Goal: Task Accomplishment & Management: Manage account settings

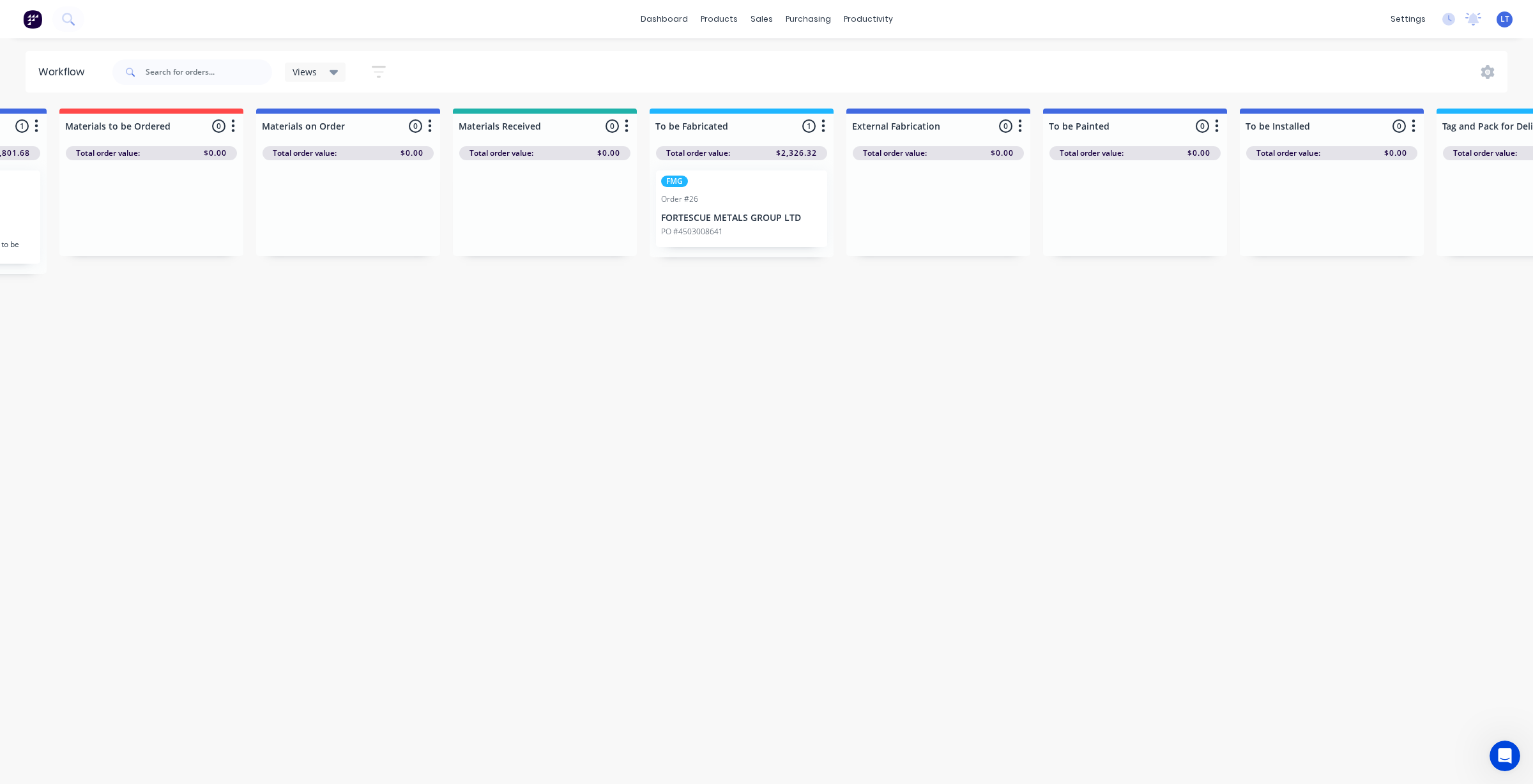
scroll to position [80, 0]
click at [776, 56] on div at bounding box center [769, 61] width 19 height 11
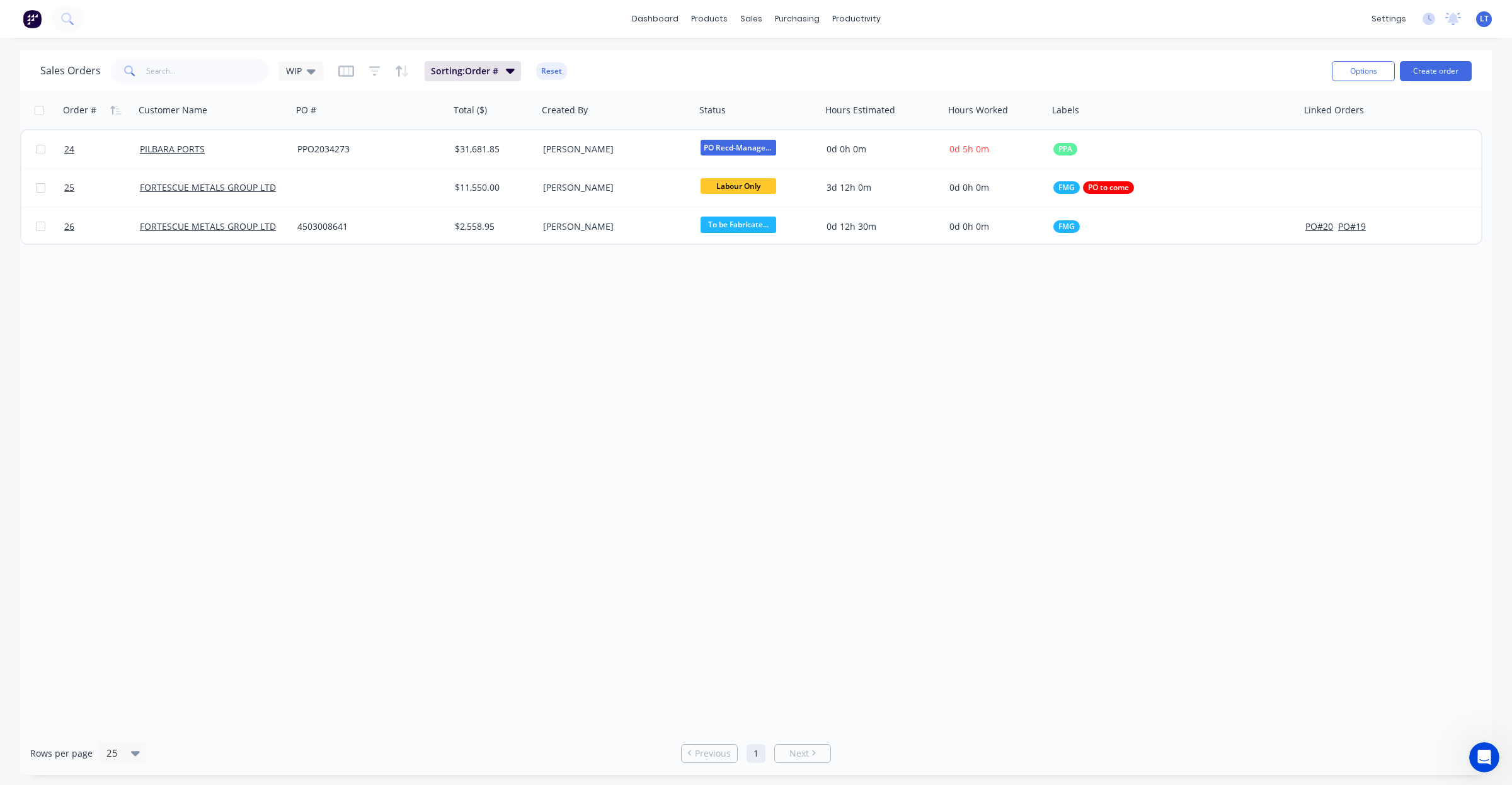
drag, startPoint x: 564, startPoint y: 380, endPoint x: 572, endPoint y: 318, distance: 62.5
click at [546, 312] on div "Order # Customer Name PO # Total ($) Created By Status Hours Estimated Hours Wo…" at bounding box center [756, 411] width 1472 height 641
drag, startPoint x: 665, startPoint y: 325, endPoint x: 609, endPoint y: 325, distance: 56.0
click at [609, 325] on div "Order # Customer Name PO # Total ($) Created By Status Hours Estimated Hours Wo…" at bounding box center [756, 411] width 1472 height 641
click at [773, 55] on div "Sales Orders" at bounding box center [798, 60] width 52 height 11
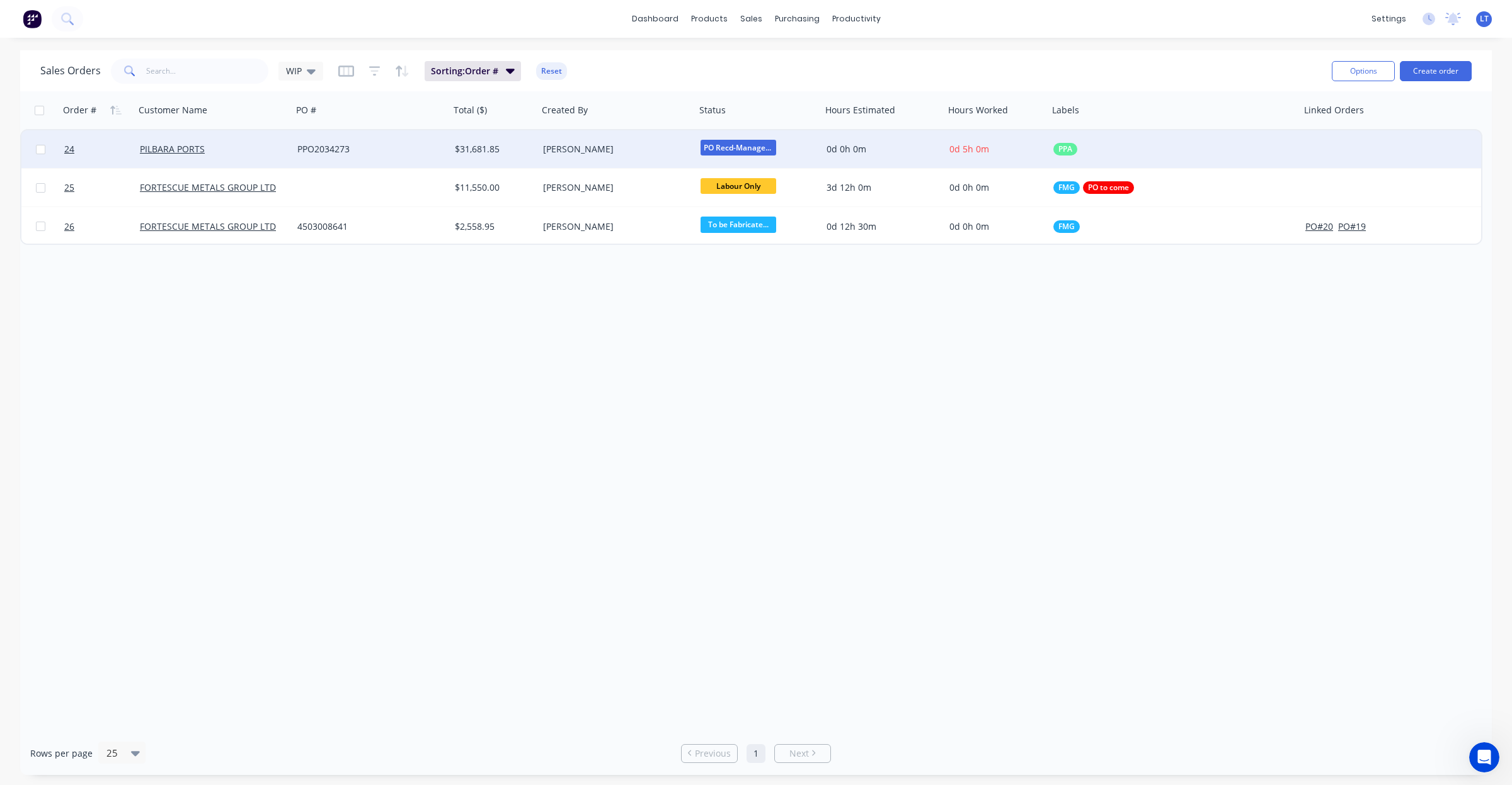
click at [590, 148] on div "[PERSON_NAME]" at bounding box center [613, 149] width 140 height 13
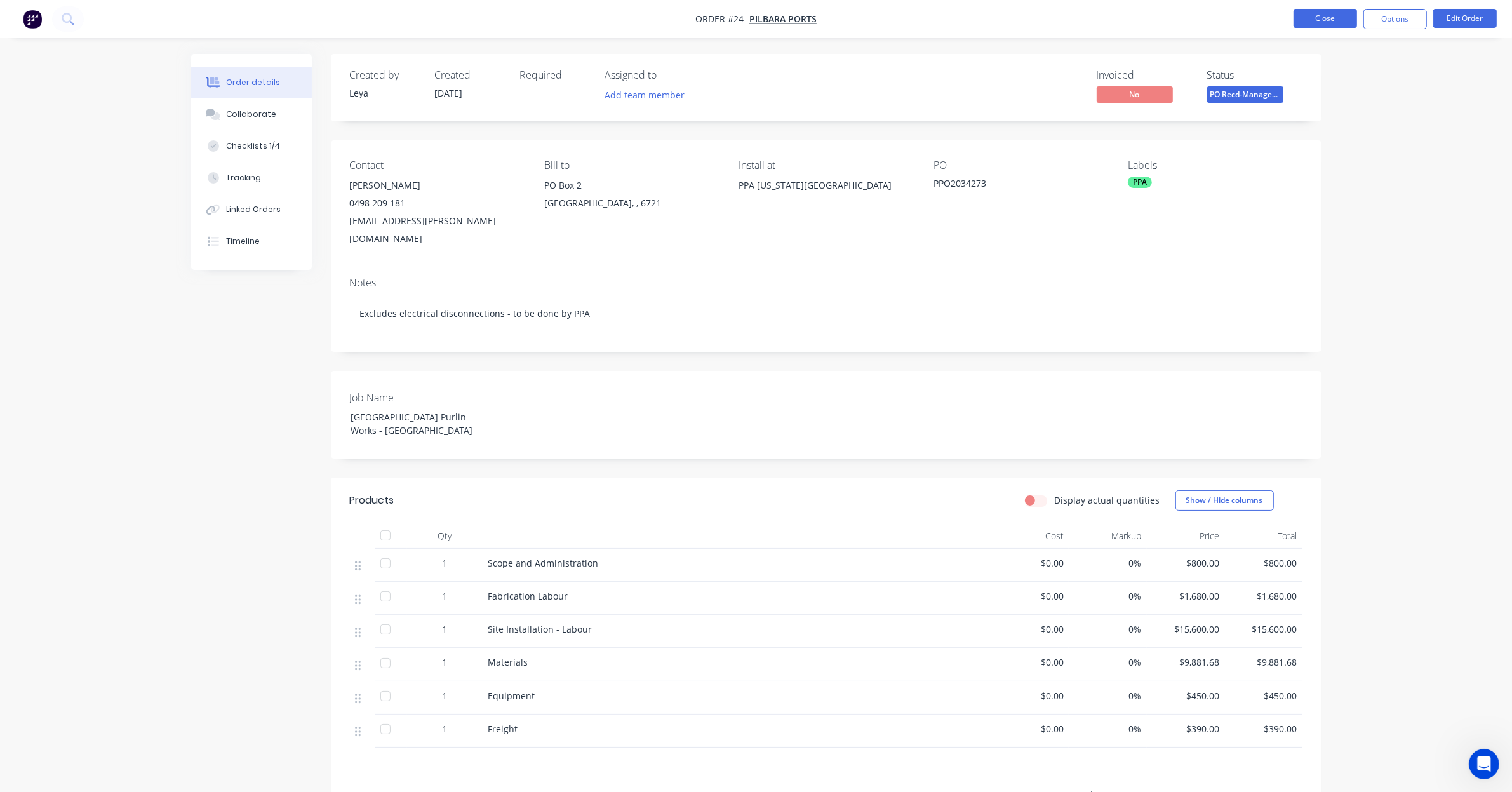
click at [1321, 21] on button "Close" at bounding box center [1325, 18] width 63 height 19
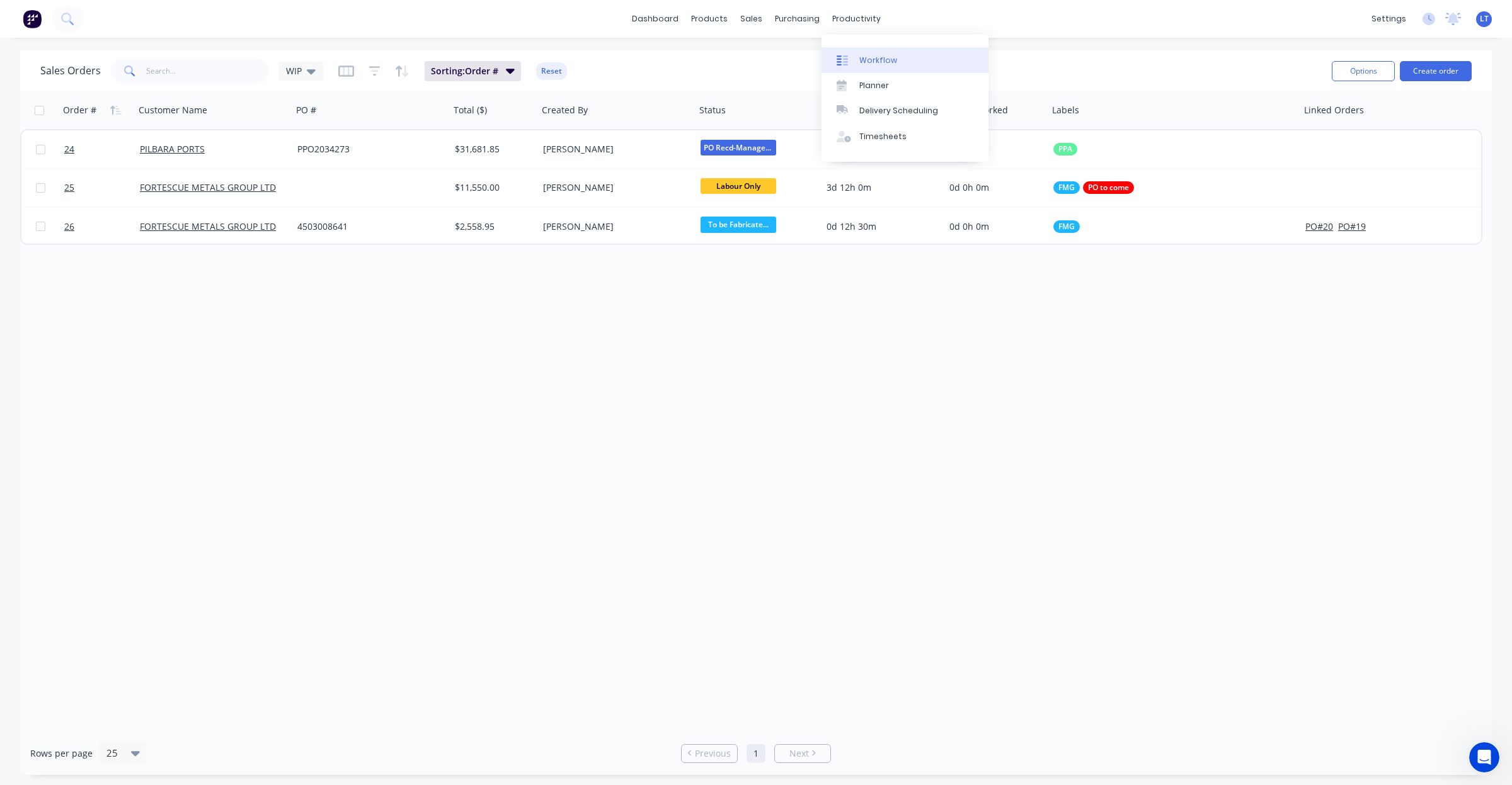
click at [863, 58] on div "Workflow" at bounding box center [878, 60] width 38 height 11
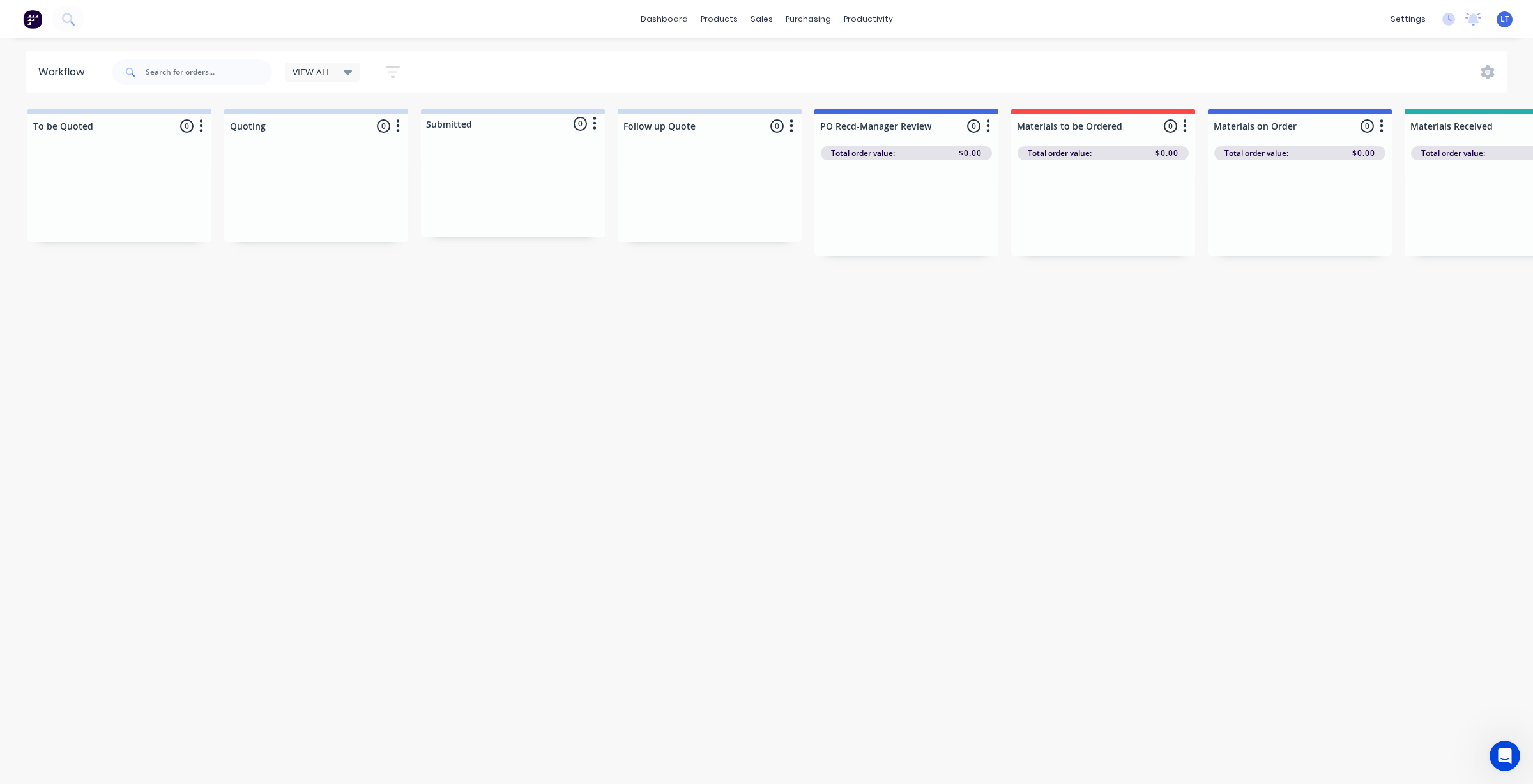
click at [328, 78] on div "VIEW ALL" at bounding box center [322, 72] width 76 height 19
click at [333, 169] on button "None" at bounding box center [362, 167] width 136 height 14
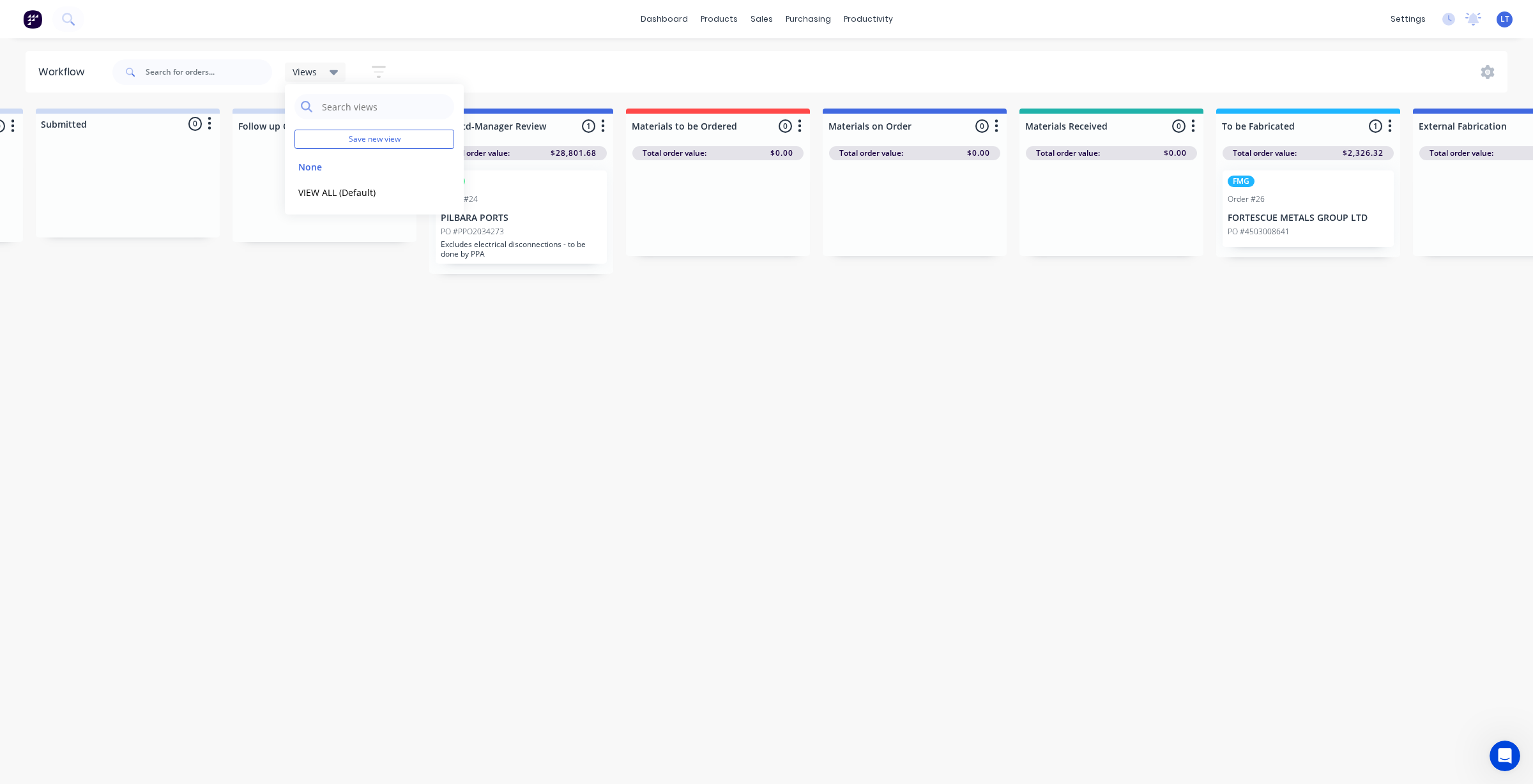
scroll to position [0, 343]
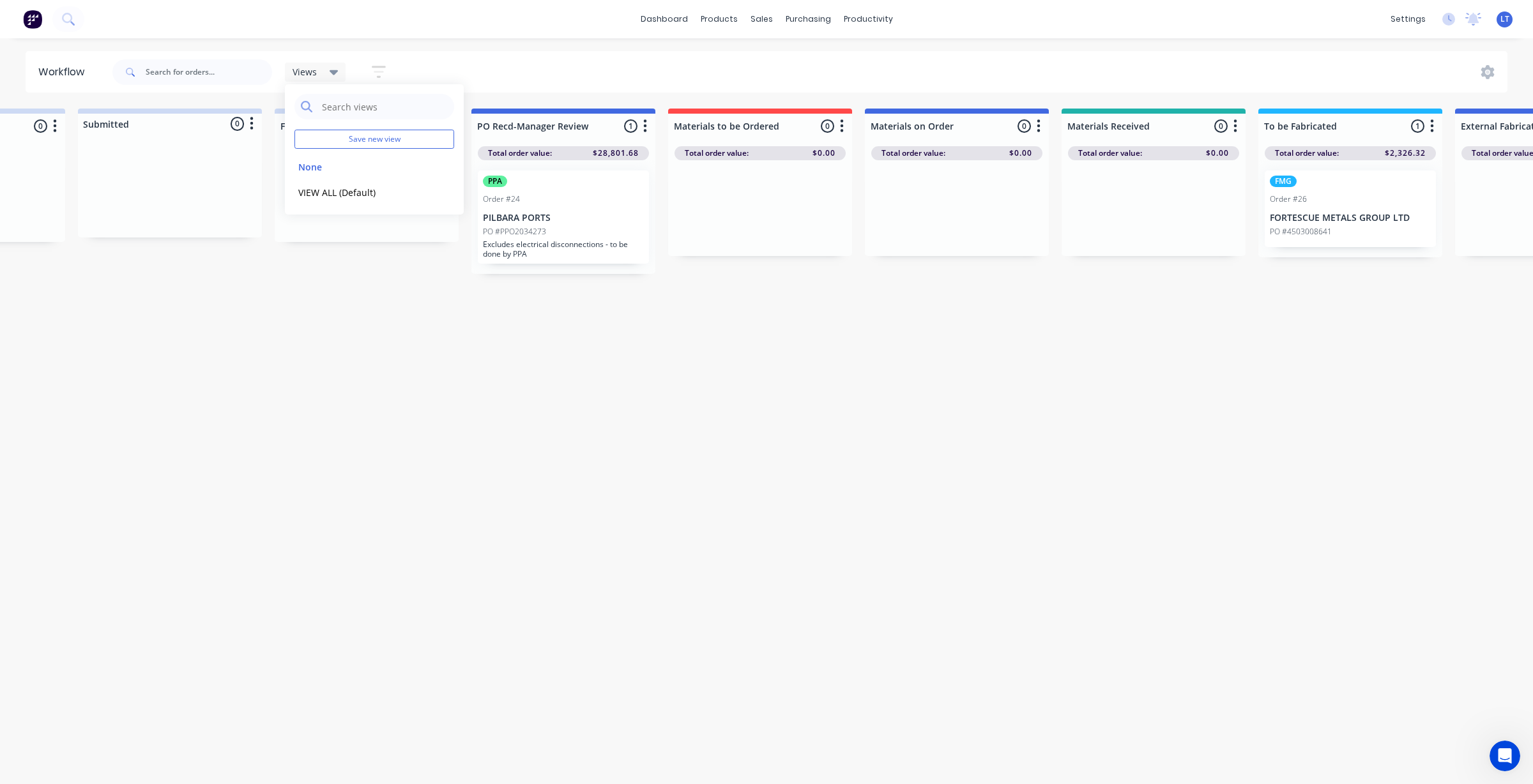
click at [320, 72] on div "Views" at bounding box center [316, 72] width 46 height 11
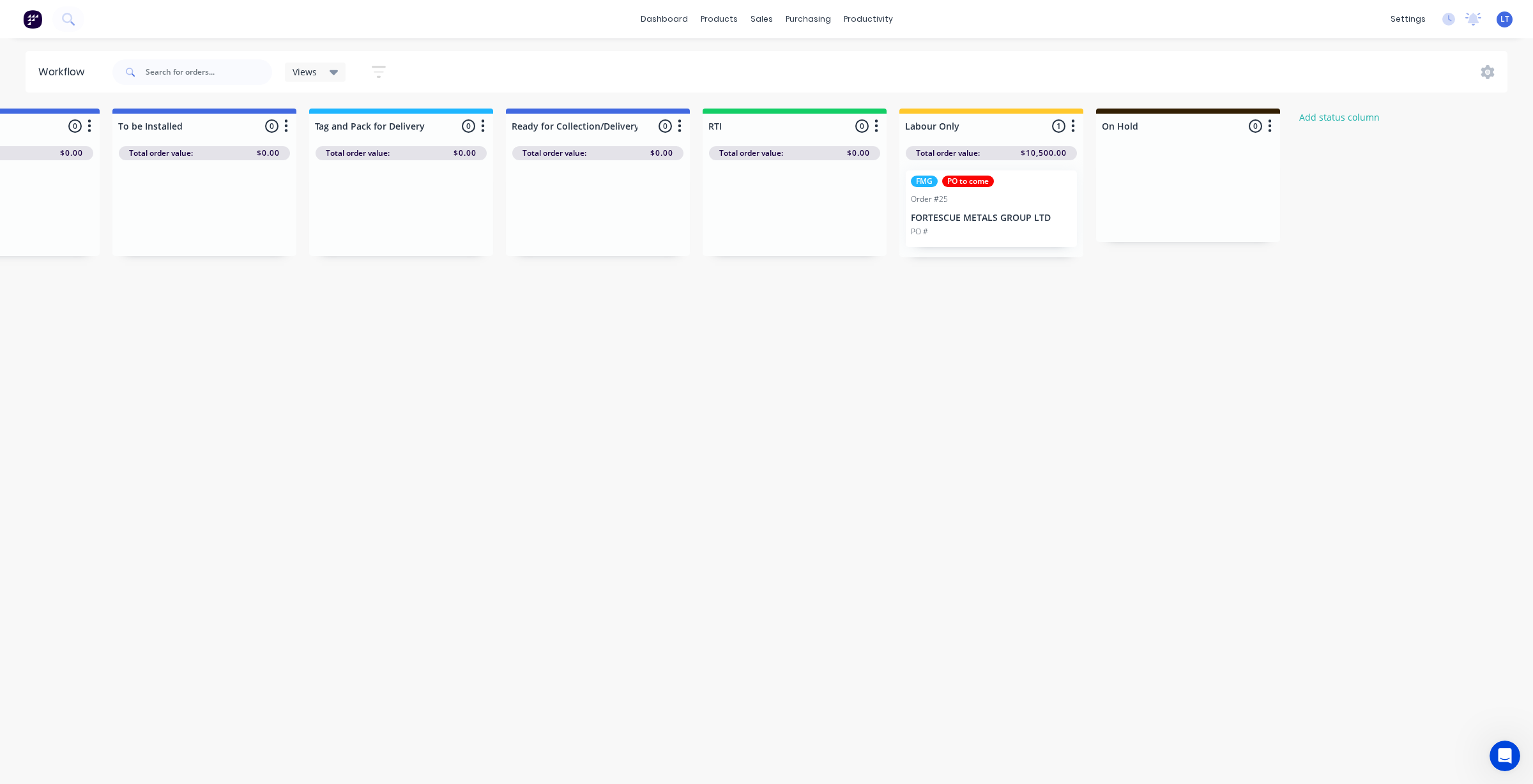
scroll to position [0, 0]
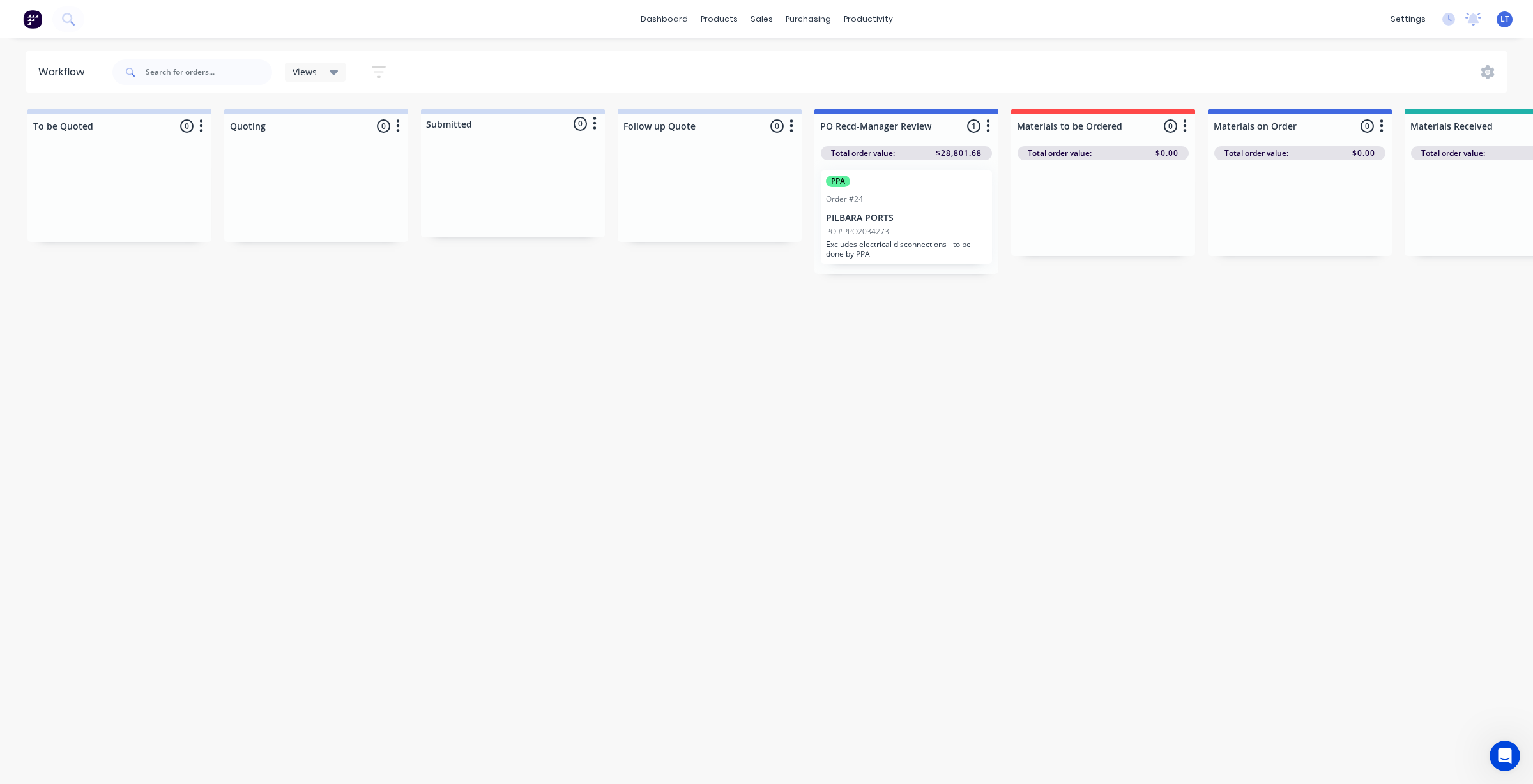
click at [543, 516] on div "Workflow Views Save new view None edit VIEW ALL (Default) edit Show/Hide status…" at bounding box center [766, 405] width 1533 height 708
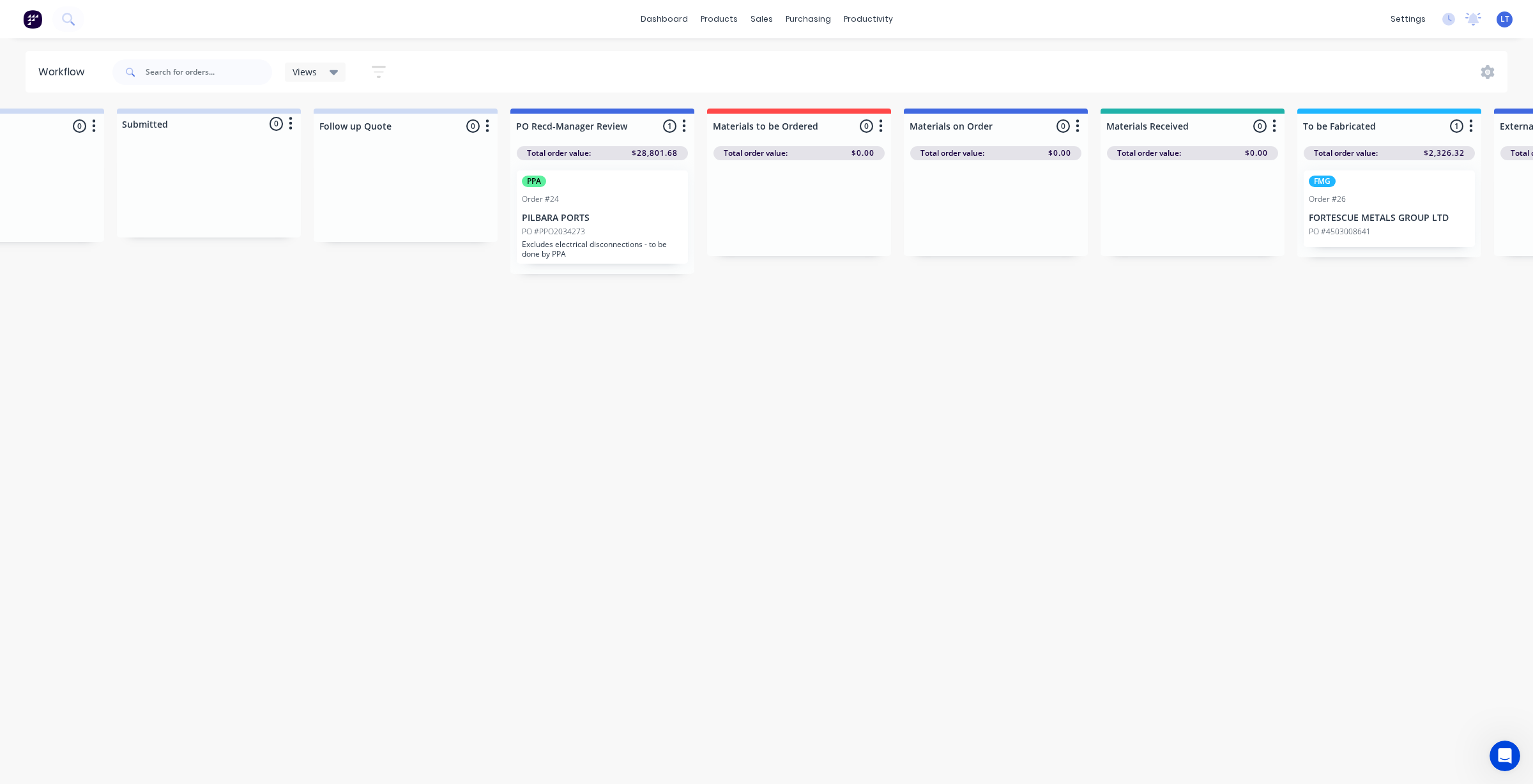
scroll to position [0, 302]
click at [588, 431] on div "Workflow Views Save new view None edit VIEW ALL (Default) edit Show/Hide status…" at bounding box center [464, 405] width 1533 height 708
drag, startPoint x: 588, startPoint y: 431, endPoint x: 551, endPoint y: 417, distance: 39.6
click at [551, 417] on div "Workflow Views Save new view None edit VIEW ALL (Default) edit Show/Hide status…" at bounding box center [464, 405] width 1533 height 708
click at [607, 429] on div "Workflow Views Save new view None edit VIEW ALL (Default) edit Show/Hide status…" at bounding box center [464, 405] width 1533 height 708
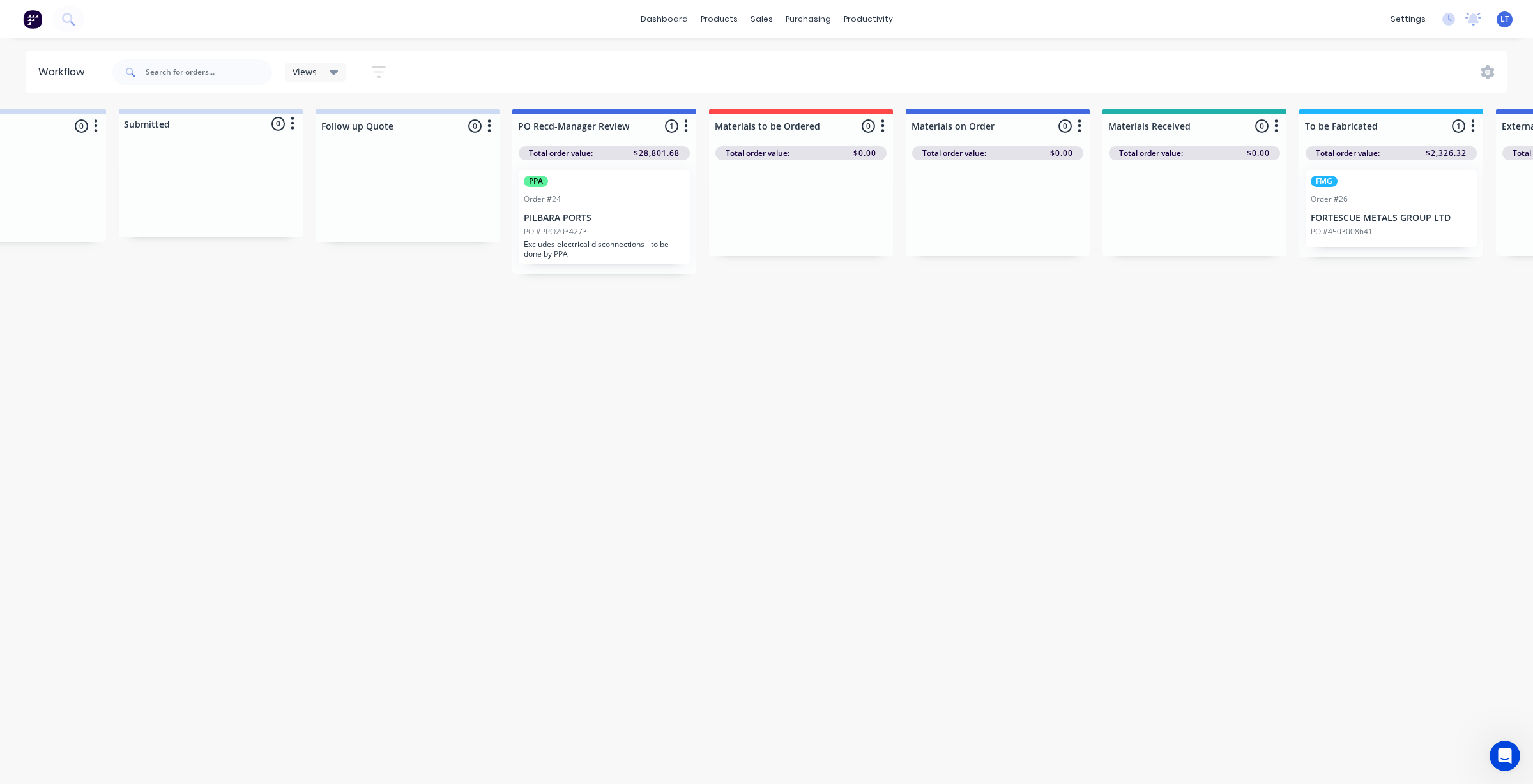
drag, startPoint x: 607, startPoint y: 429, endPoint x: 557, endPoint y: 394, distance: 61.0
drag, startPoint x: 557, startPoint y: 394, endPoint x: 509, endPoint y: 353, distance: 63.1
click at [509, 353] on div "Workflow Views Save new view None edit VIEW ALL (Default) edit Show/Hide status…" at bounding box center [464, 405] width 1533 height 708
click at [630, 329] on div "Workflow Views Save new view None edit VIEW ALL (Default) edit Show/Hide status…" at bounding box center [464, 405] width 1533 height 708
click at [573, 328] on div "Workflow Views Save new view None edit VIEW ALL (Default) edit Show/Hide status…" at bounding box center [464, 405] width 1533 height 708
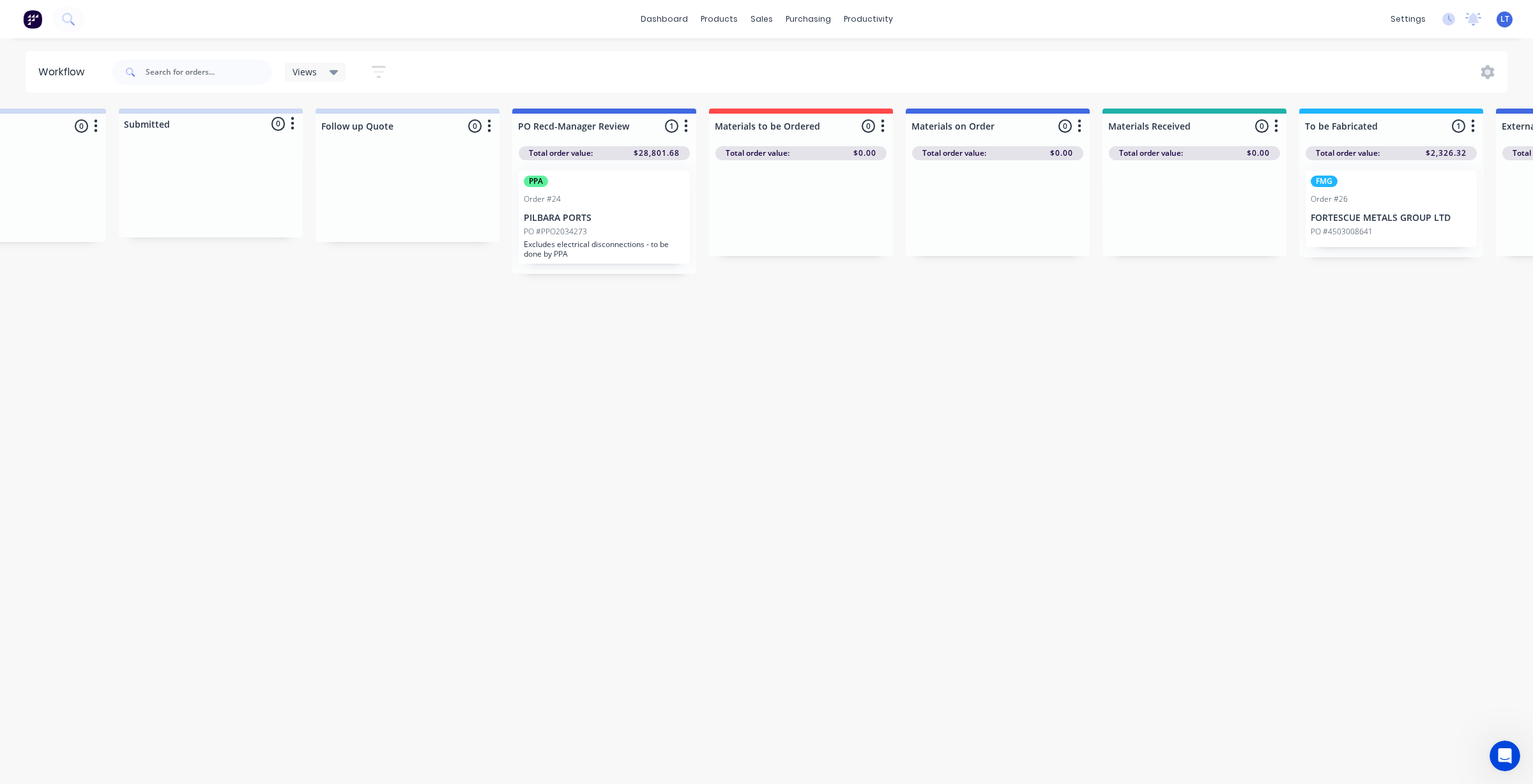
drag, startPoint x: 564, startPoint y: 326, endPoint x: 418, endPoint y: 306, distance: 147.4
drag, startPoint x: 418, startPoint y: 306, endPoint x: 305, endPoint y: 302, distance: 113.1
click at [305, 302] on div "Workflow Views Save new view None edit VIEW ALL (Default) edit Show/Hide status…" at bounding box center [464, 405] width 1533 height 708
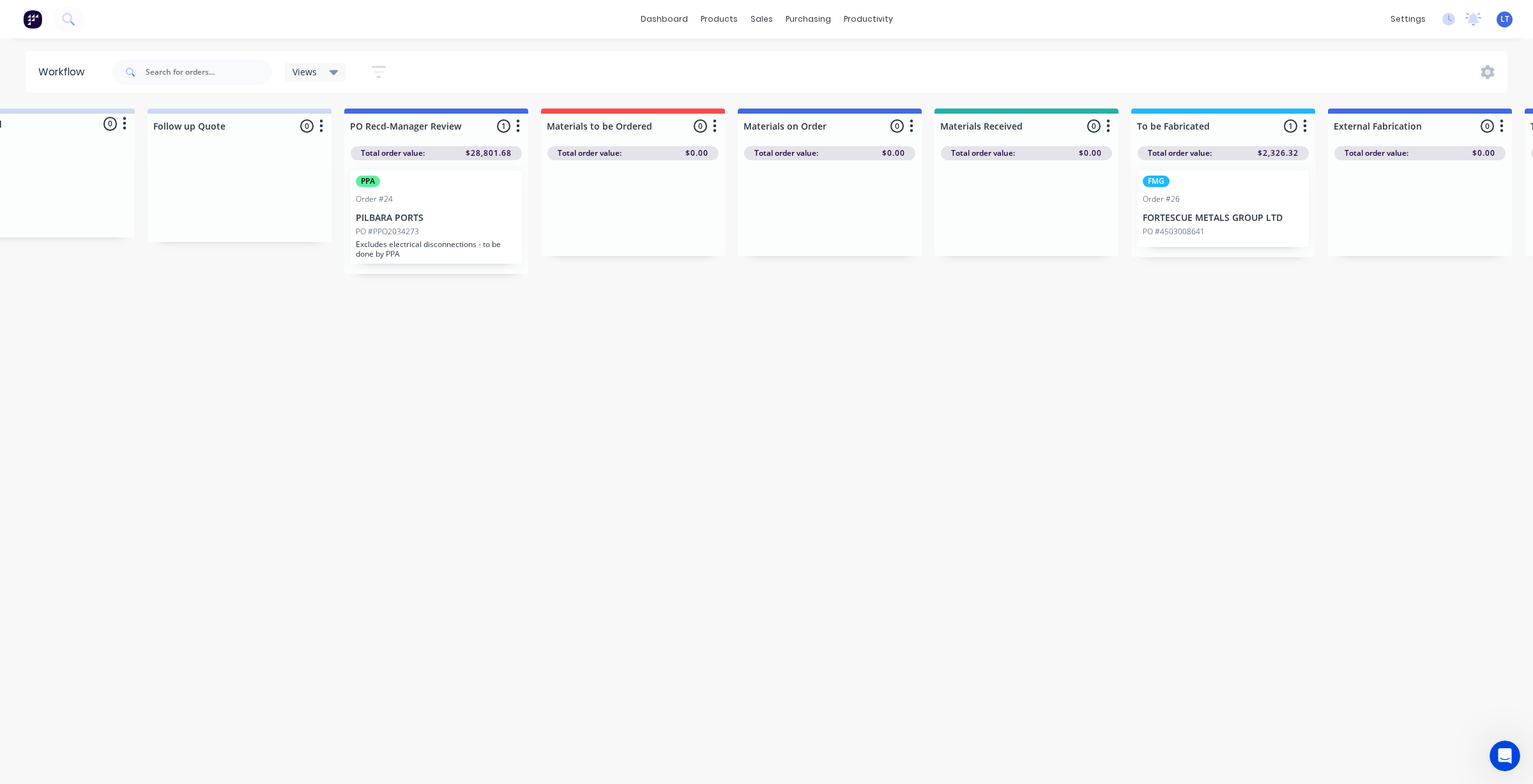
scroll to position [0, 481]
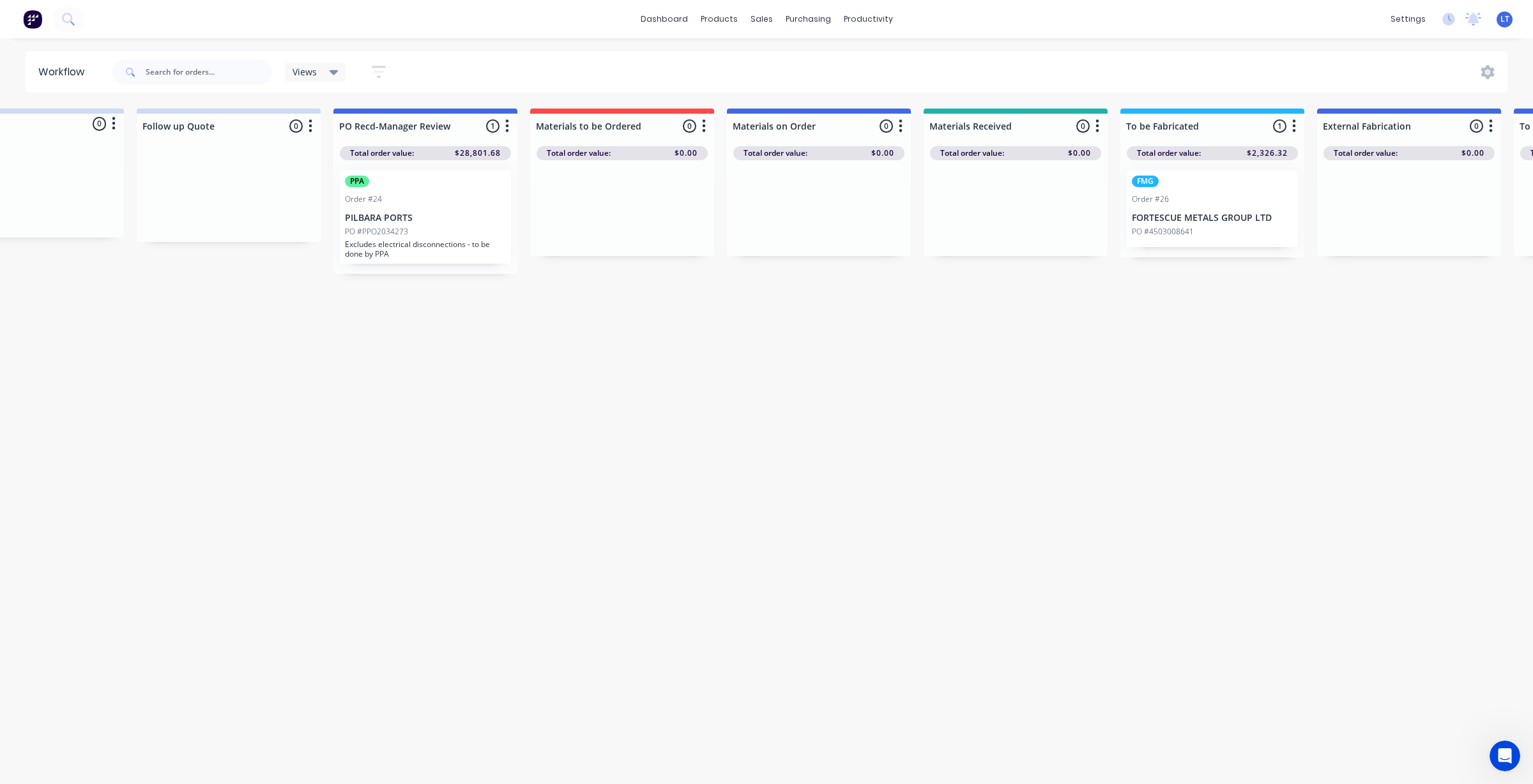
click at [430, 242] on p "Excludes electrical disconnections - to be done by PPA" at bounding box center [426, 249] width 161 height 19
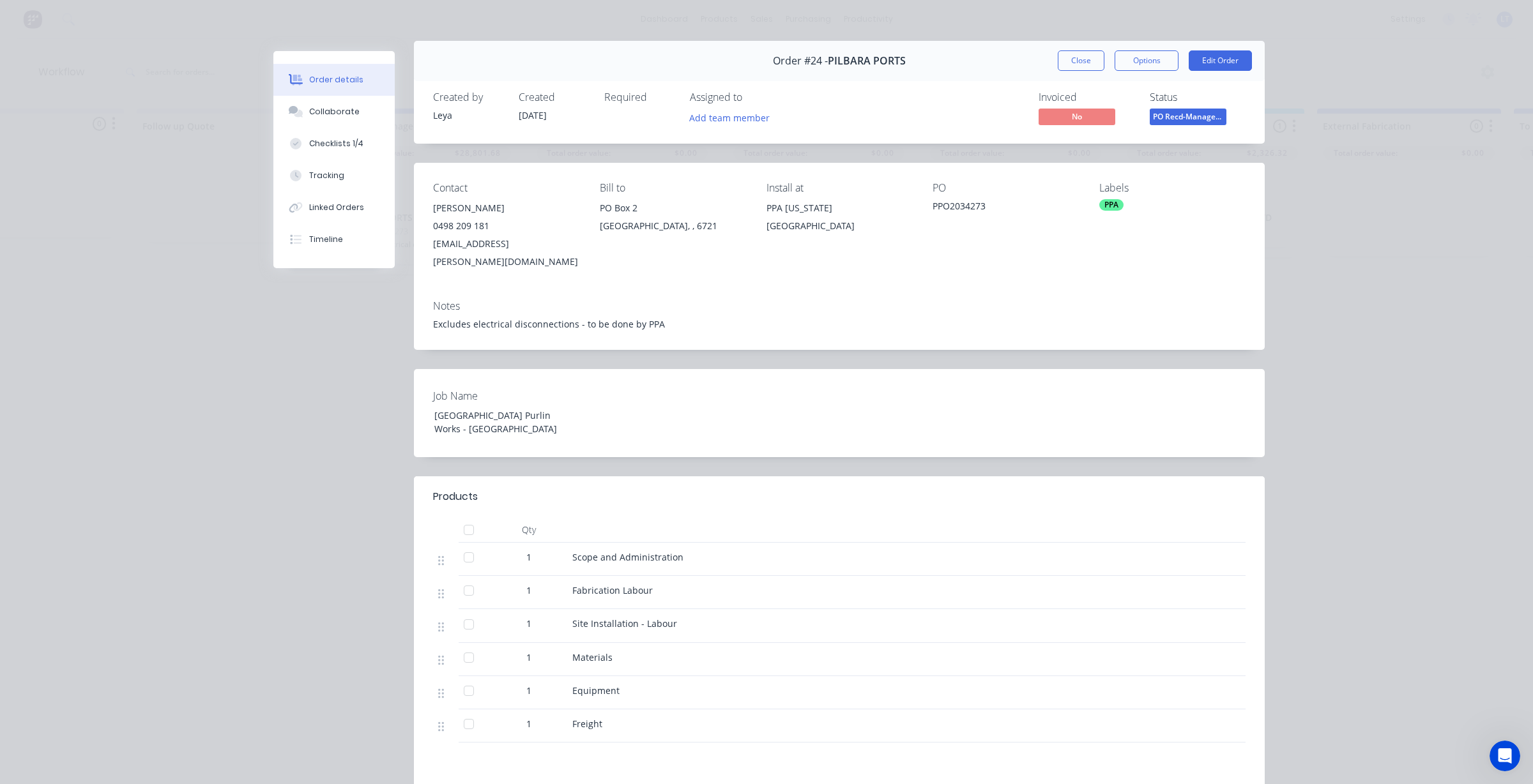
scroll to position [0, 0]
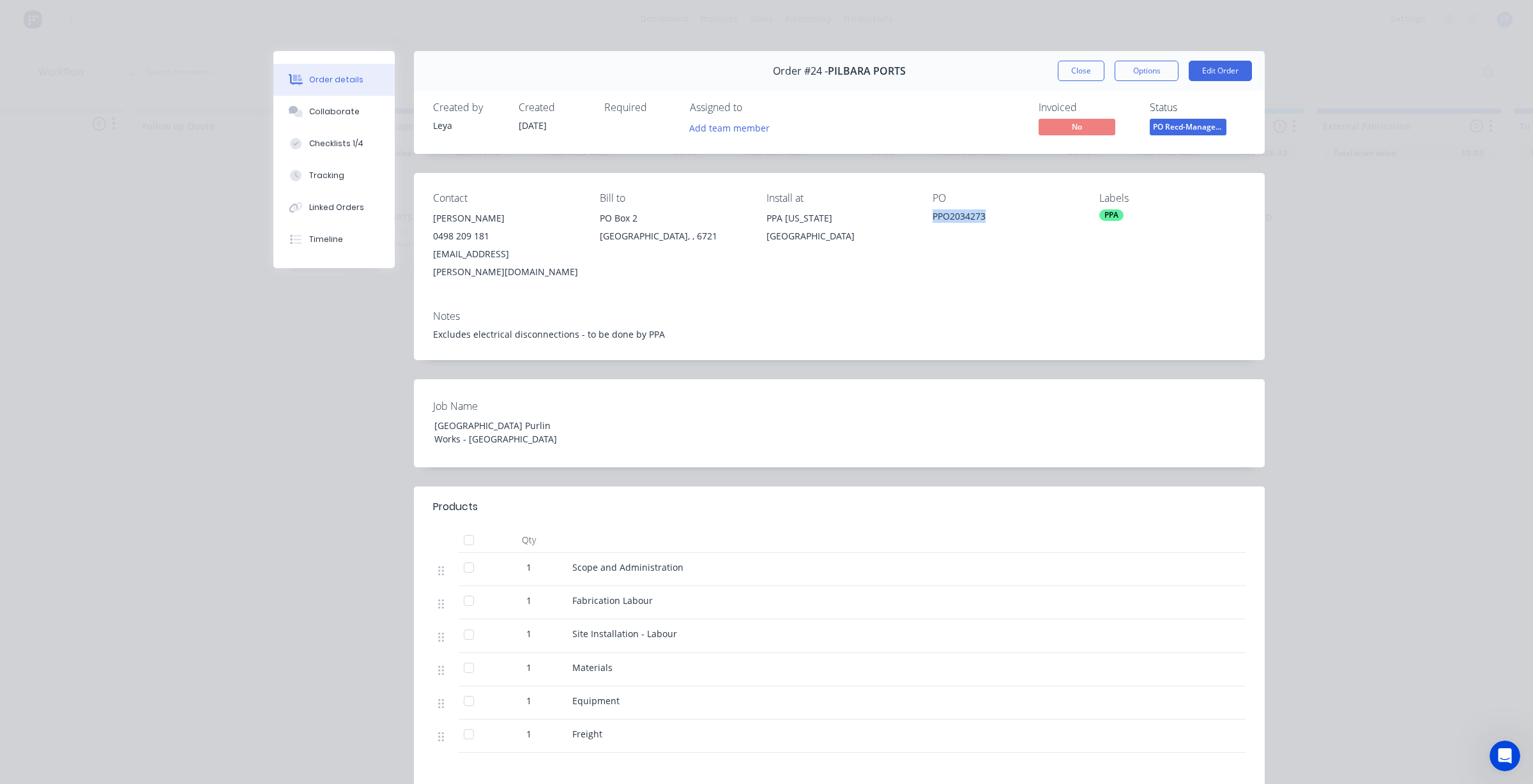
drag, startPoint x: 981, startPoint y: 219, endPoint x: 918, endPoint y: 219, distance: 63.0
click at [918, 219] on div "Contact Lachlan Vogel 0498 209 181 Lachlan.Vogel@pilbaraports.com.au Bill to PO…" at bounding box center [838, 237] width 850 height 127
copy div "PPO2034273"
click at [1071, 68] on button "Close" at bounding box center [1081, 71] width 47 height 21
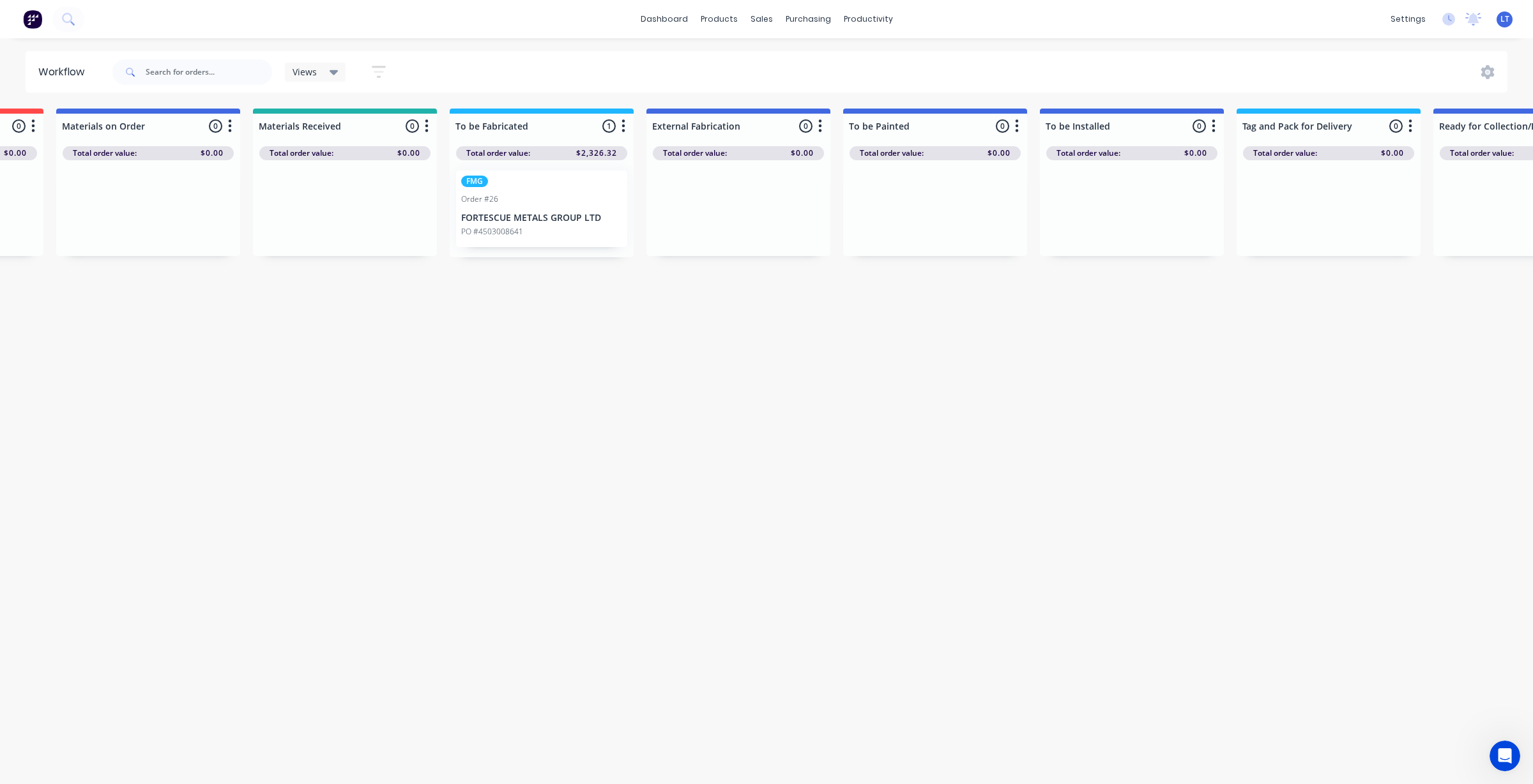
scroll to position [0, 1175]
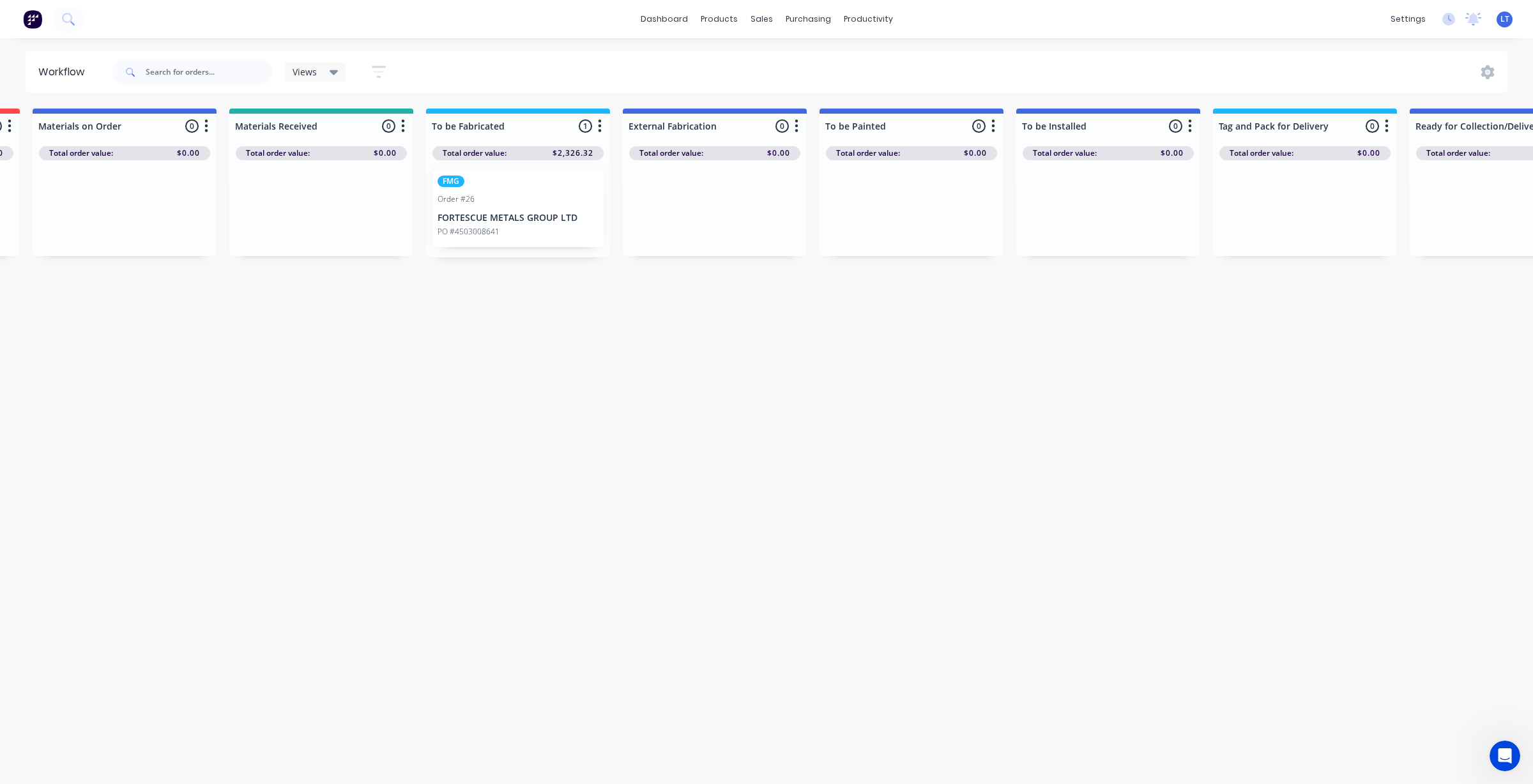
click at [492, 227] on p "PO #4503008641" at bounding box center [469, 231] width 62 height 11
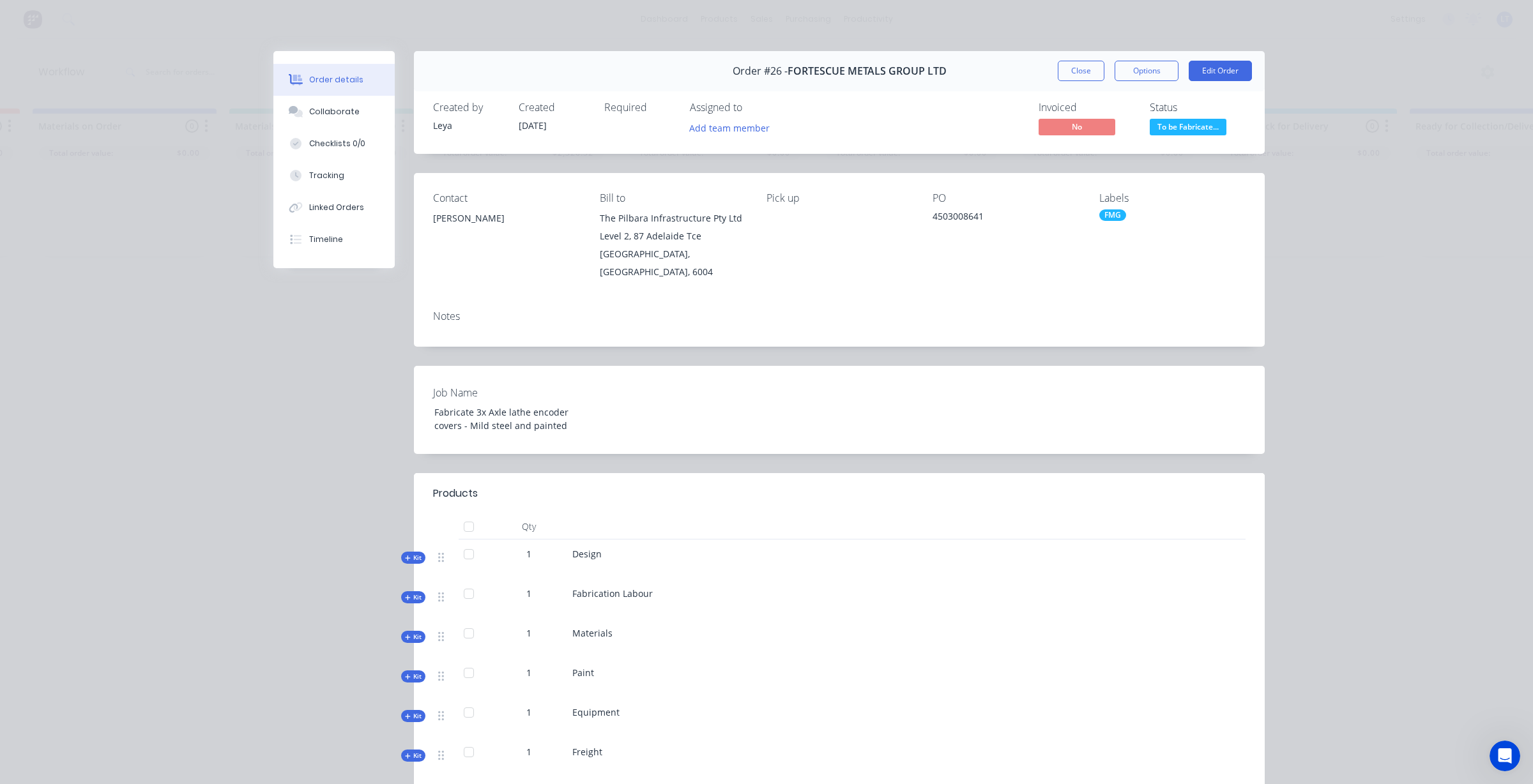
click at [949, 212] on div "4503008641" at bounding box center [1006, 218] width 146 height 17
click at [950, 212] on div "4503008641" at bounding box center [1006, 218] width 146 height 17
drag, startPoint x: 975, startPoint y: 215, endPoint x: 927, endPoint y: 215, distance: 48.0
click at [932, 215] on div "4503008641" at bounding box center [1006, 218] width 146 height 17
copy div "4503008641"
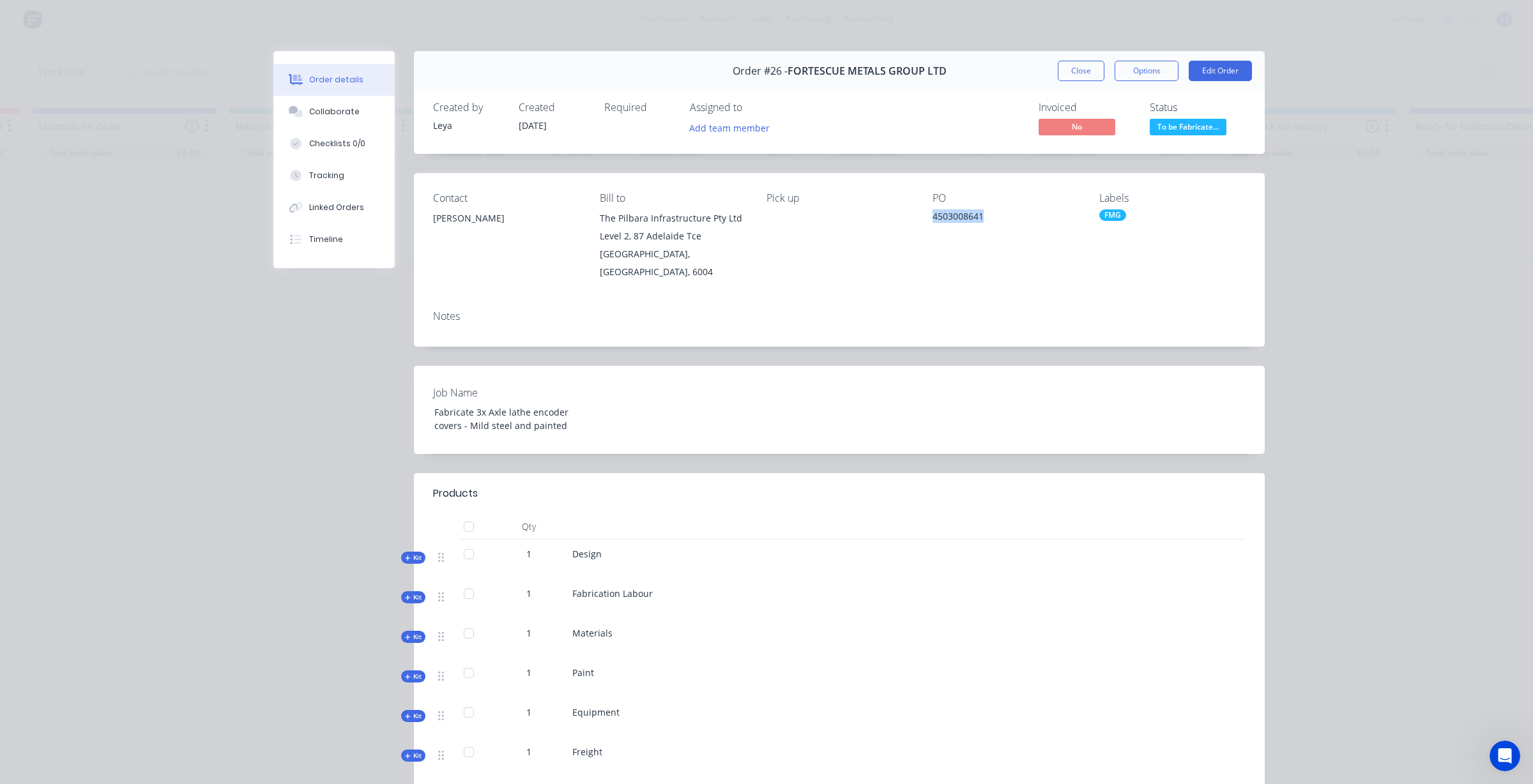
click at [1058, 66] on button "Close" at bounding box center [1081, 71] width 47 height 21
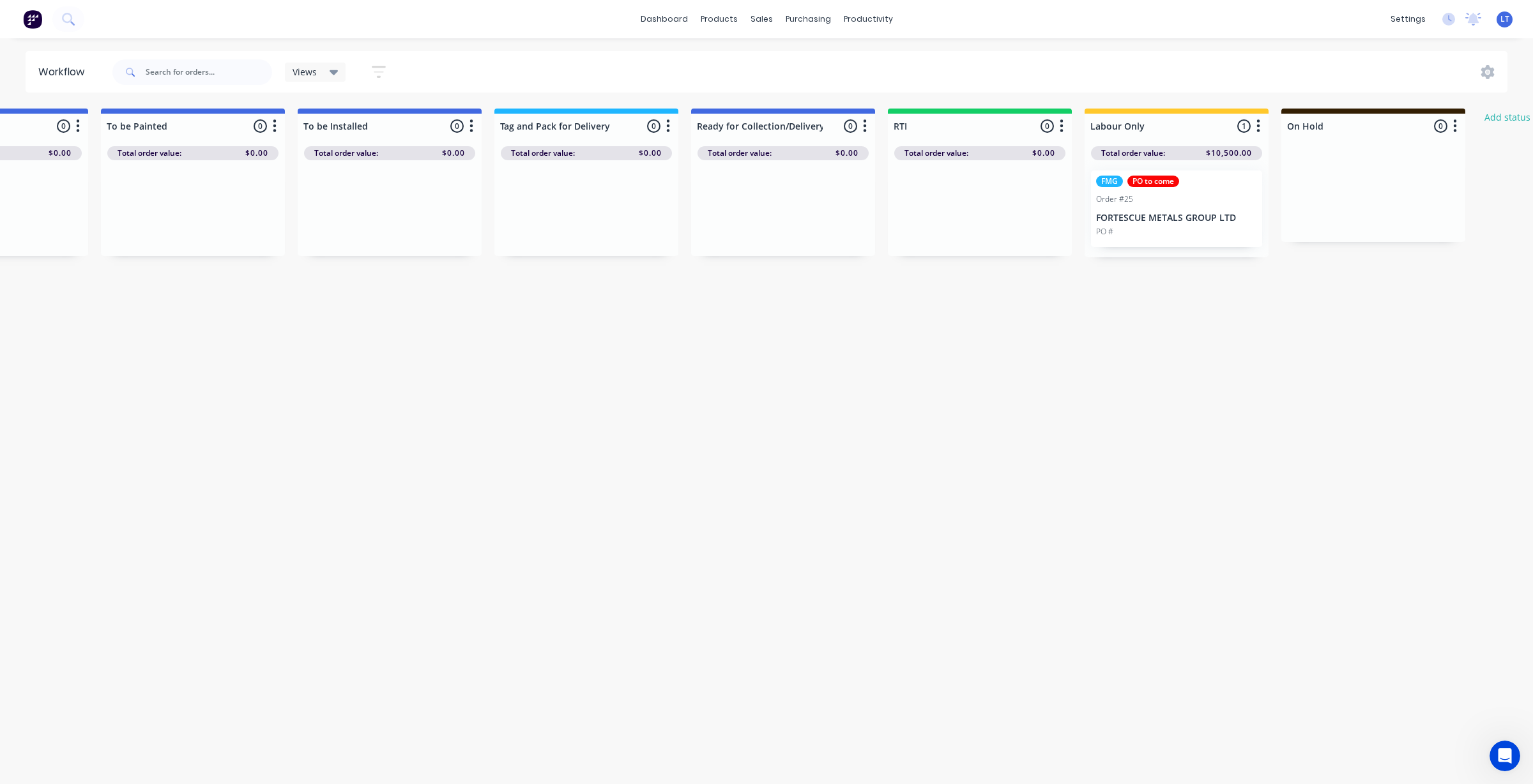
scroll to position [0, 1901]
click at [1188, 215] on p "FORTESCUE METALS GROUP LTD" at bounding box center [1170, 218] width 161 height 11
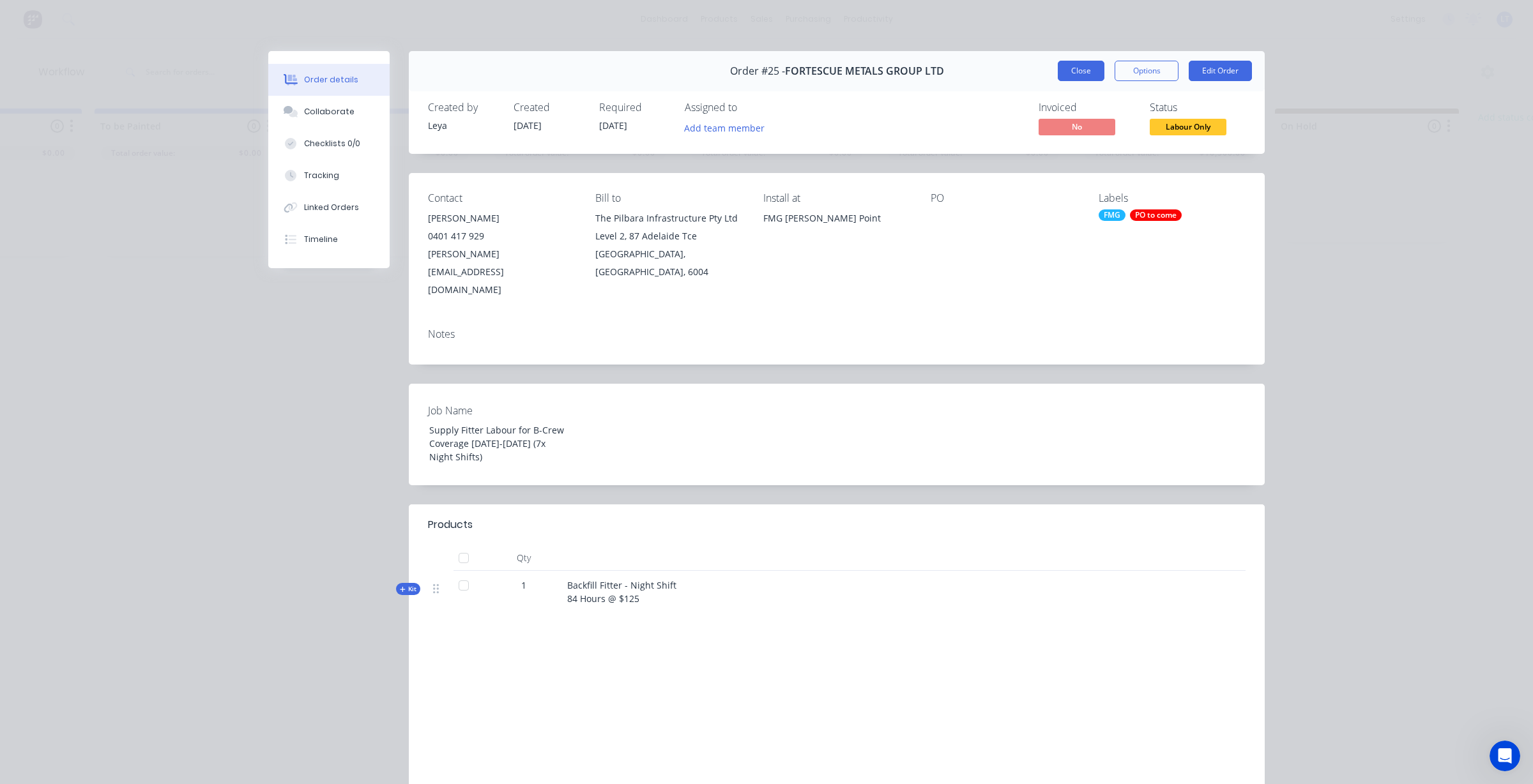
click at [1078, 76] on button "Close" at bounding box center [1081, 71] width 47 height 21
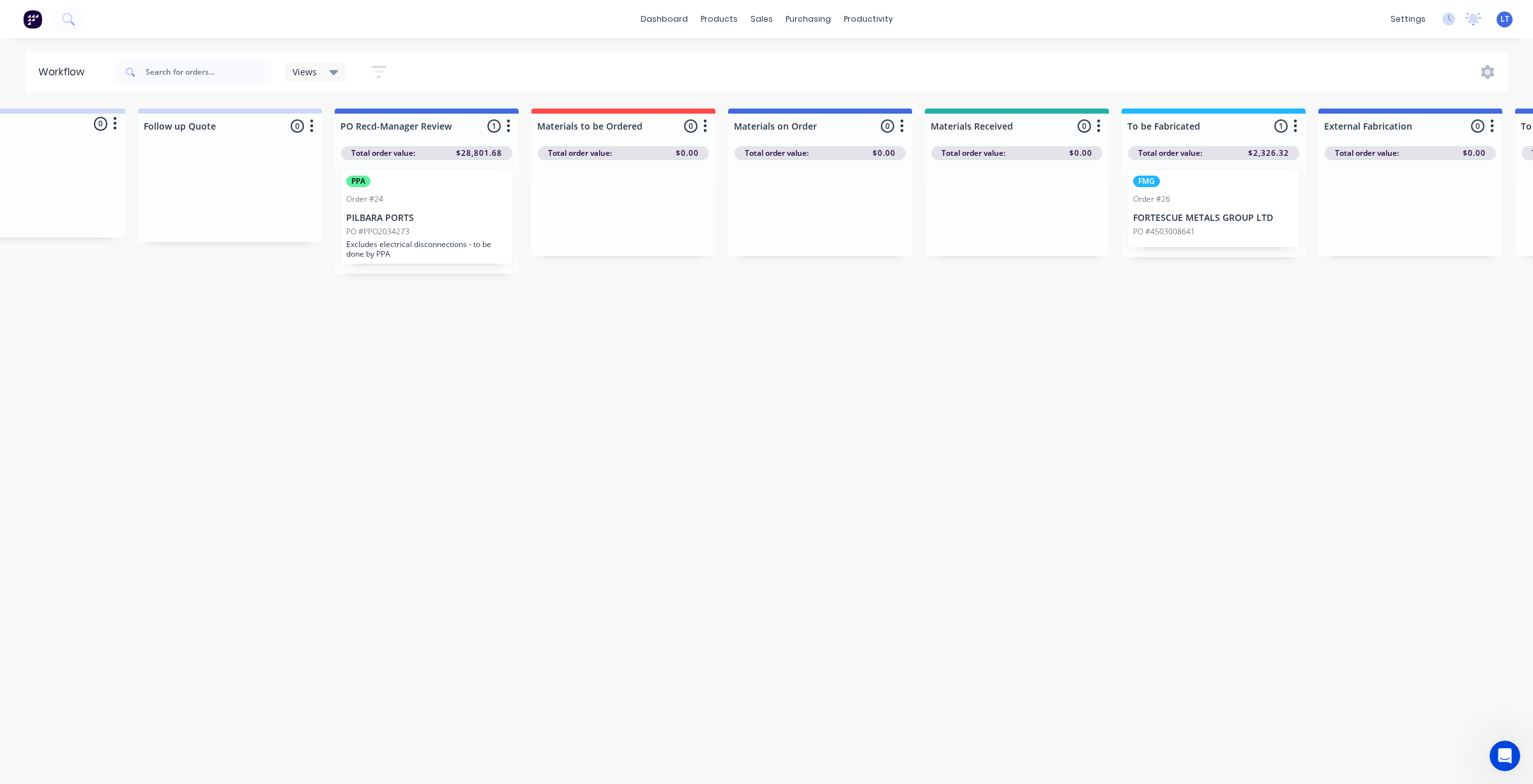
scroll to position [0, 0]
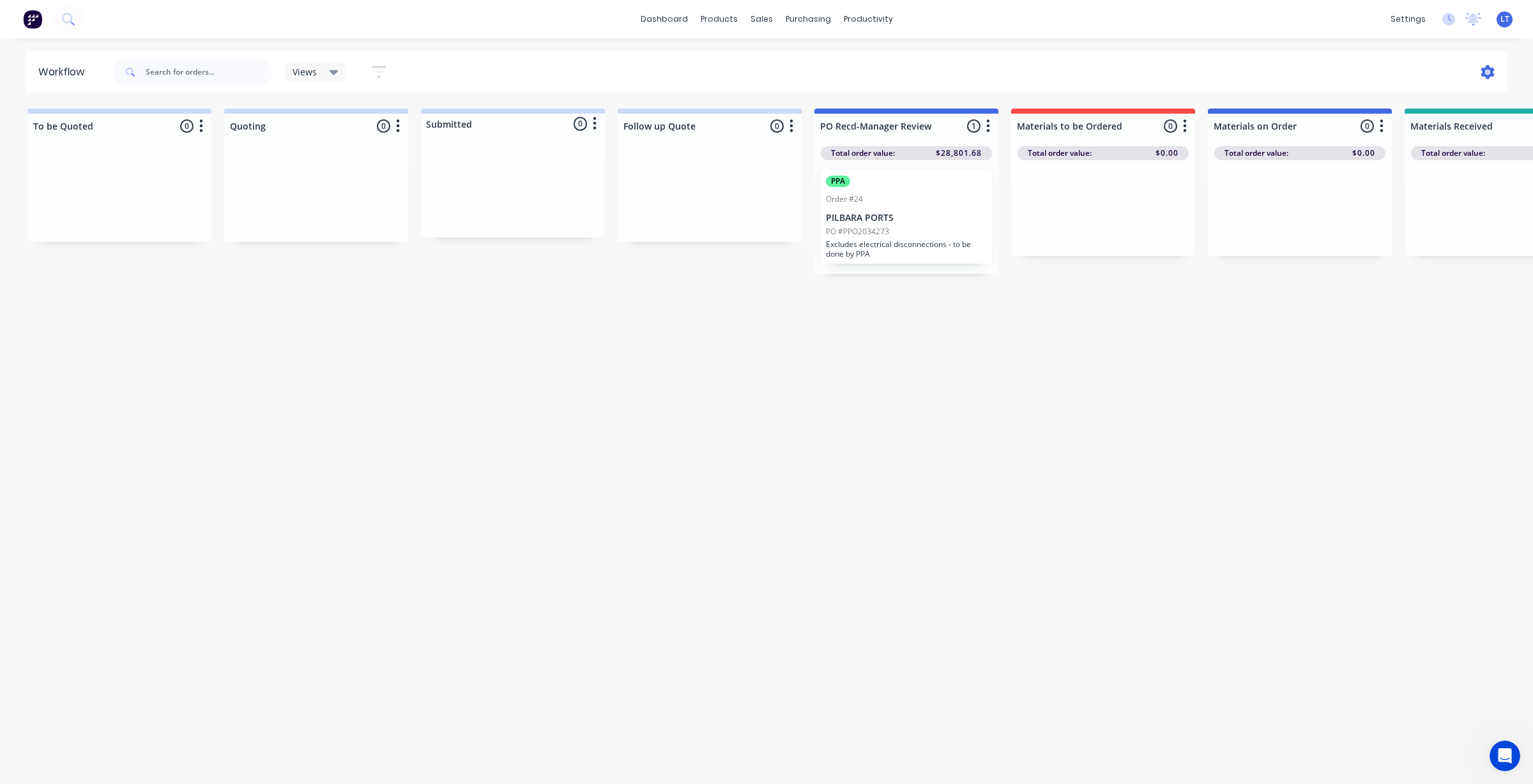
click at [1480, 68] on icon at bounding box center [1488, 72] width 14 height 14
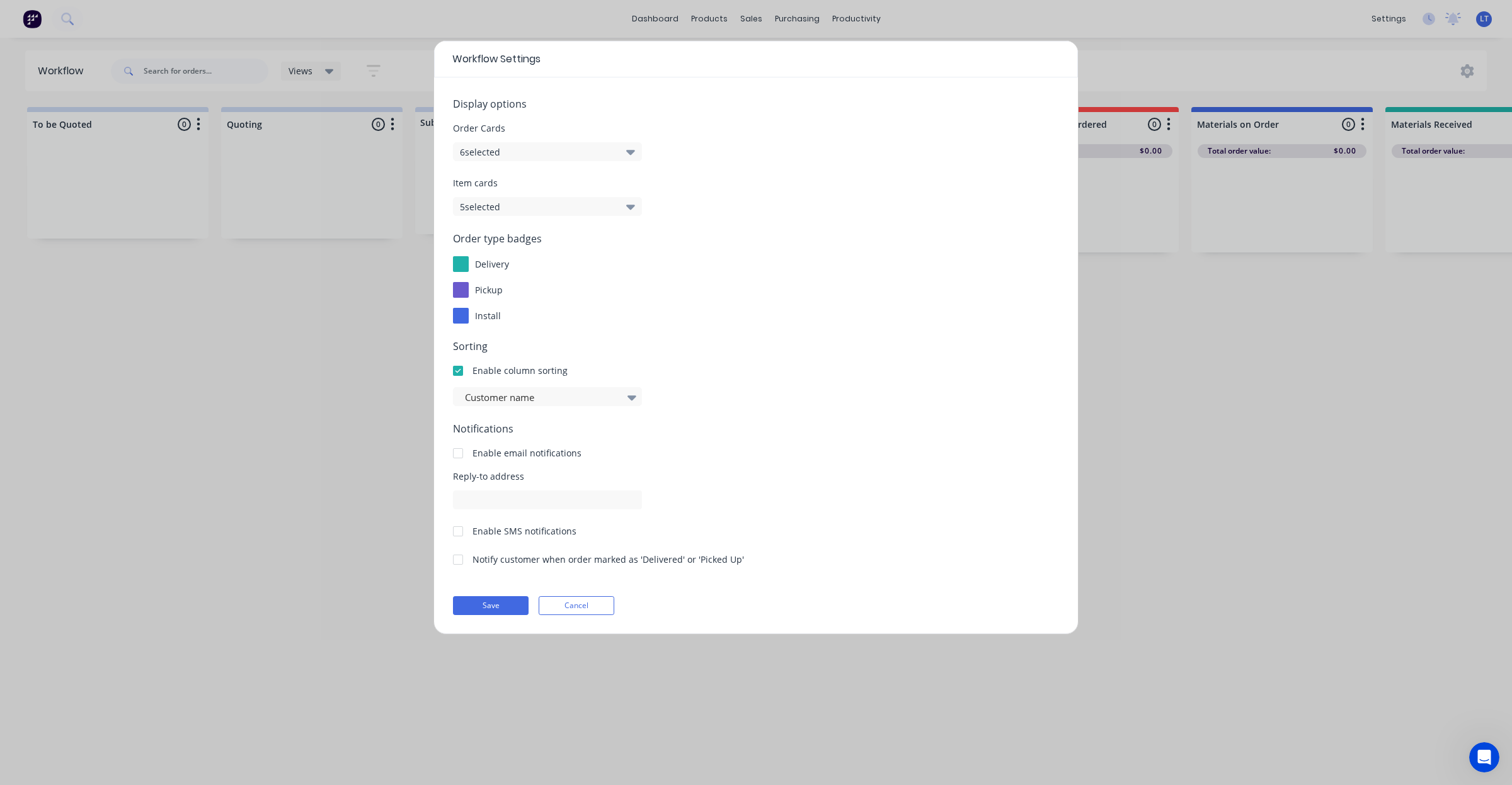
click at [630, 148] on icon "button" at bounding box center [630, 152] width 9 height 14
click at [627, 199] on button "5 selected" at bounding box center [547, 206] width 189 height 19
click at [628, 206] on icon "button" at bounding box center [630, 207] width 9 height 5
drag, startPoint x: 733, startPoint y: 248, endPoint x: 717, endPoint y: 231, distance: 23.3
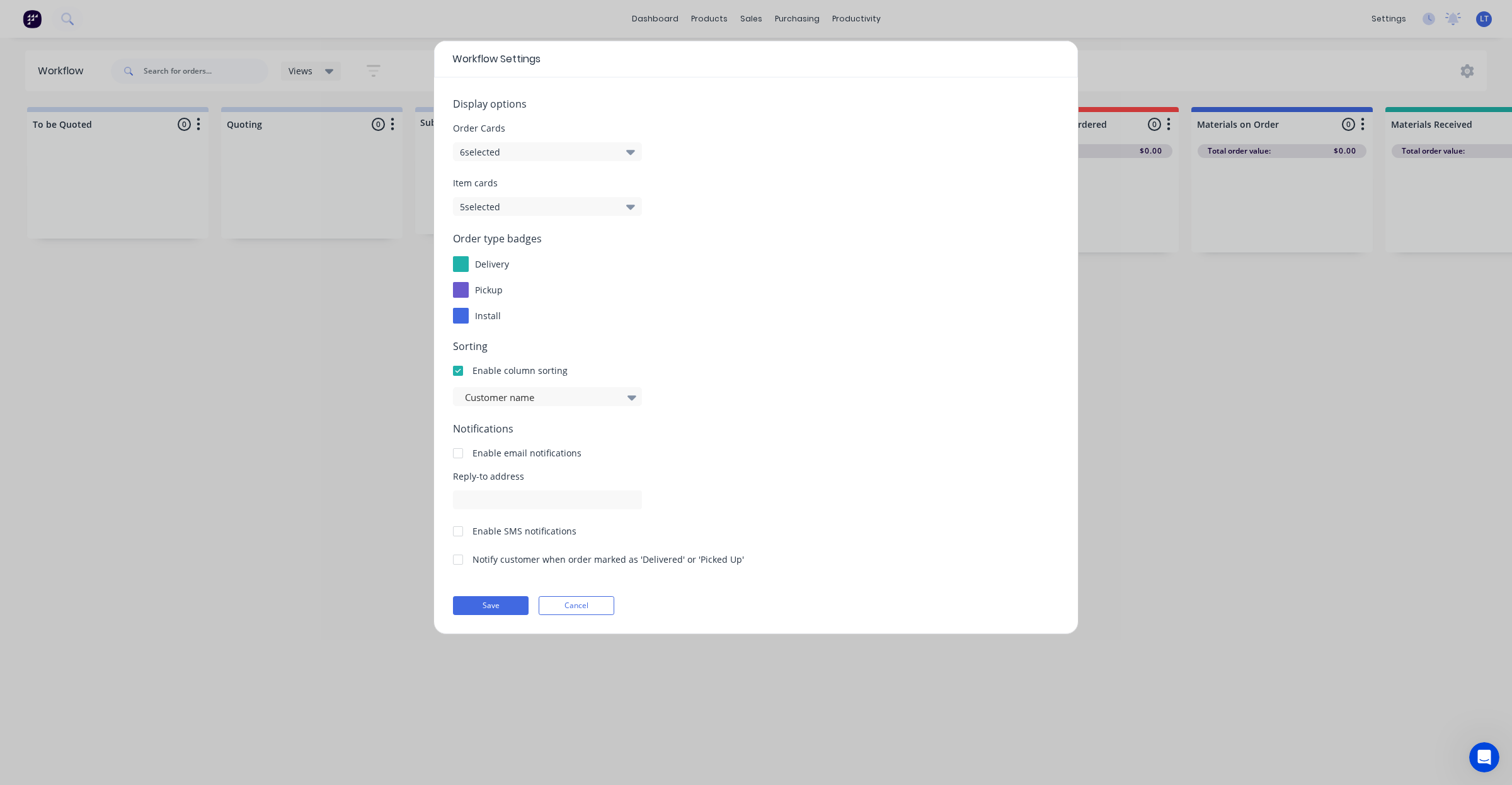
click at [717, 231] on span "Order type badges" at bounding box center [756, 238] width 606 height 15
click at [921, 202] on div "Item cards 5 selected" at bounding box center [756, 196] width 606 height 40
click at [901, 193] on div "Item cards 5 selected" at bounding box center [756, 196] width 606 height 40
click at [874, 184] on span "Item cards" at bounding box center [756, 183] width 606 height 13
click at [825, 152] on div "Order Cards 6 selected" at bounding box center [756, 141] width 606 height 40
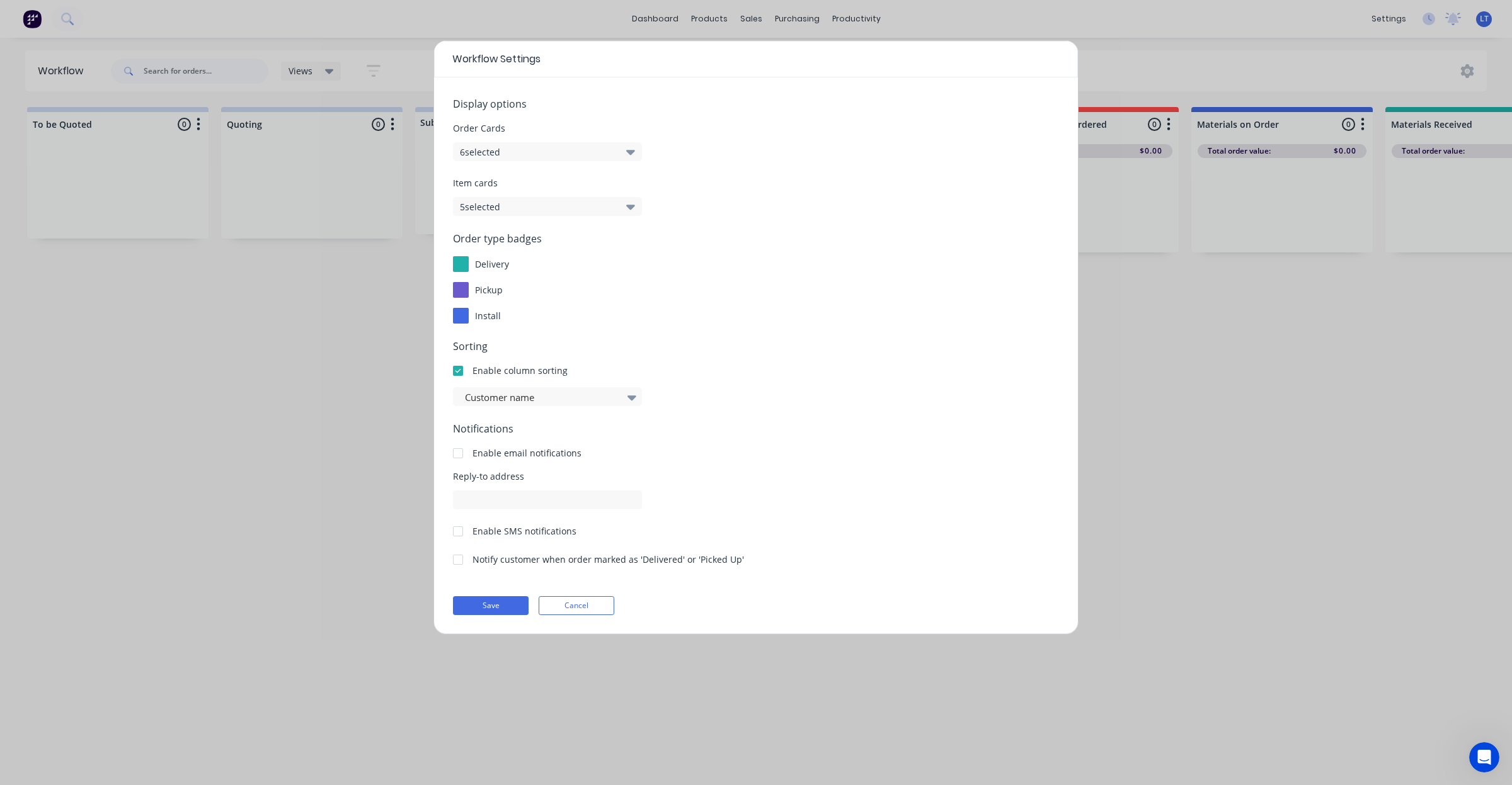
drag, startPoint x: 825, startPoint y: 152, endPoint x: 814, endPoint y: 130, distance: 24.6
click at [814, 130] on span "Order Cards" at bounding box center [756, 128] width 606 height 13
click at [779, 354] on span "Sorting" at bounding box center [756, 346] width 606 height 15
drag, startPoint x: 778, startPoint y: 354, endPoint x: 763, endPoint y: 335, distance: 24.2
click at [766, 332] on form "Display options Order Cards 6 selected Item cards 5 selected Order type badges …" at bounding box center [756, 356] width 606 height 519
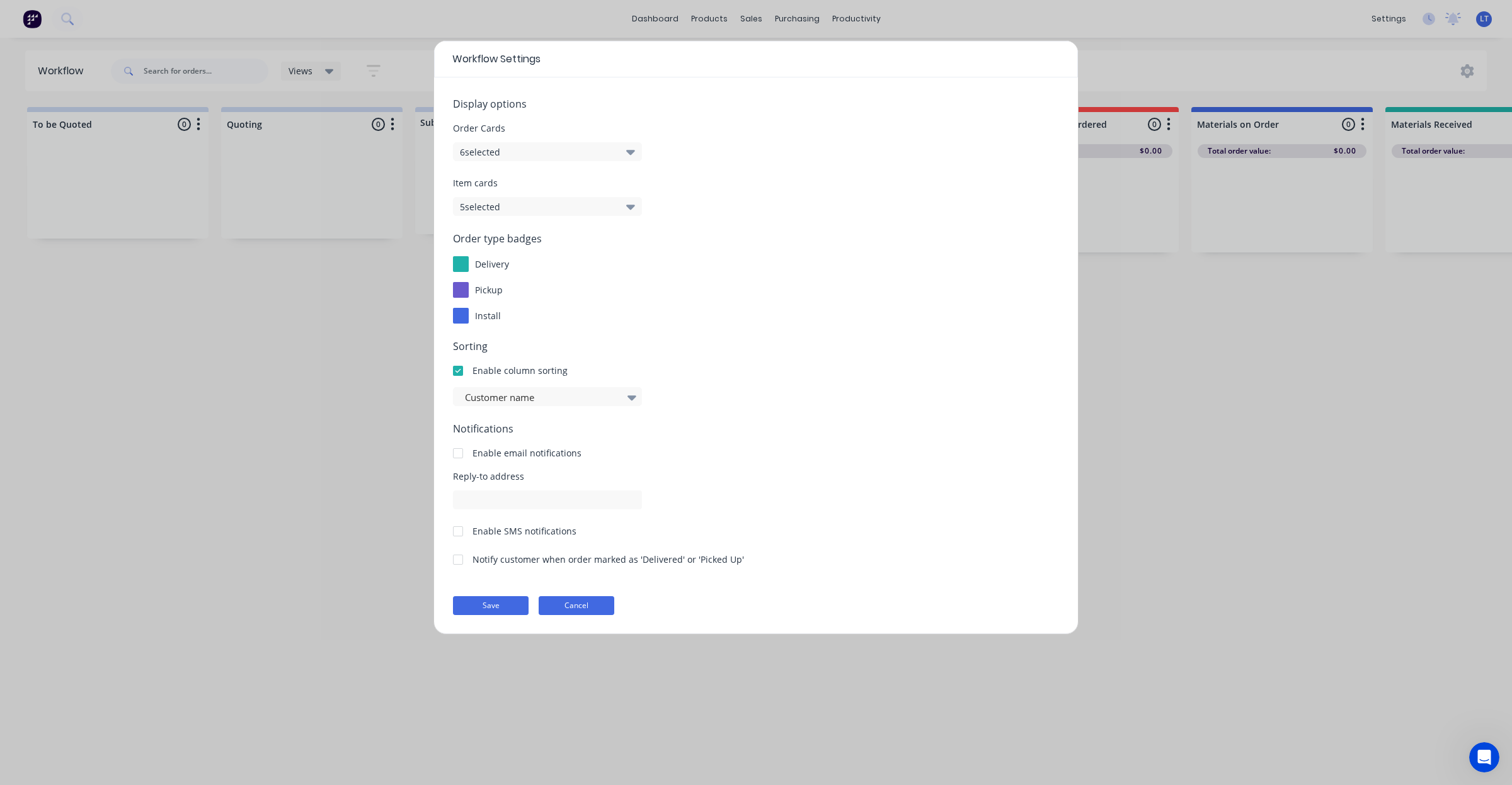
click at [608, 602] on button "Cancel" at bounding box center [576, 605] width 75 height 19
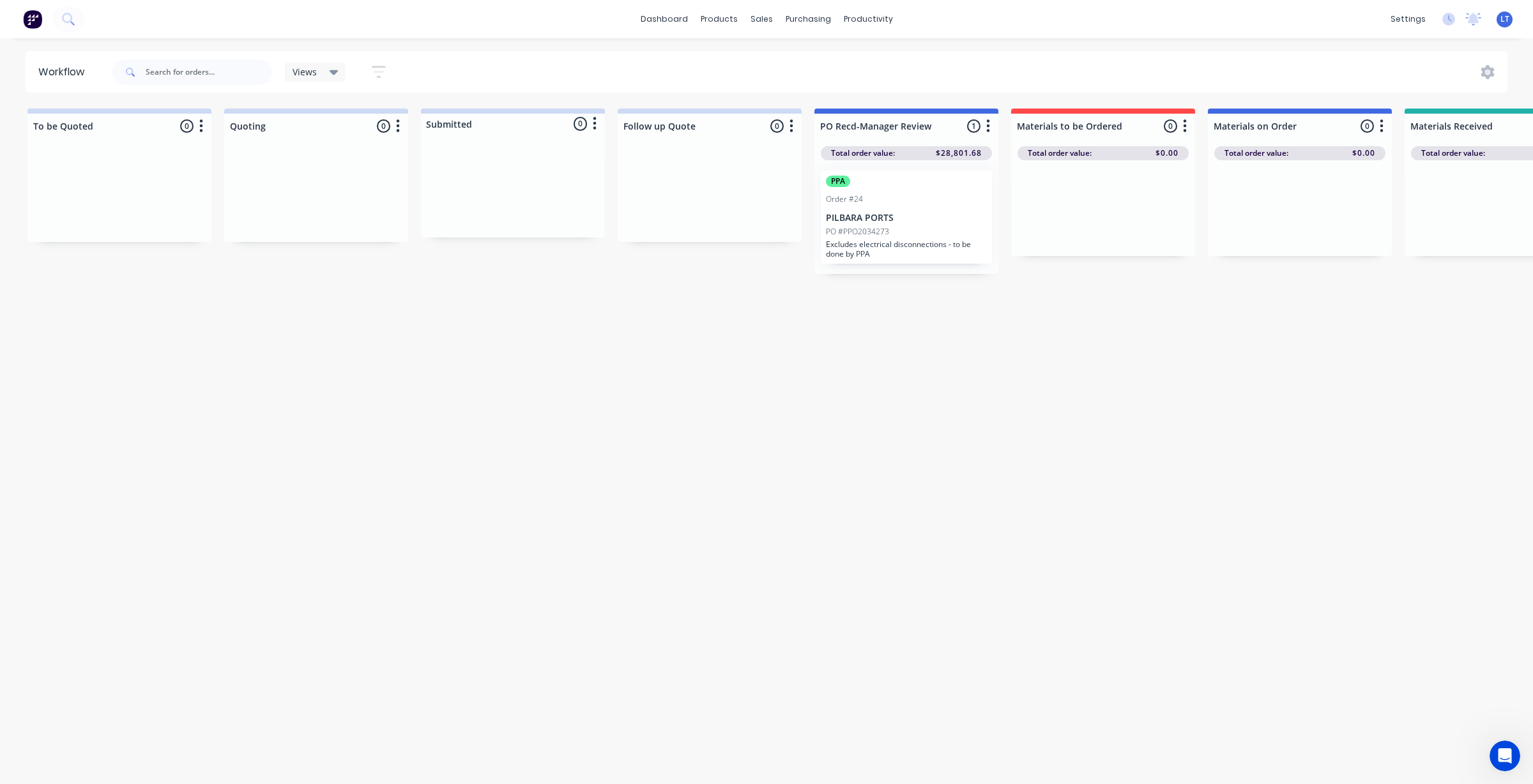
click at [683, 478] on div "Workflow Views Save new view None edit VIEW ALL (Default) edit Show/Hide status…" at bounding box center [766, 405] width 1533 height 708
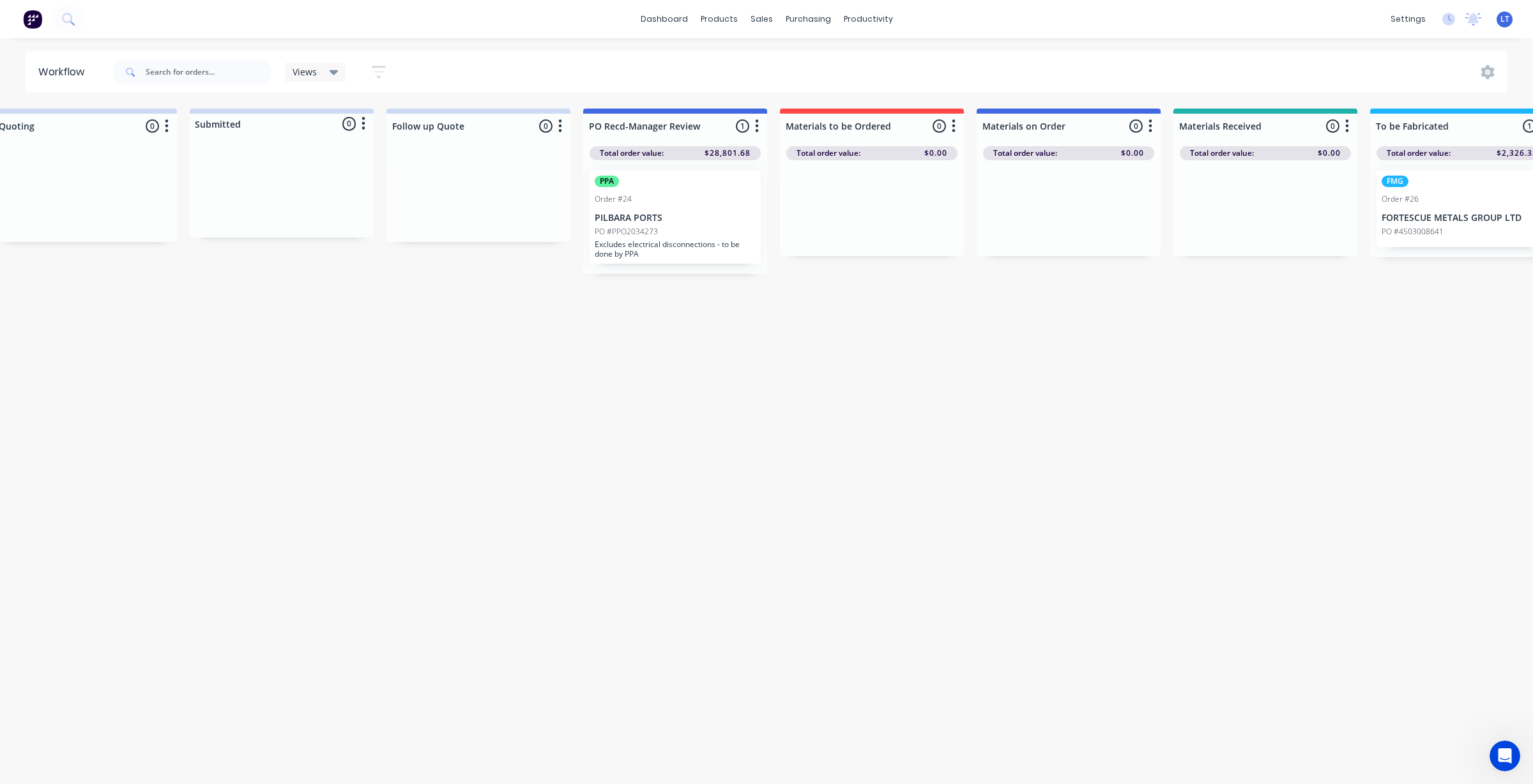
scroll to position [0, 37]
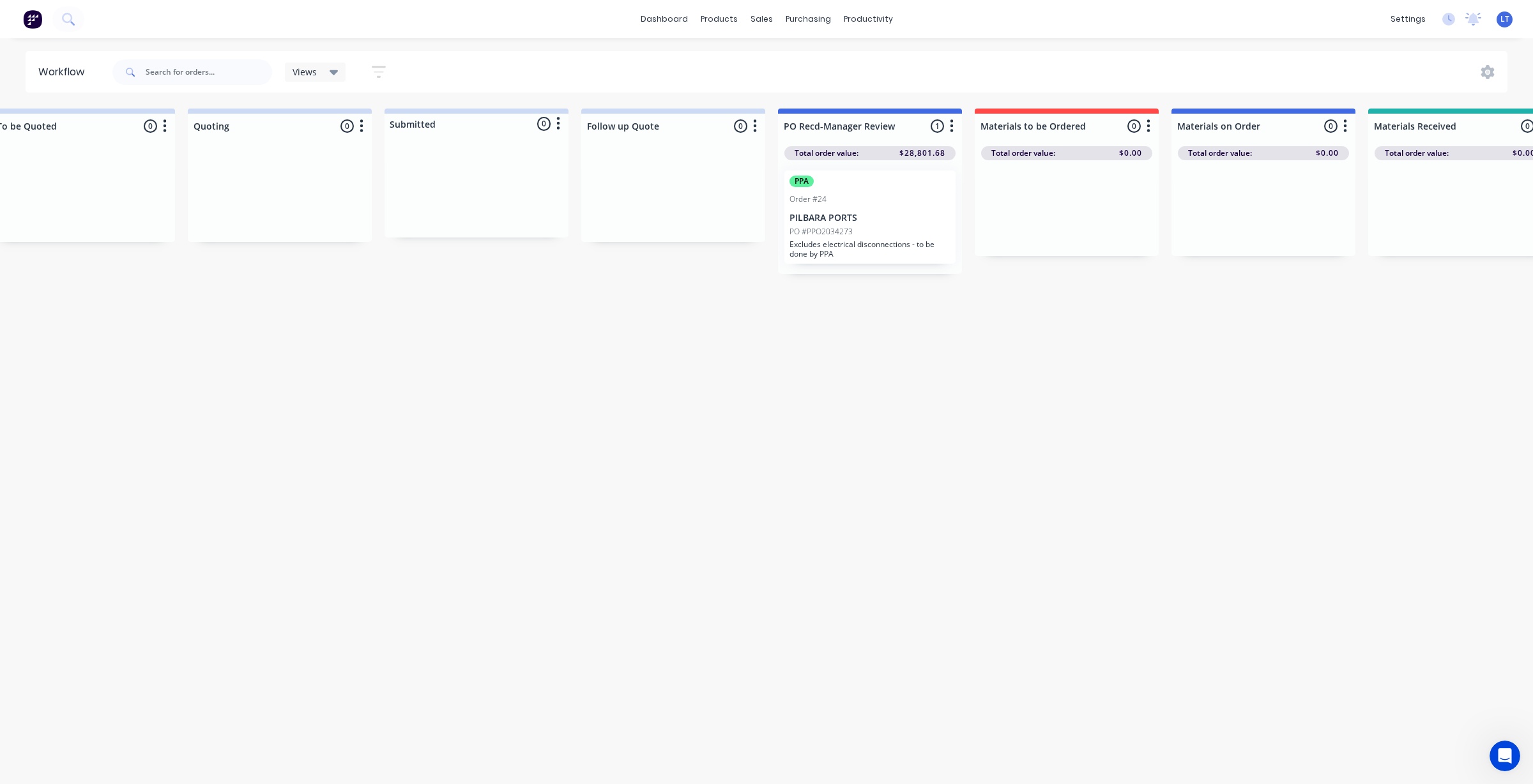
click at [858, 228] on div "PO #PPO2034273" at bounding box center [870, 231] width 161 height 11
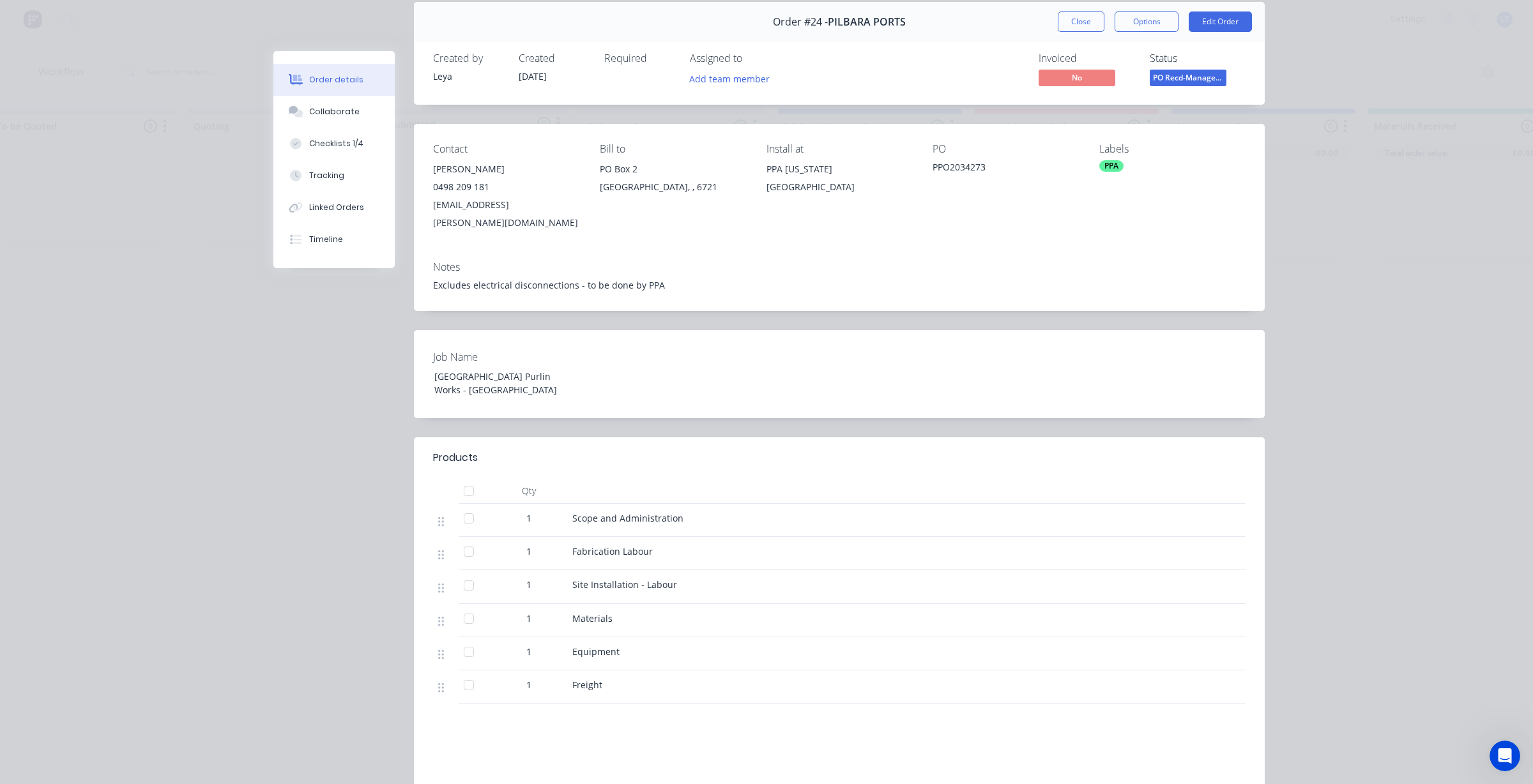
scroll to position [0, 0]
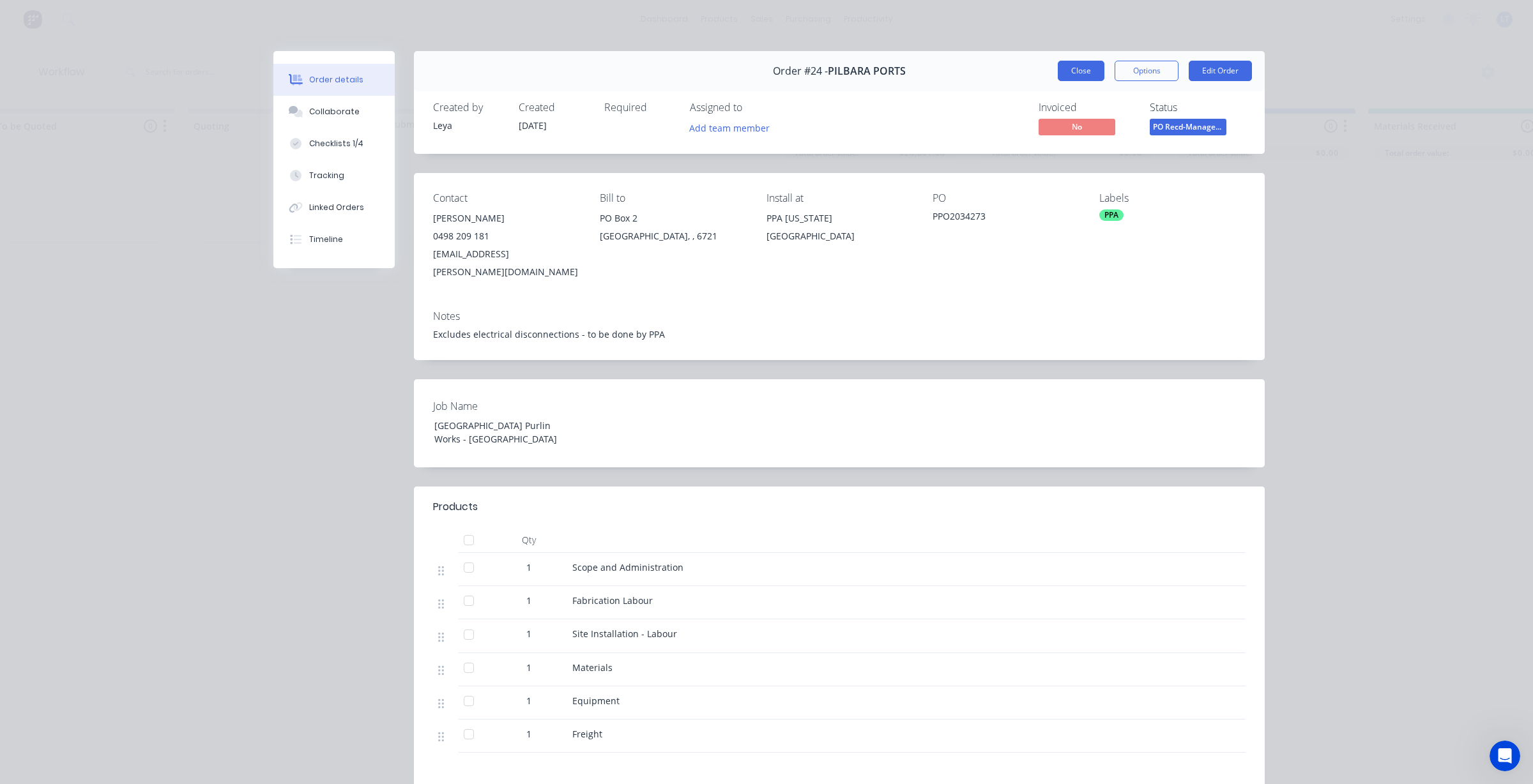
click at [1078, 71] on button "Close" at bounding box center [1081, 71] width 47 height 21
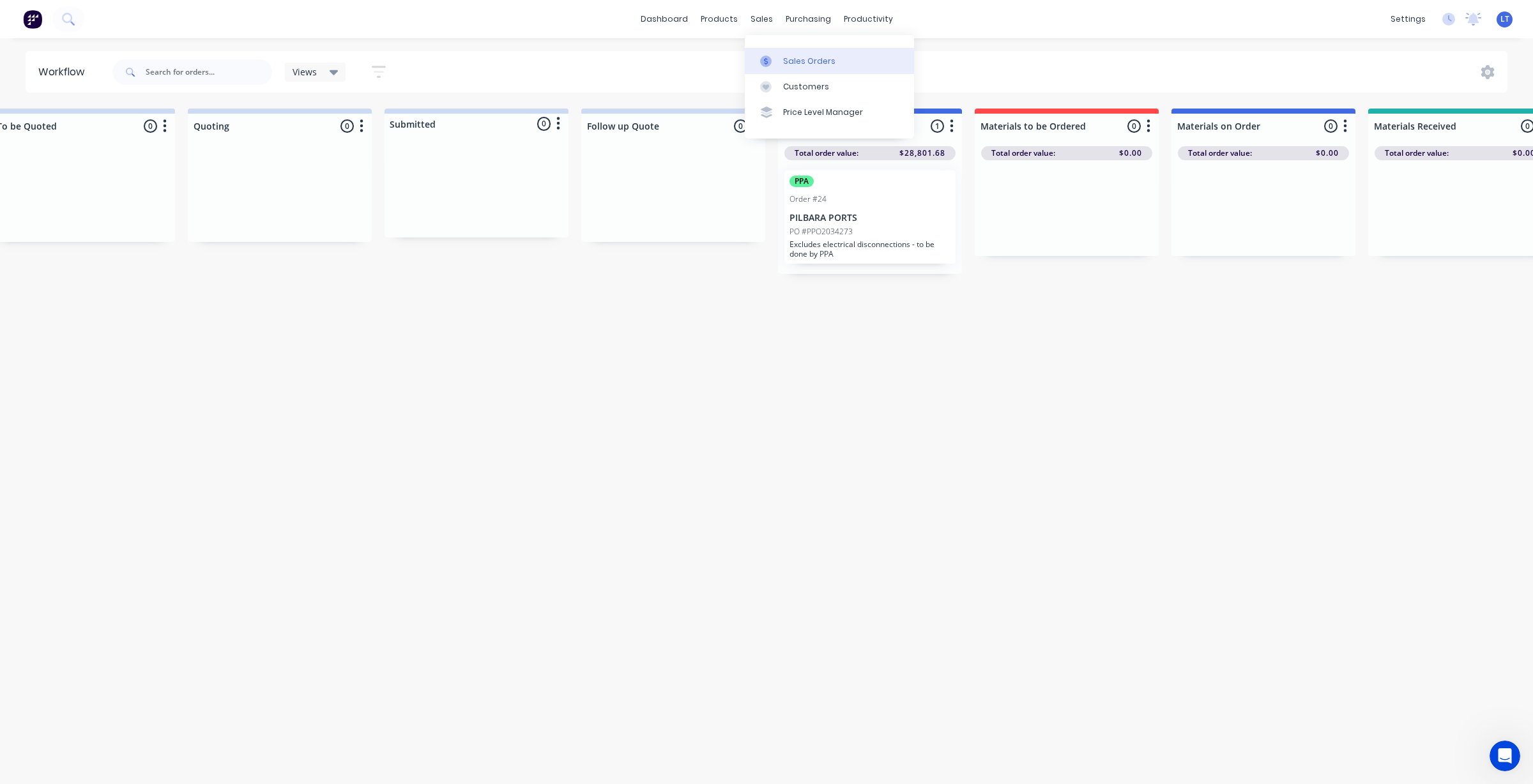
click at [778, 56] on div at bounding box center [769, 61] width 19 height 11
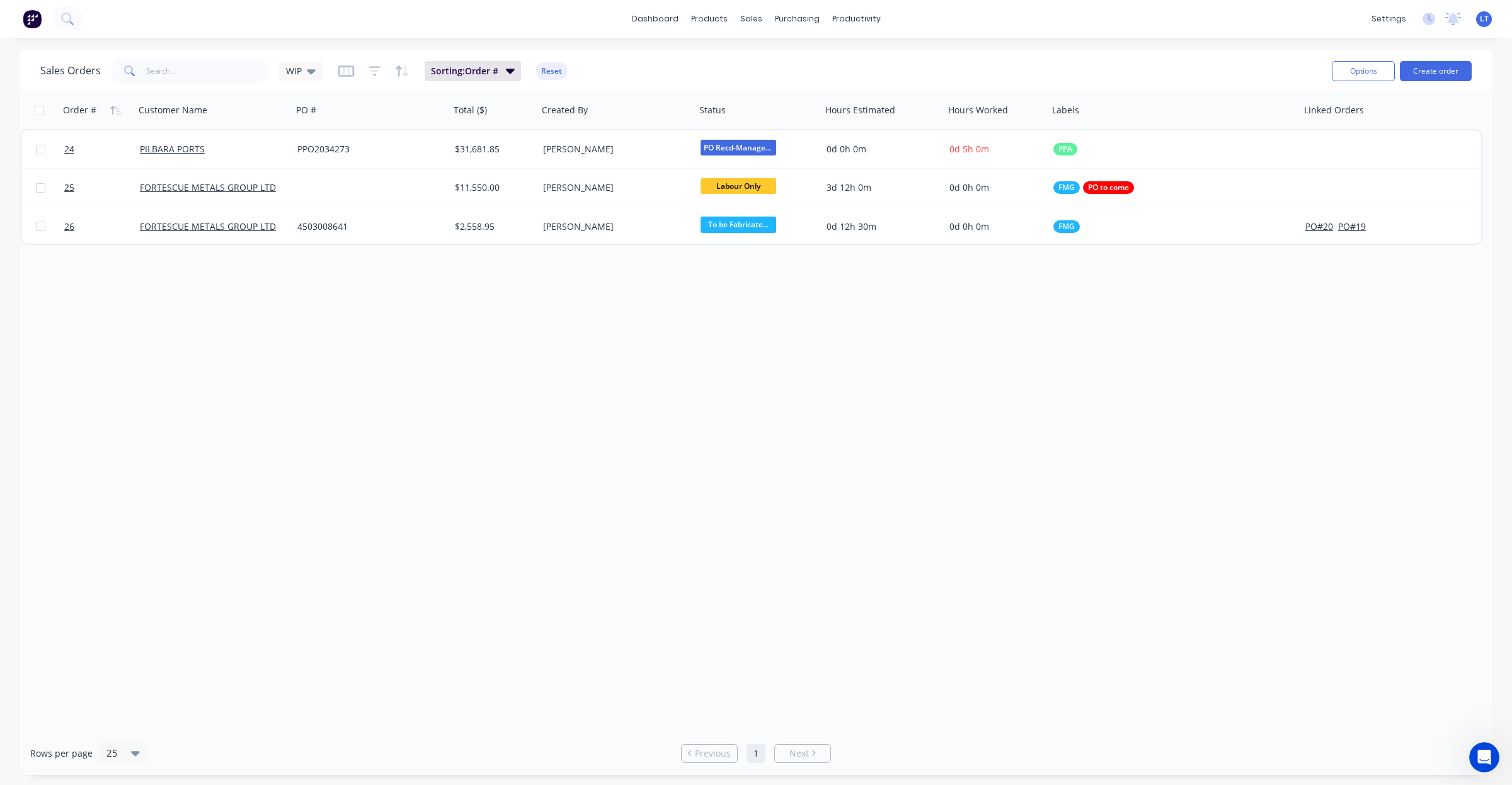
click at [739, 425] on div "Order # Customer Name PO # Total ($) Created By Status Hours Estimated Hours Wo…" at bounding box center [756, 411] width 1472 height 641
click at [640, 401] on div "Order # Customer Name PO # Total ($) Created By Status Hours Estimated Hours Wo…" at bounding box center [756, 411] width 1472 height 641
drag, startPoint x: 640, startPoint y: 401, endPoint x: 616, endPoint y: 381, distance: 31.2
click at [599, 395] on div "Order # Customer Name PO # Total ($) Created By Status Hours Estimated Hours Wo…" at bounding box center [756, 411] width 1472 height 641
click at [1373, 74] on button "Options" at bounding box center [1363, 71] width 63 height 20
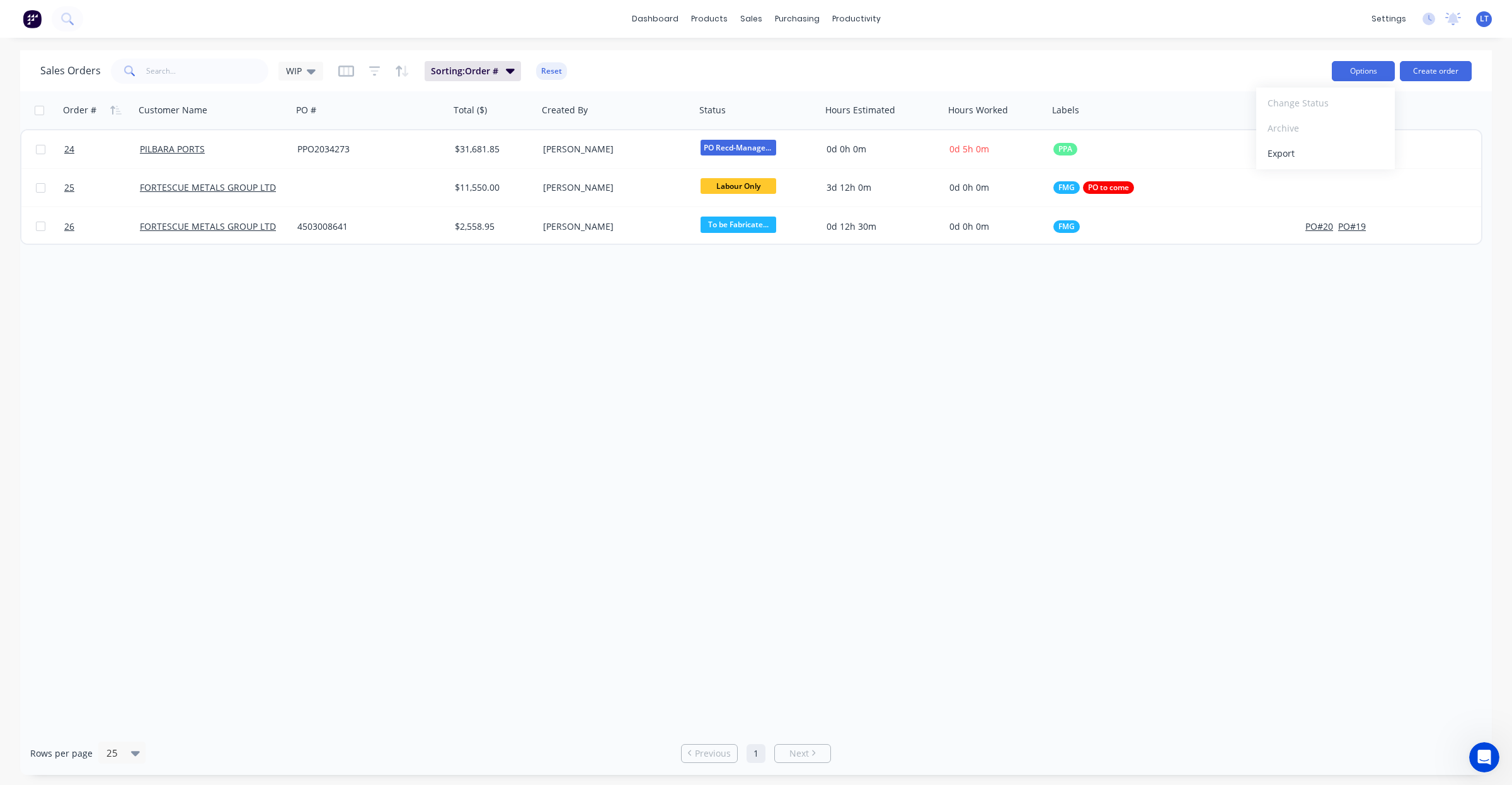
click at [1359, 73] on button "Options" at bounding box center [1363, 71] width 63 height 20
click at [749, 312] on div "Order # Customer Name PO # Total ($) Created By Status Hours Estimated Hours Wo…" at bounding box center [756, 411] width 1472 height 641
click at [506, 67] on icon "button" at bounding box center [510, 71] width 9 height 14
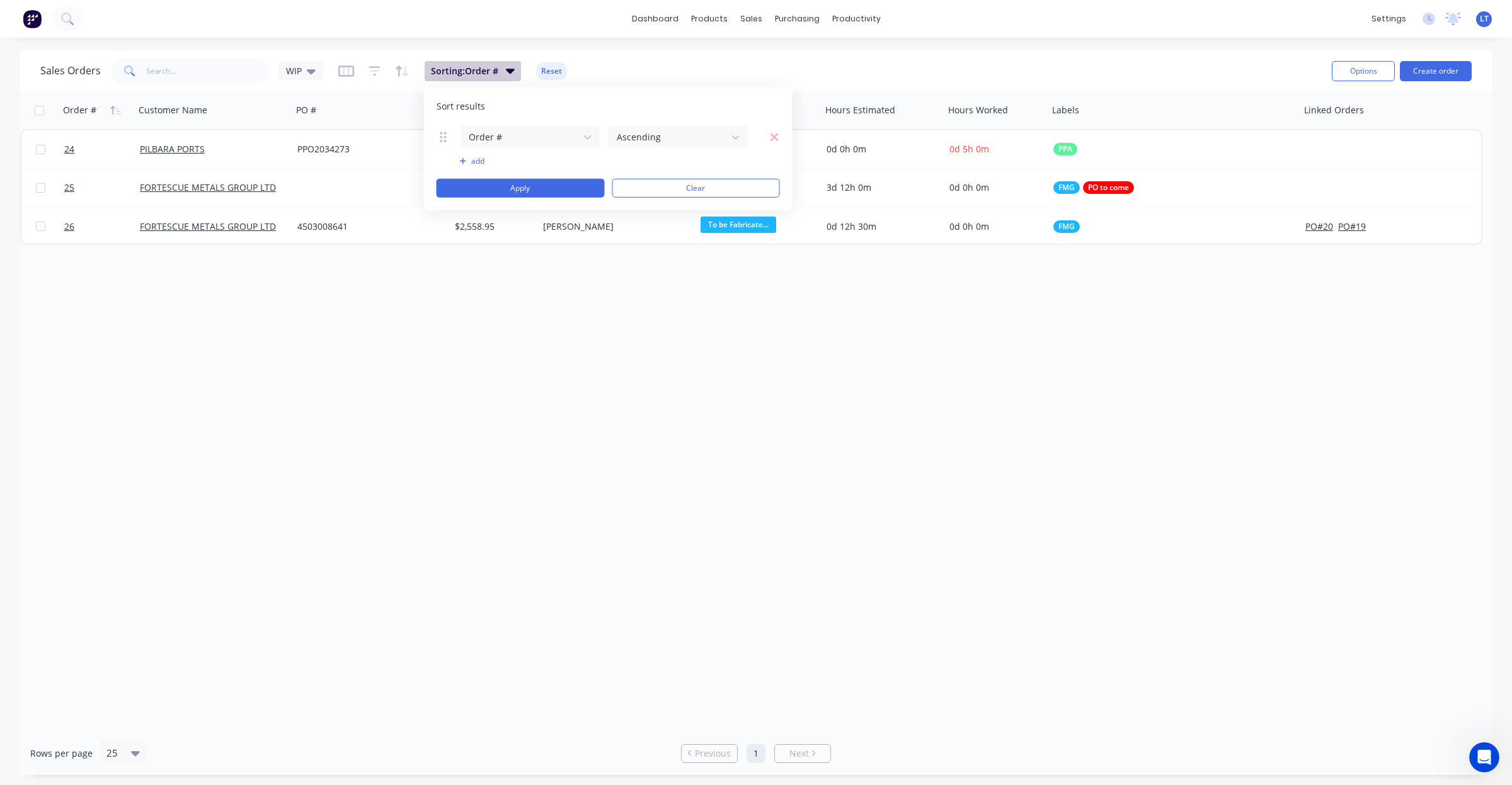
click at [506, 67] on icon "button" at bounding box center [510, 71] width 9 height 14
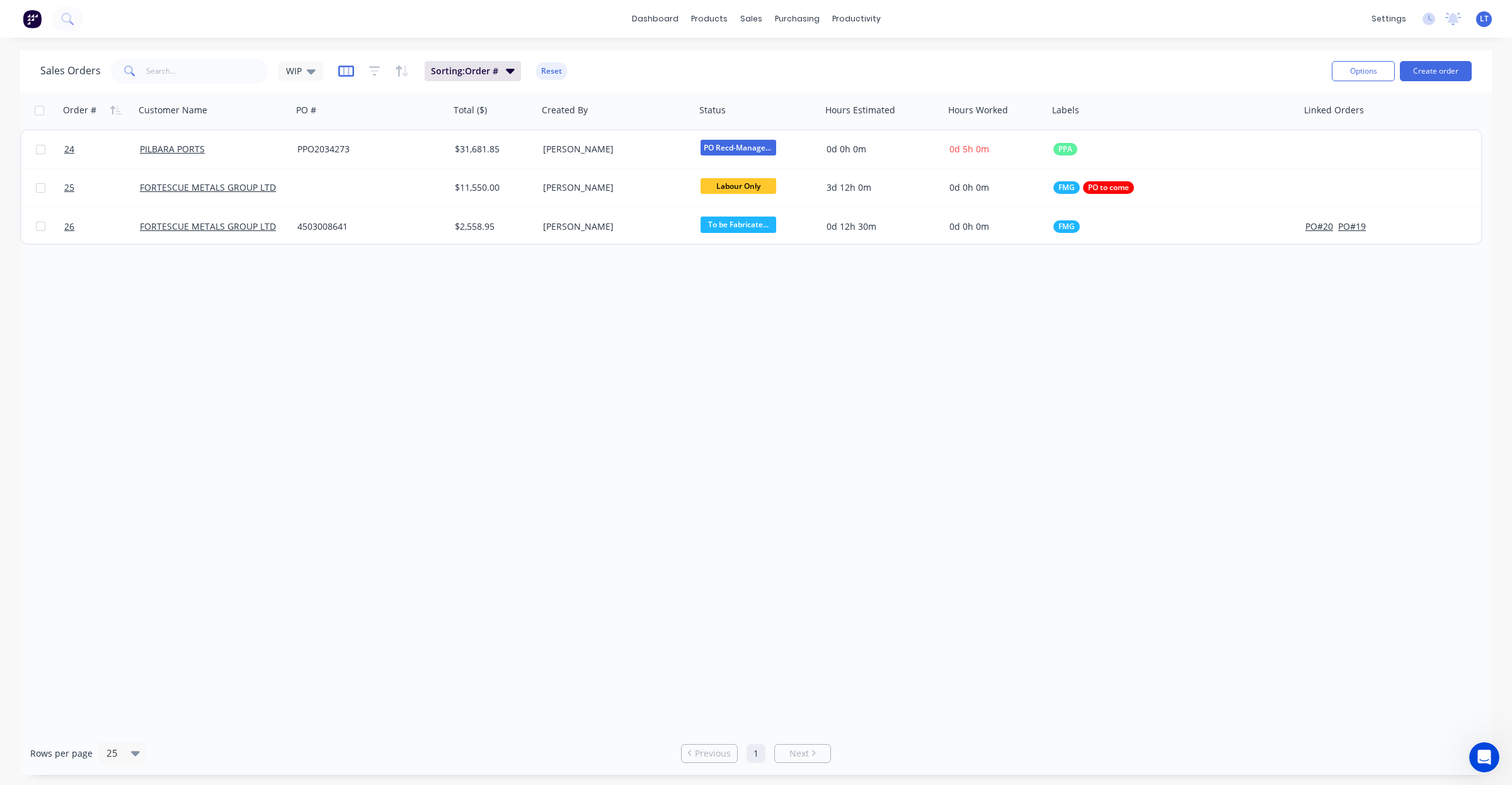
click at [344, 71] on icon "button" at bounding box center [346, 71] width 16 height 13
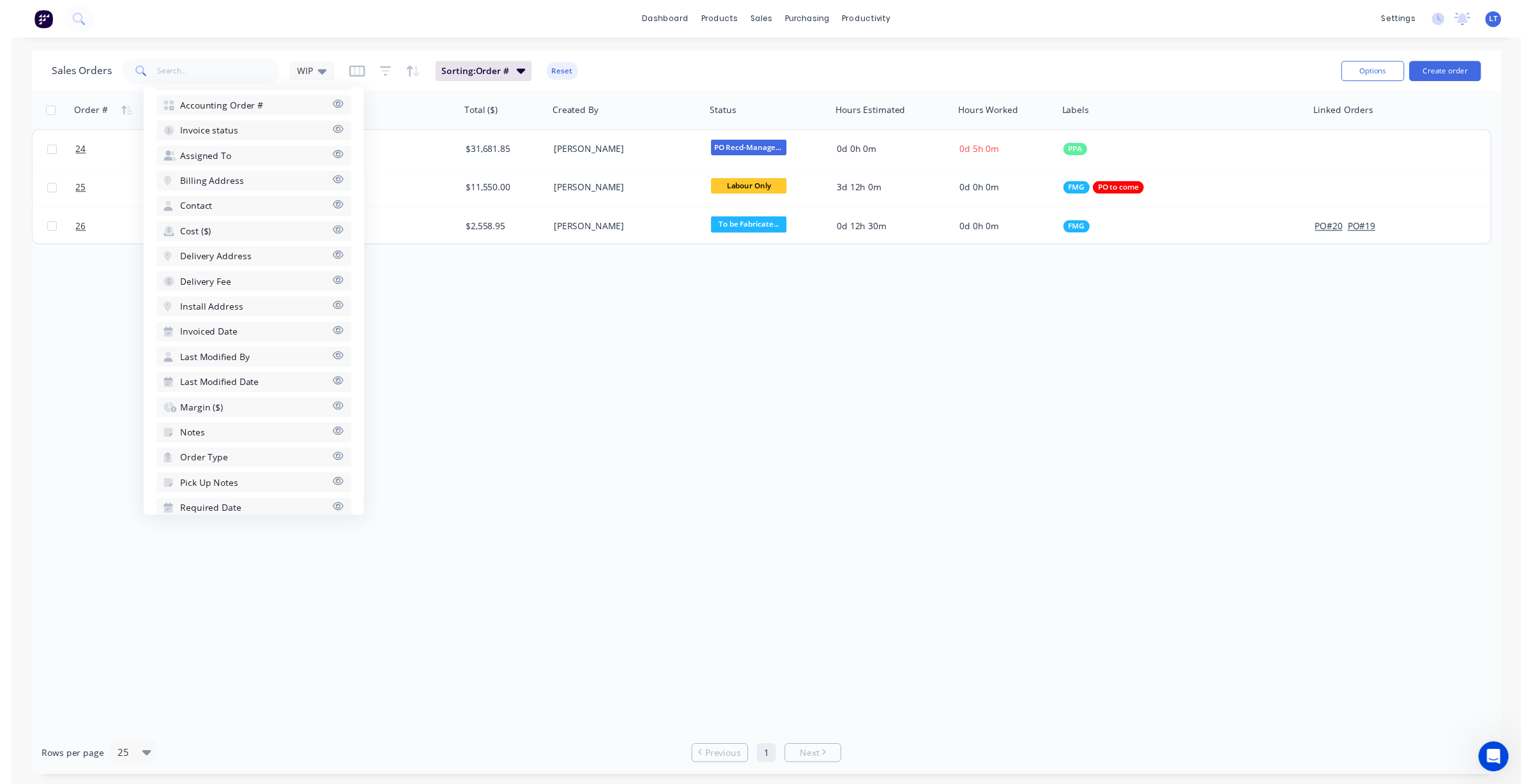
scroll to position [423, 0]
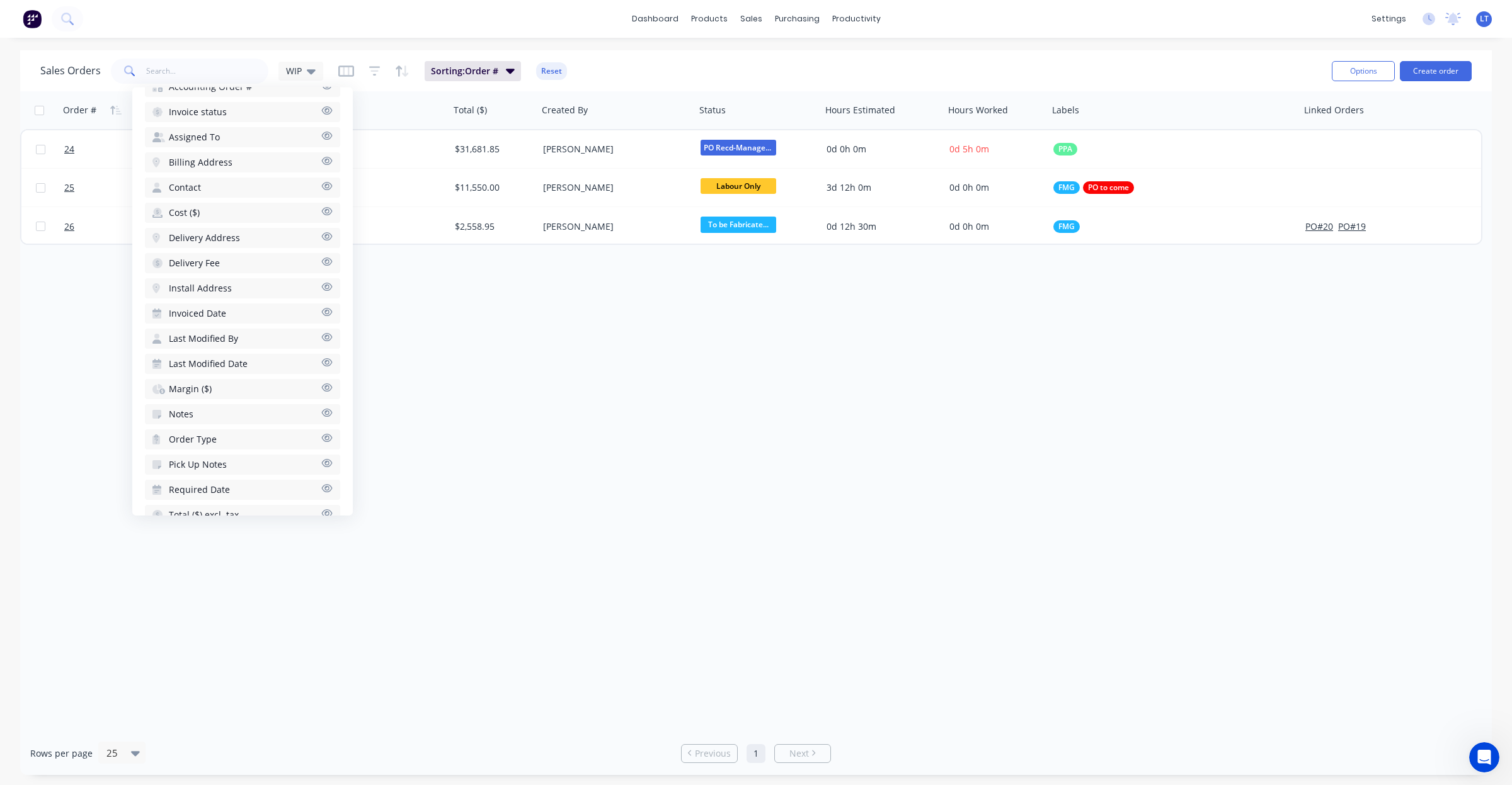
click at [322, 409] on icon "button" at bounding box center [327, 412] width 11 height 8
click at [644, 388] on div "Order # Customer Name PO # Total ($) Created By Status Hours Estimated Hours Wo…" at bounding box center [756, 411] width 1472 height 641
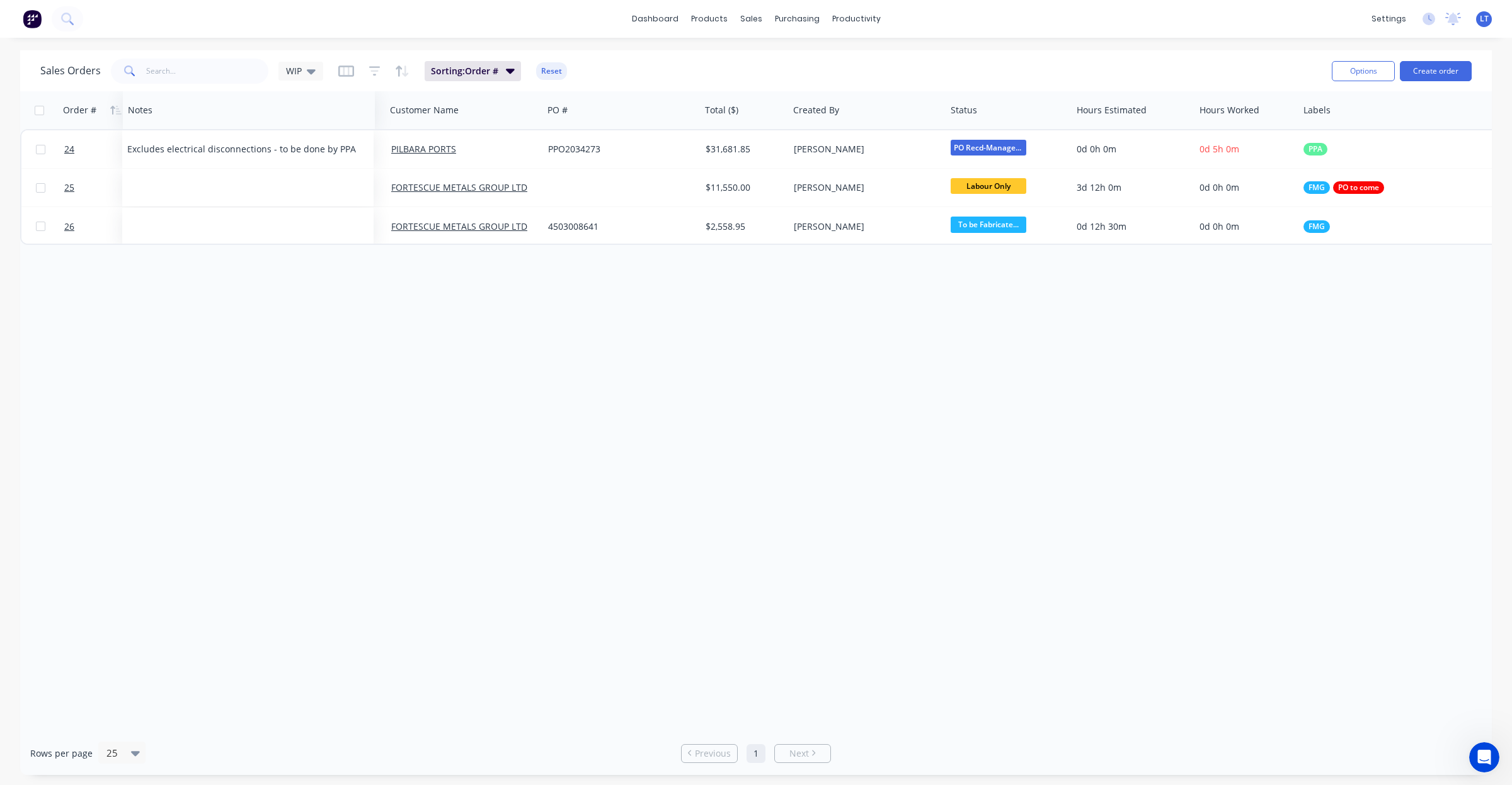
drag, startPoint x: 1429, startPoint y: 114, endPoint x: 143, endPoint y: 93, distance: 1286.2
click at [143, 93] on div "Notes" at bounding box center [249, 110] width 252 height 38
click at [433, 361] on div "Order # Notes Customer Name PO # Total ($) Created By Status Hours Estimated Ho…" at bounding box center [756, 411] width 1472 height 641
drag, startPoint x: 436, startPoint y: 351, endPoint x: 385, endPoint y: 347, distance: 51.2
click at [384, 350] on div "Order # Notes Customer Name PO # Total ($) Created By Status Hours Estimated Ho…" at bounding box center [756, 411] width 1472 height 641
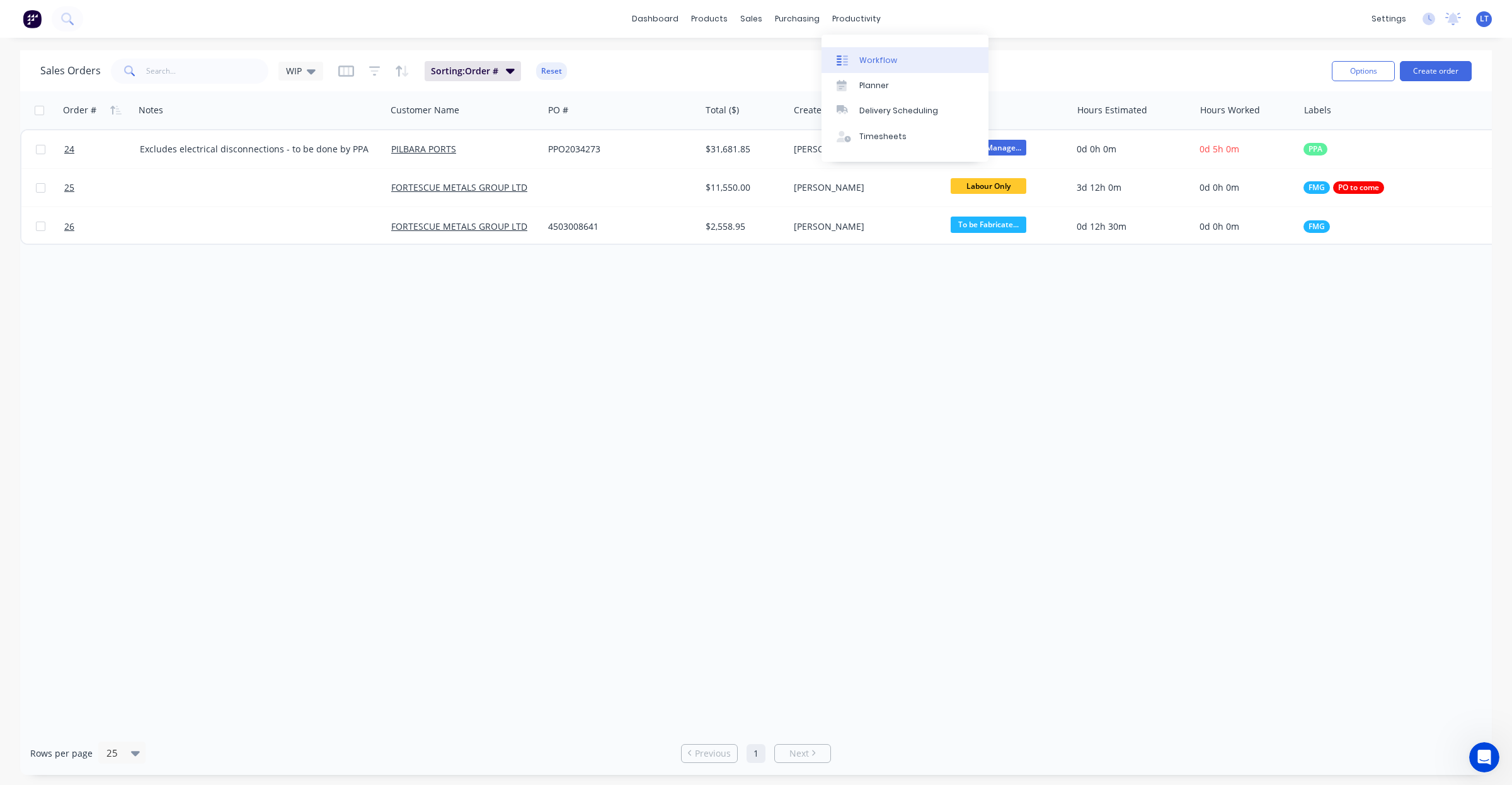
click at [858, 56] on link "Workflow" at bounding box center [905, 60] width 167 height 25
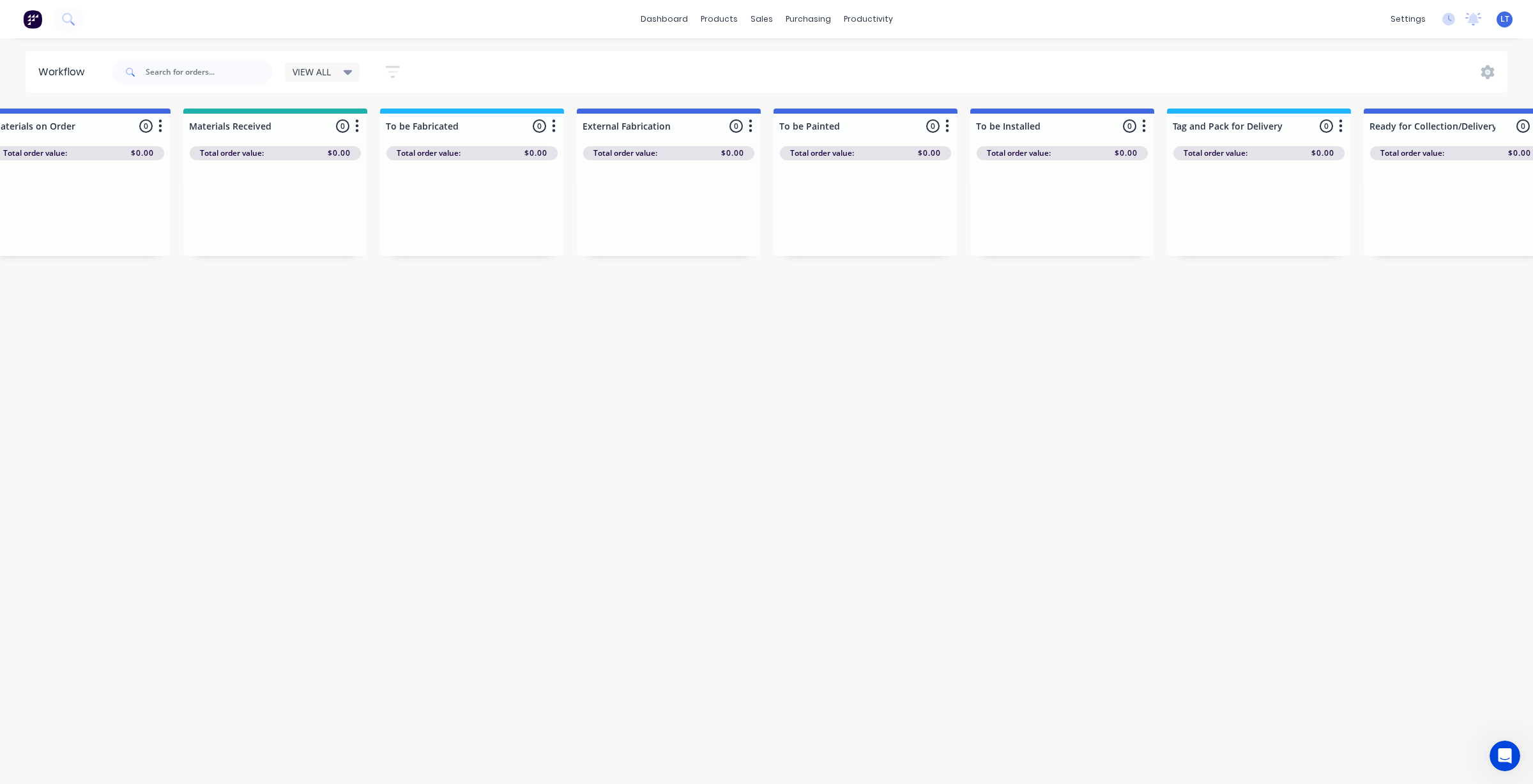
scroll to position [0, 1193]
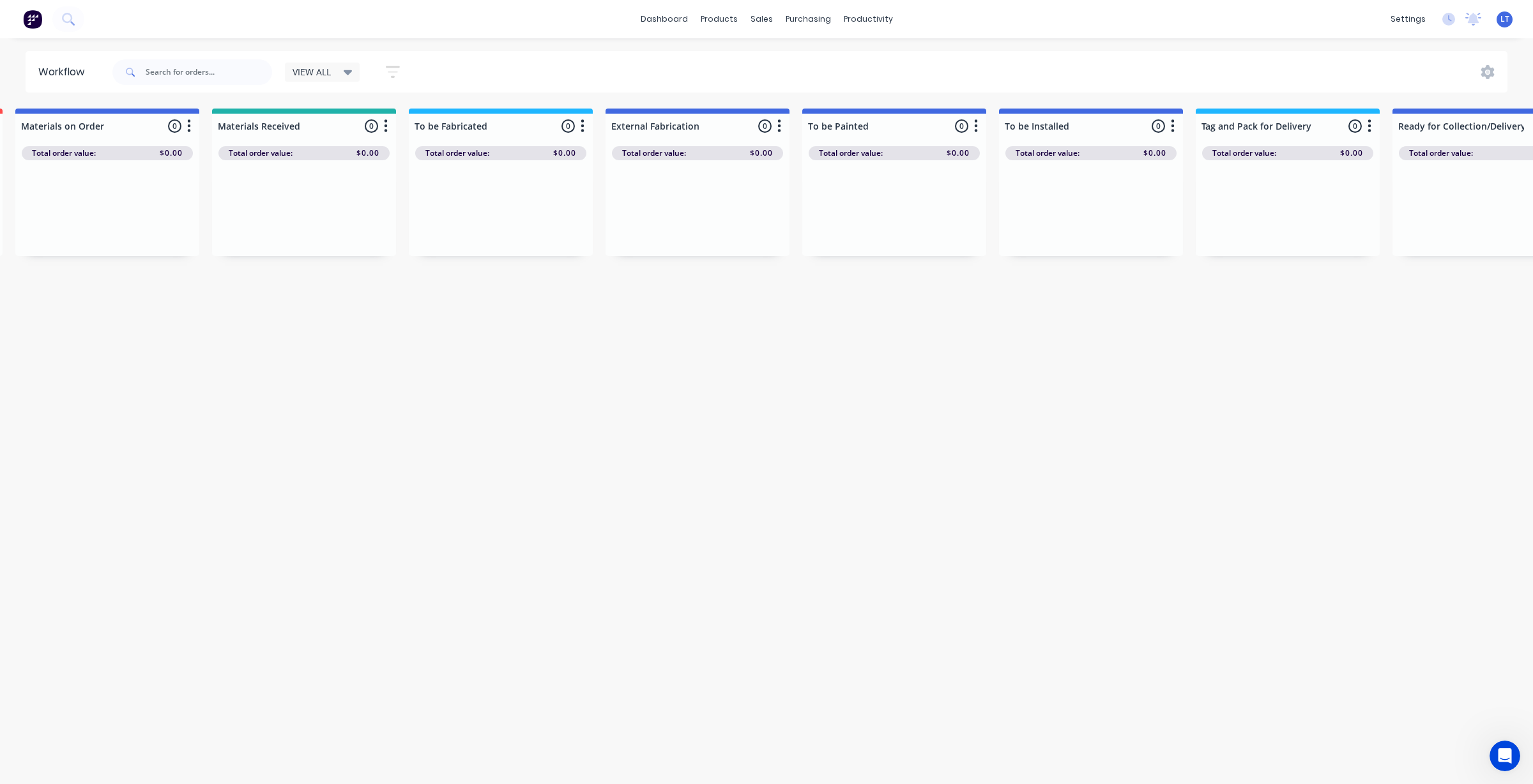
click at [333, 76] on div "VIEW ALL" at bounding box center [322, 72] width 60 height 11
click at [340, 163] on button "None" at bounding box center [362, 167] width 136 height 14
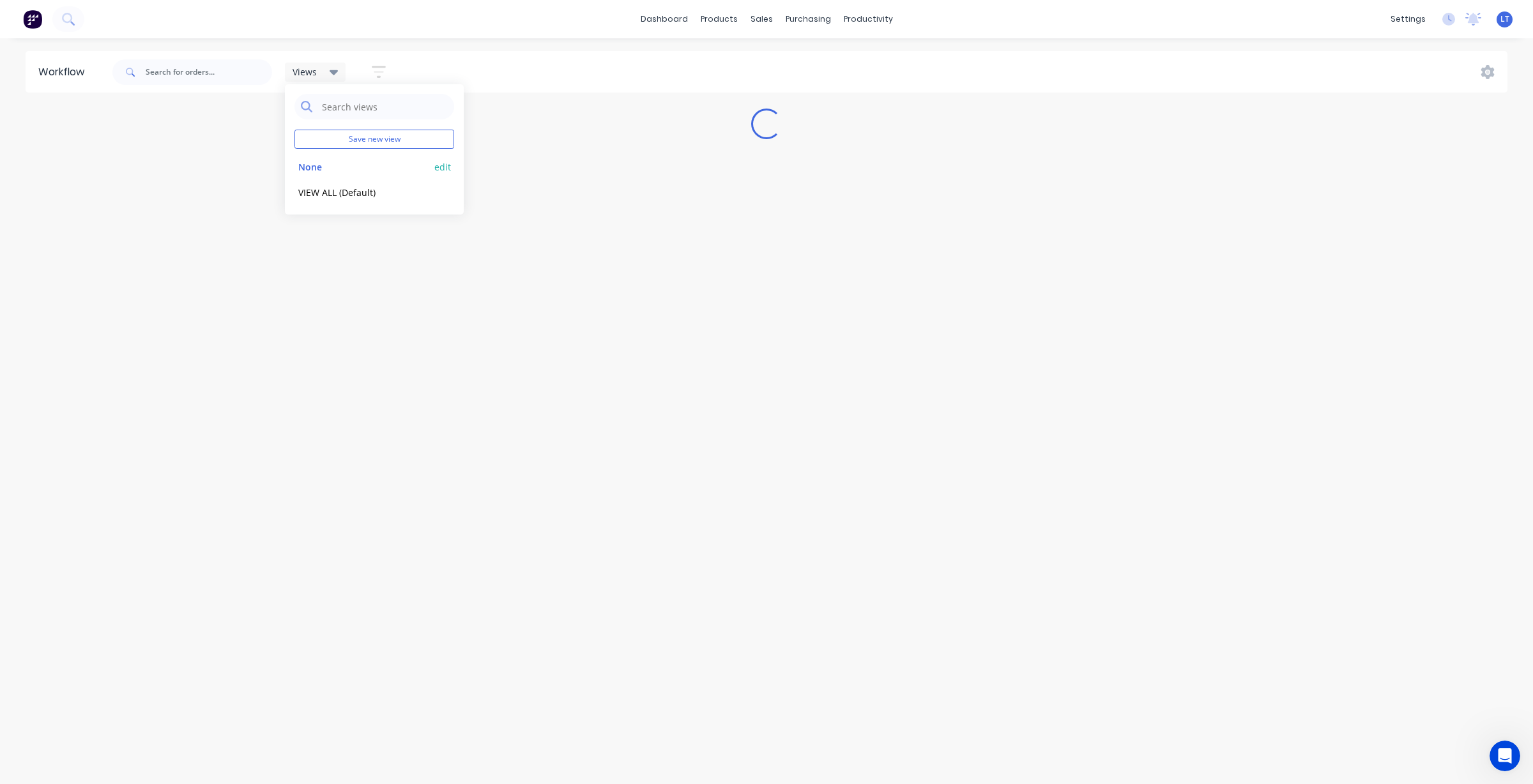
scroll to position [0, 0]
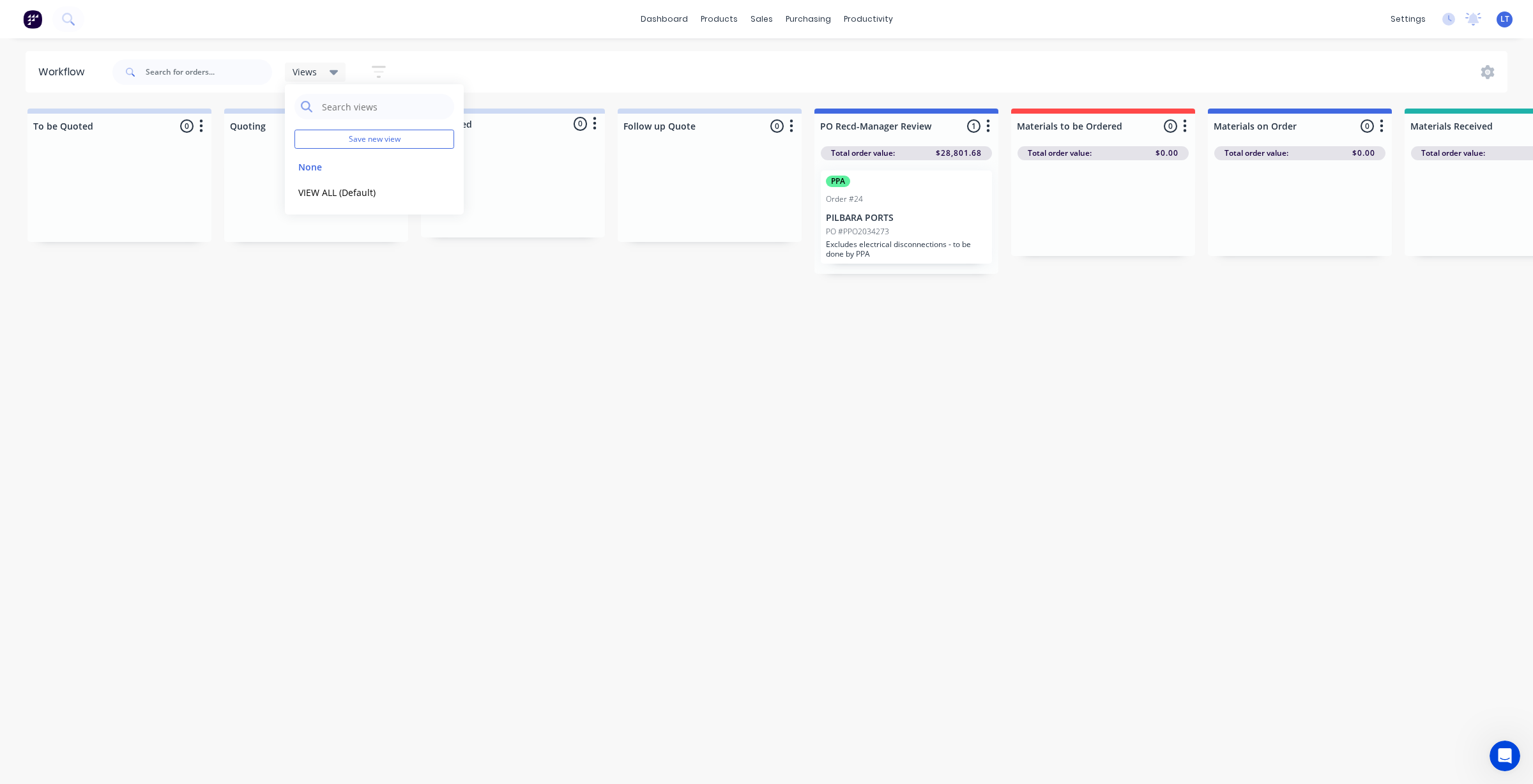
drag, startPoint x: 819, startPoint y: 399, endPoint x: 551, endPoint y: 779, distance: 465.0
click at [551, 759] on div "Workflow Views Save new view None edit VIEW ALL (Default) edit Show/Hide status…" at bounding box center [766, 405] width 1533 height 708
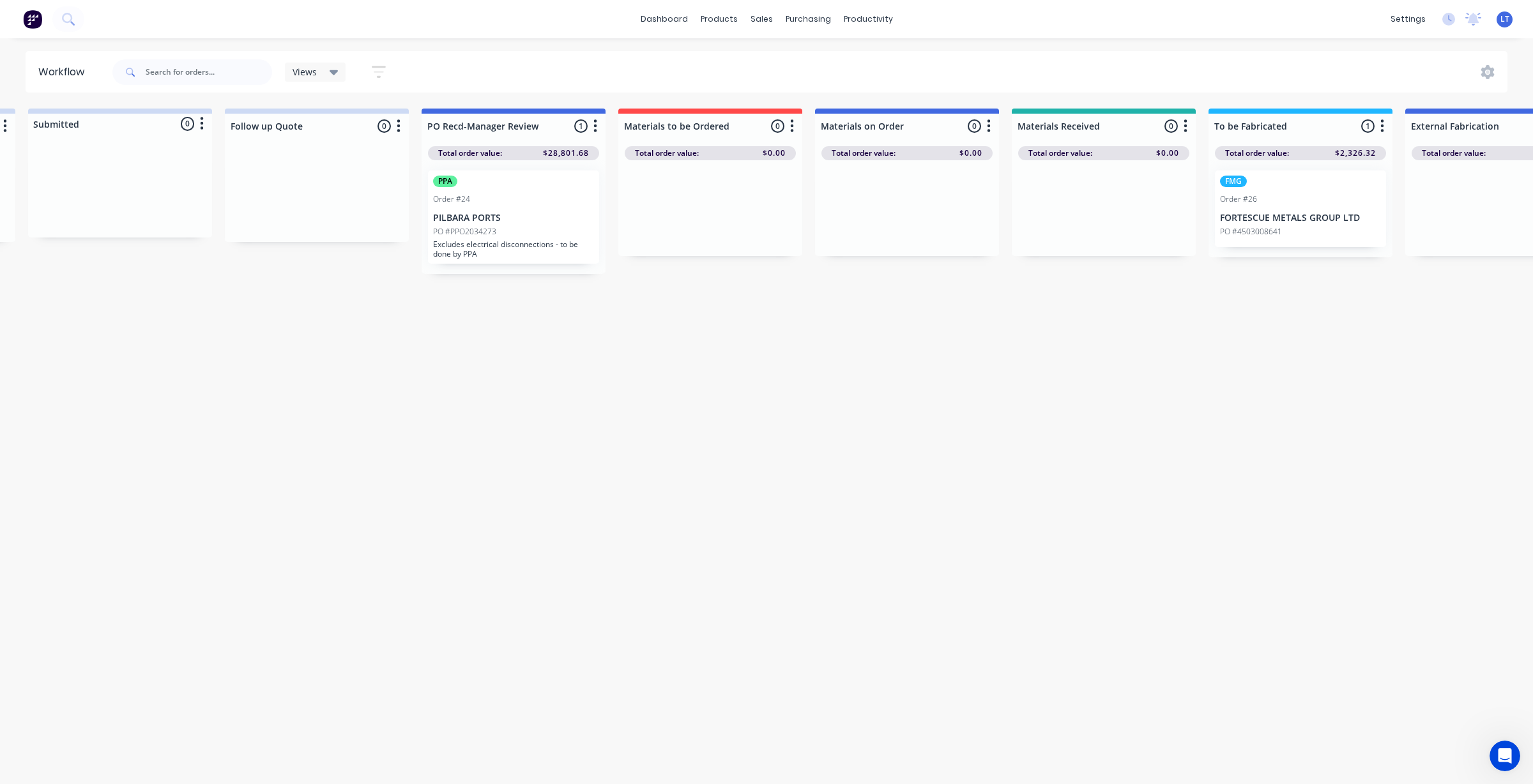
scroll to position [0, 523]
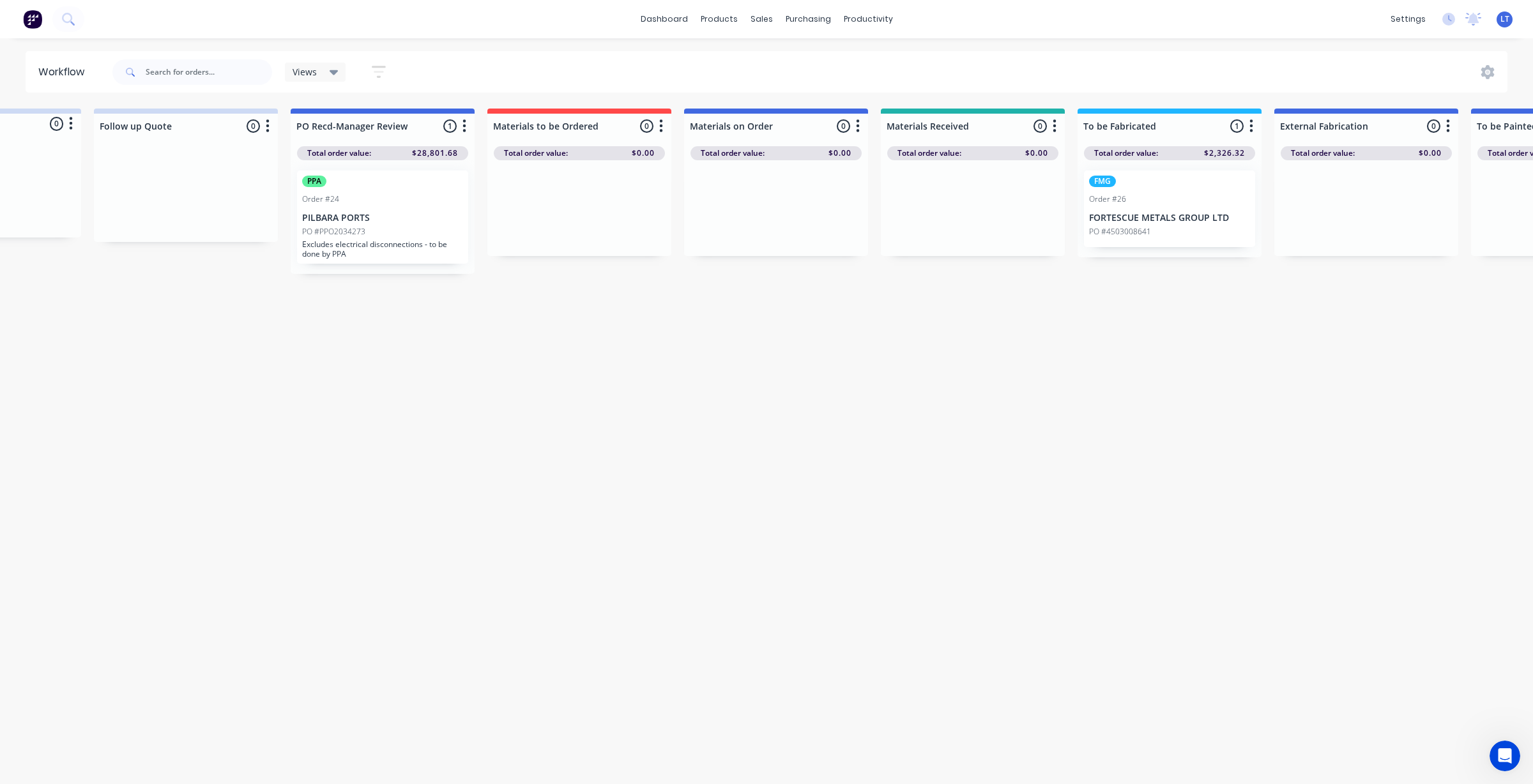
click at [540, 478] on div "Workflow Views Save new view None edit VIEW ALL (Default) edit Show/Hide status…" at bounding box center [243, 405] width 1533 height 708
click at [758, 13] on div "sales" at bounding box center [761, 19] width 35 height 19
click at [796, 63] on div "Sales Orders" at bounding box center [809, 61] width 53 height 11
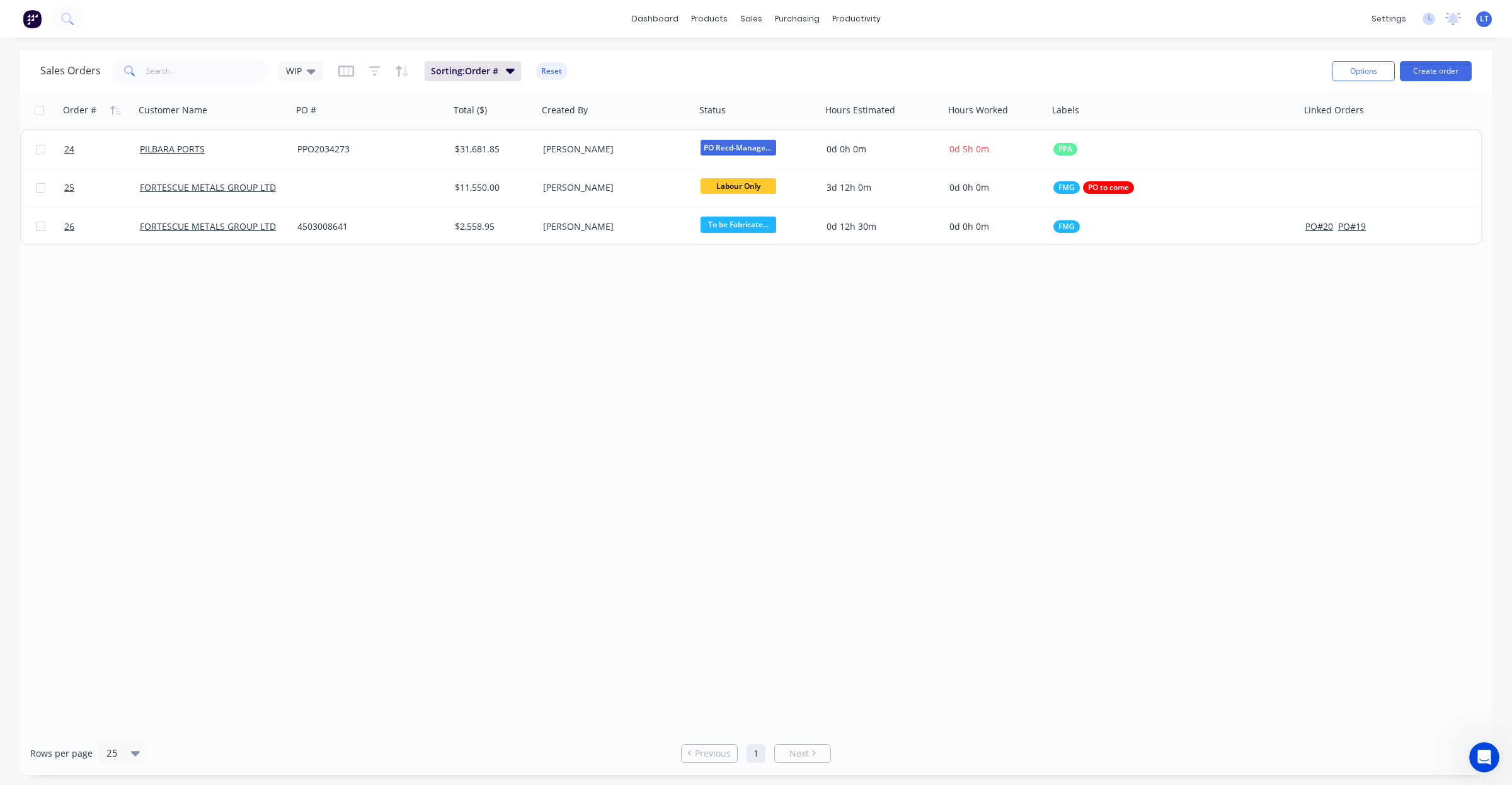
click at [572, 445] on div "Order # Customer Name PO # Total ($) Created By Status Hours Estimated Hours Wo…" at bounding box center [756, 411] width 1472 height 641
click at [352, 73] on icon "button" at bounding box center [346, 71] width 16 height 11
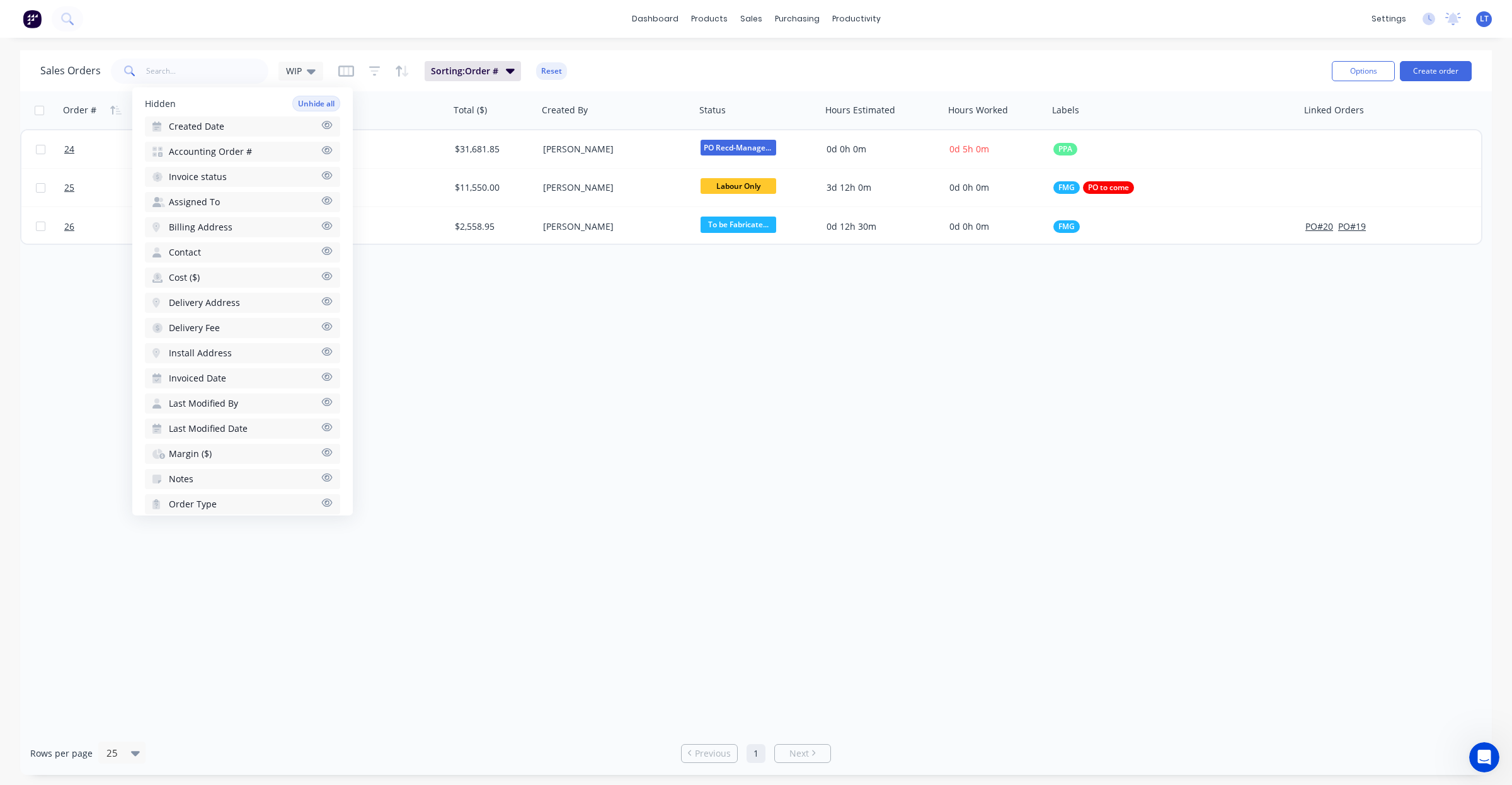
scroll to position [417, 0]
click at [322, 409] on icon "button" at bounding box center [327, 412] width 11 height 8
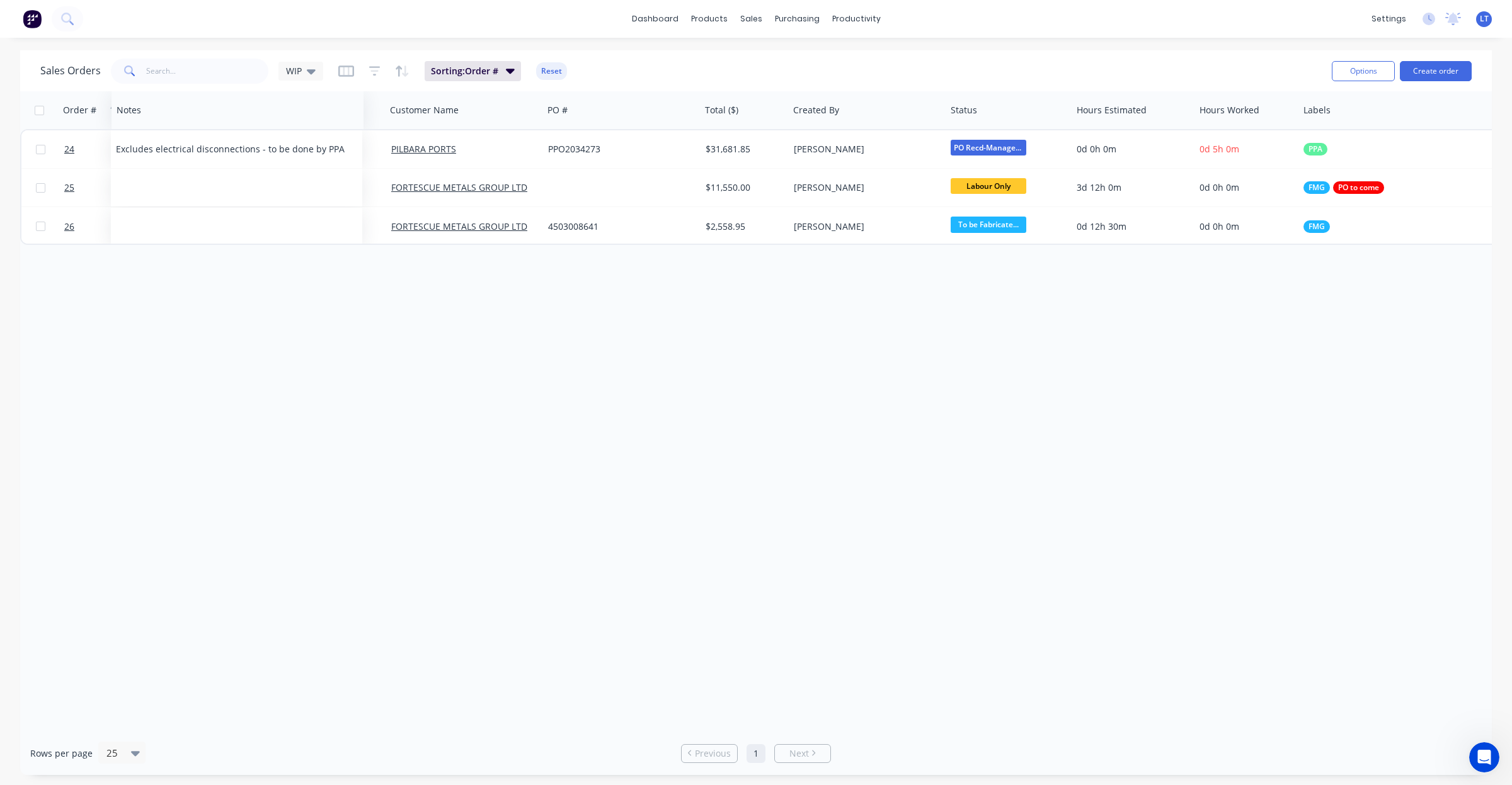
drag, startPoint x: 1441, startPoint y: 111, endPoint x: 143, endPoint y: 89, distance: 1298.2
click at [143, 89] on div "Sales Orders WIP Sorting: Order # Reset Options Create order Order # Customer N…" at bounding box center [756, 412] width 1472 height 725
click at [310, 74] on icon at bounding box center [311, 71] width 9 height 5
click at [337, 146] on button "Save new view" at bounding box center [367, 151] width 169 height 19
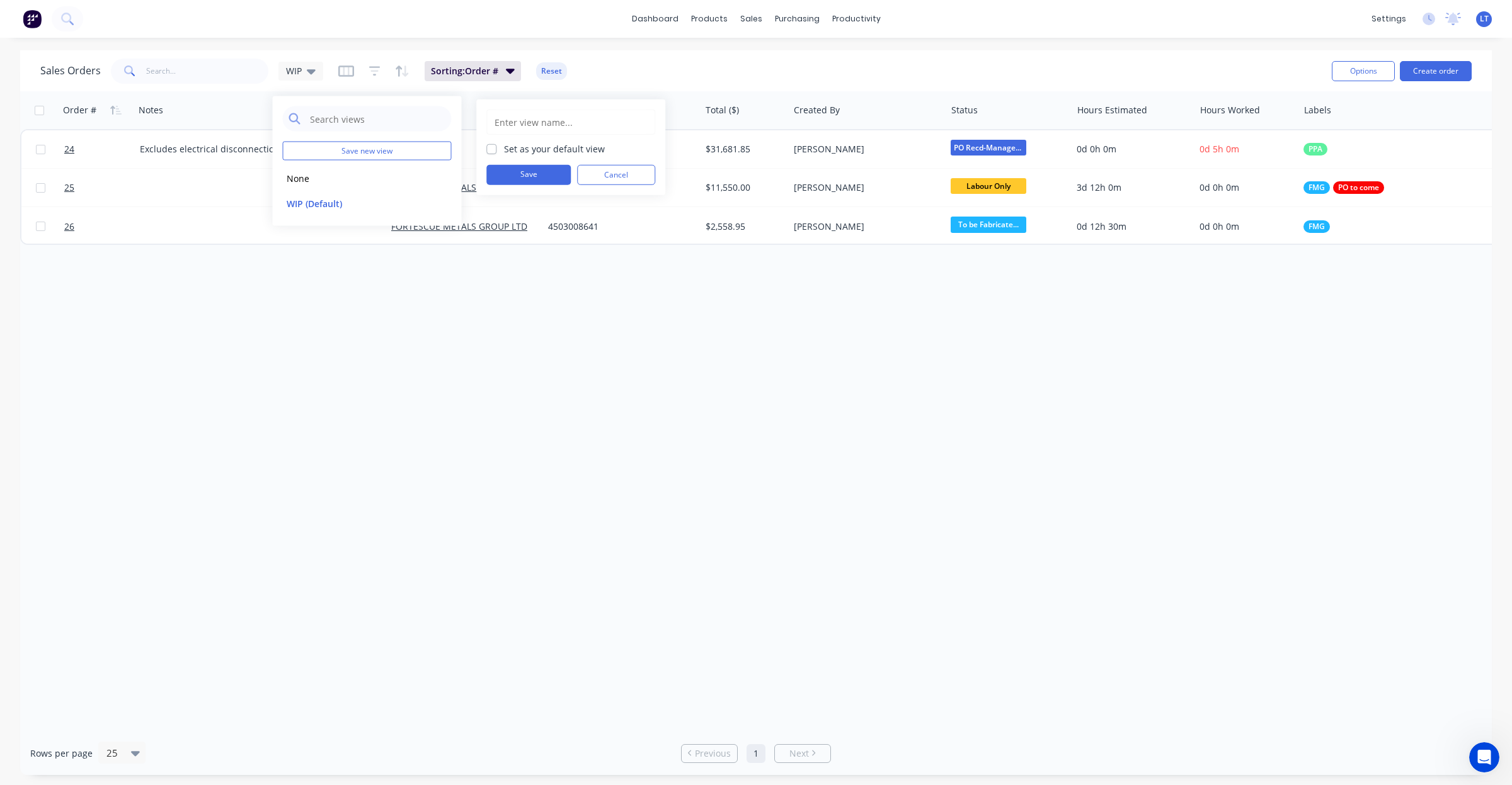
click at [529, 149] on label "Set as your default view" at bounding box center [554, 148] width 100 height 13
click at [497, 149] on input "Set as your default view" at bounding box center [491, 147] width 10 height 12
checkbox input "true"
click at [529, 171] on button "Save" at bounding box center [529, 175] width 85 height 20
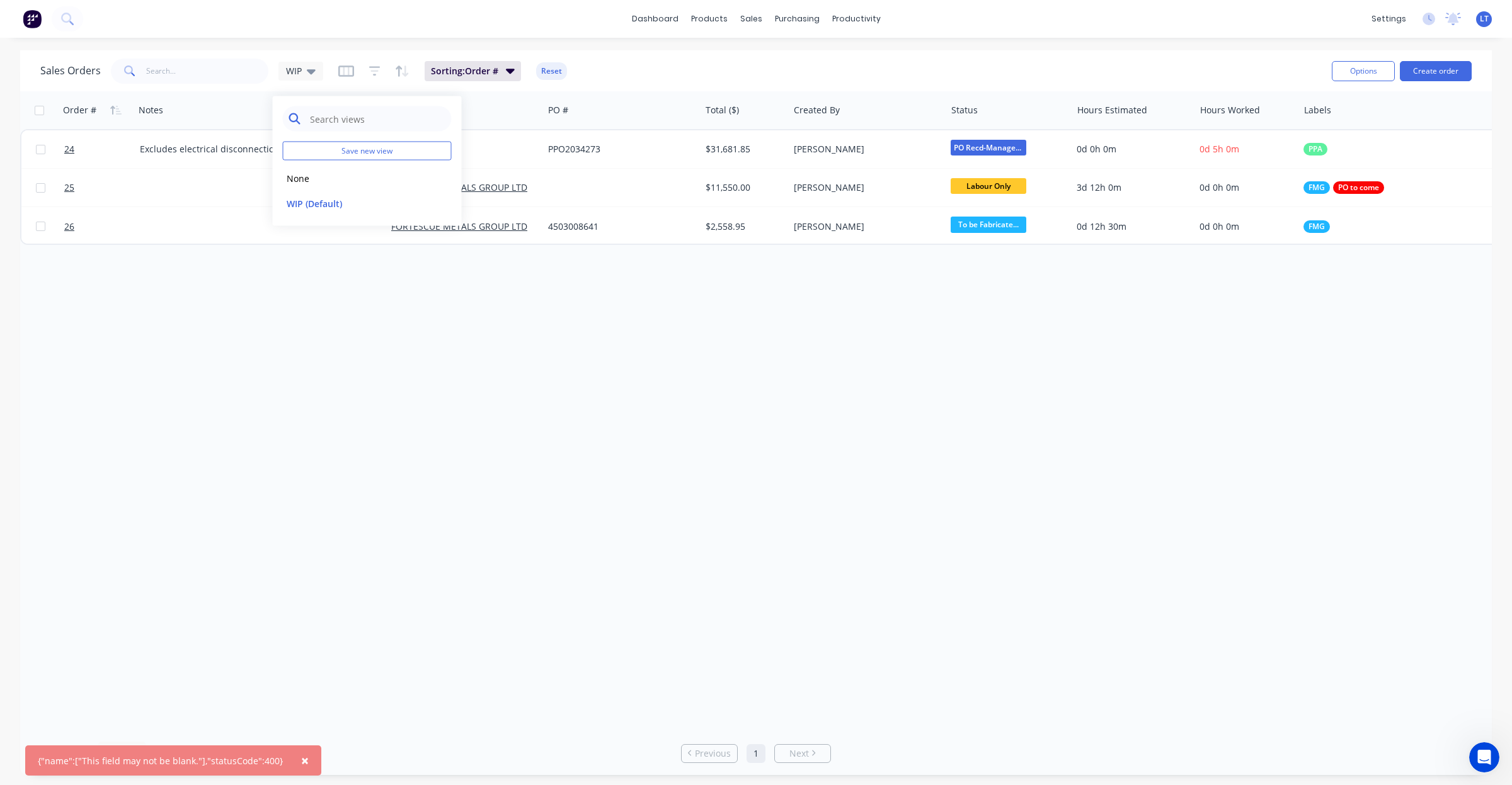
click at [358, 123] on input "text" at bounding box center [377, 119] width 137 height 25
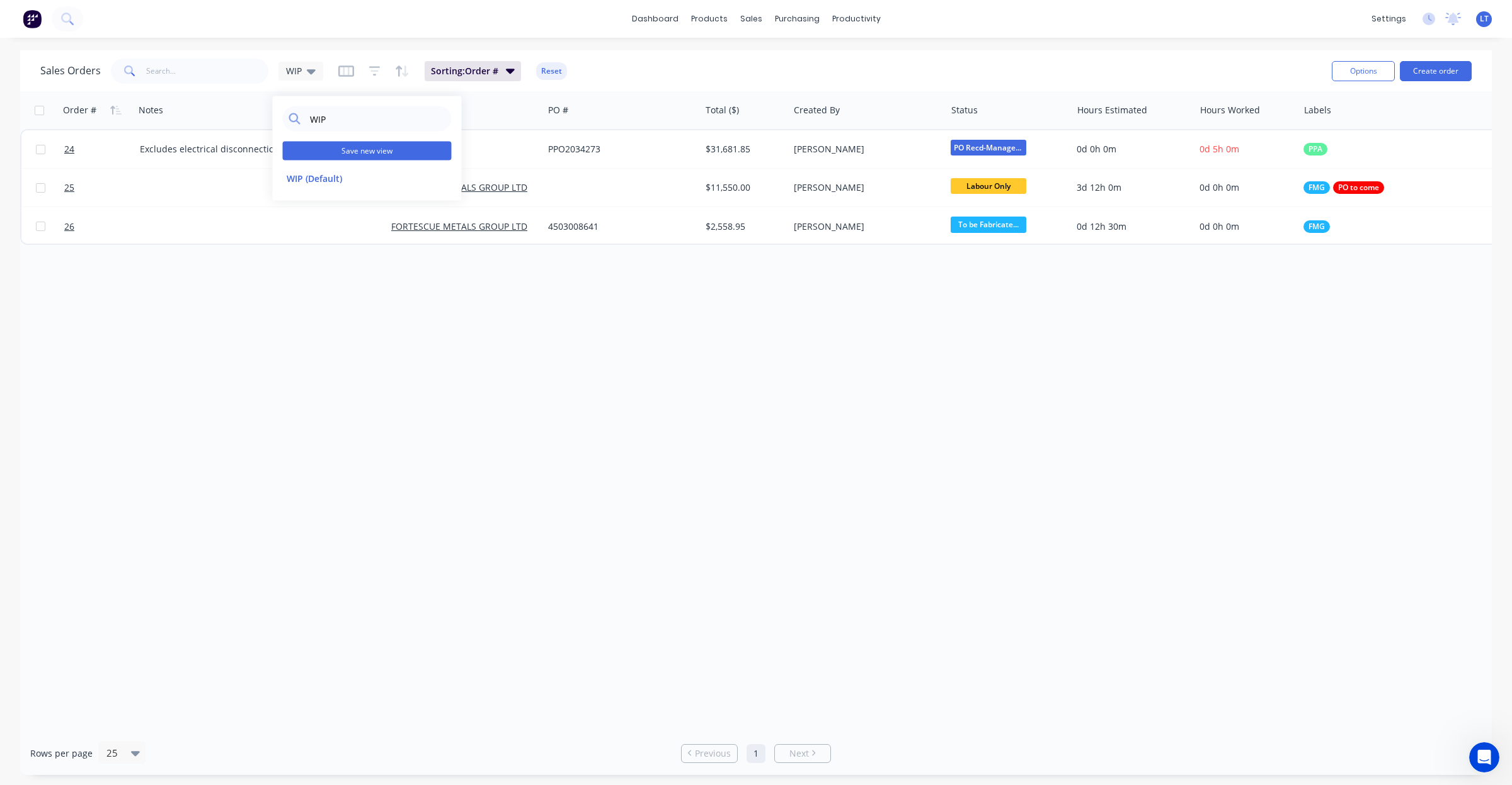
type input "WIP"
click at [363, 150] on button "Save new view" at bounding box center [367, 151] width 169 height 19
click at [536, 148] on label "Set as your default view" at bounding box center [554, 148] width 100 height 13
click at [497, 148] on input "Set as your default view" at bounding box center [491, 147] width 10 height 12
checkbox input "true"
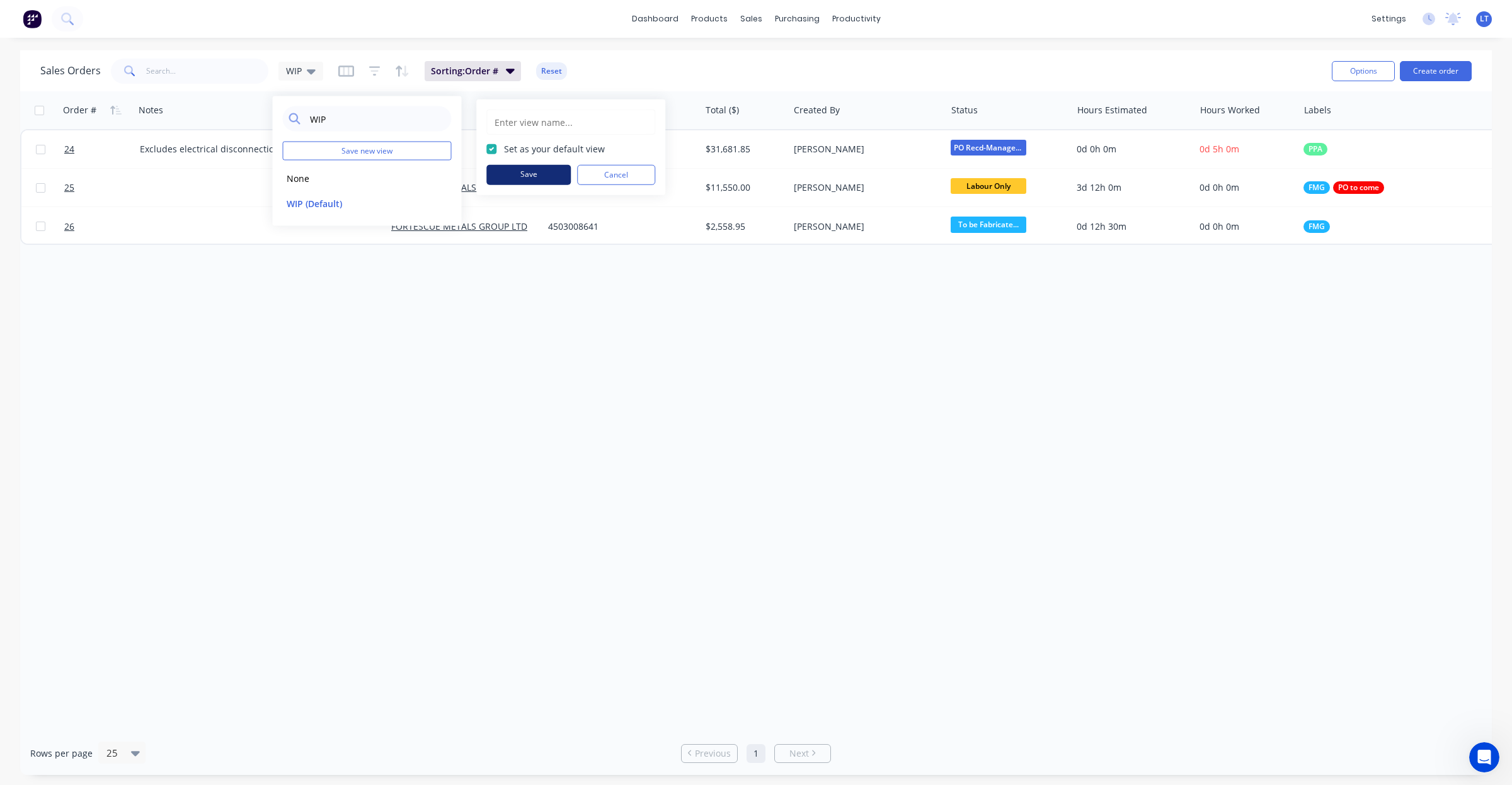
click at [509, 174] on button "Save" at bounding box center [529, 175] width 85 height 20
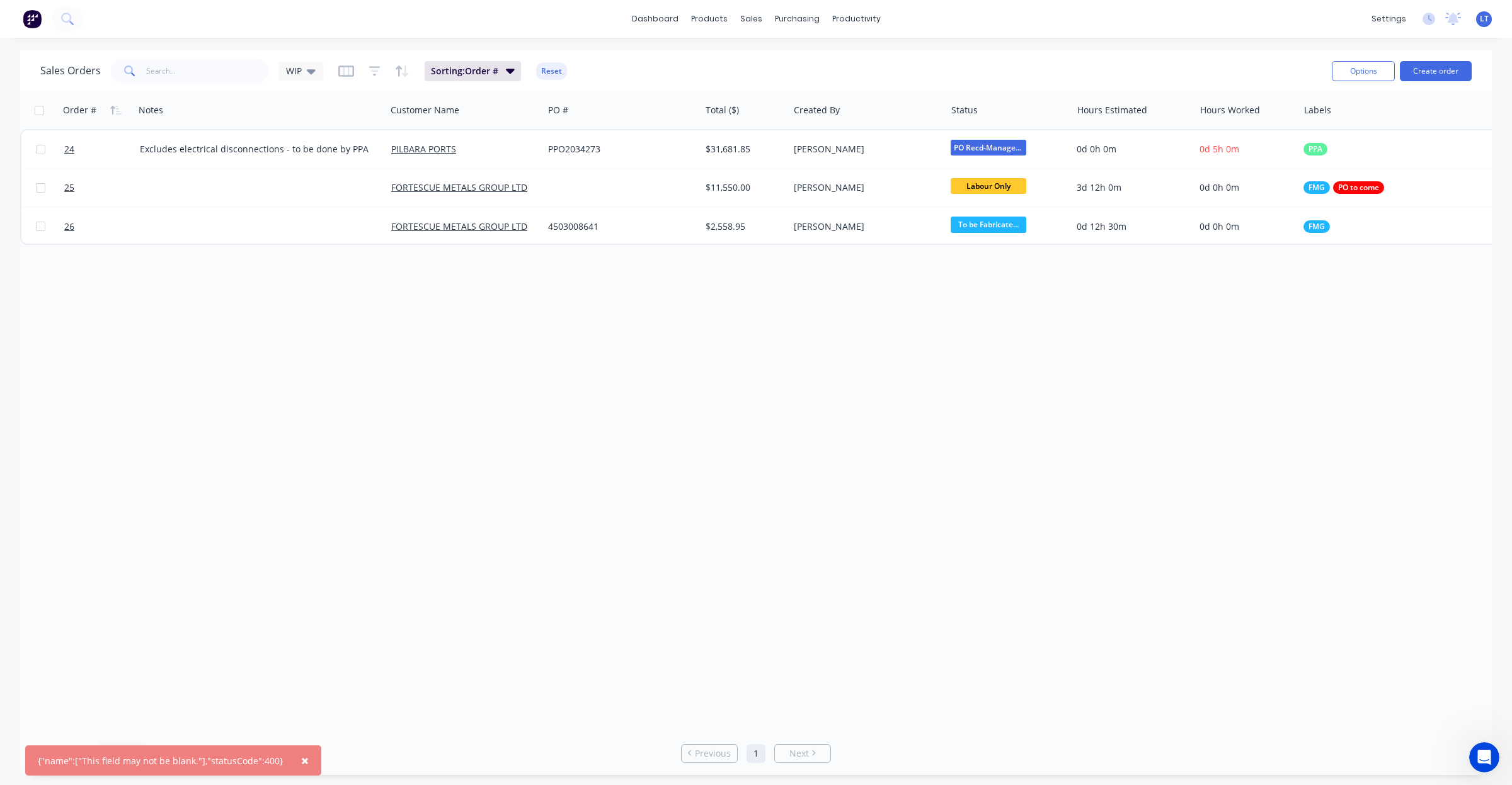
drag, startPoint x: 470, startPoint y: 385, endPoint x: 402, endPoint y: 387, distance: 68.0
click at [402, 387] on div "Order # Notes Customer Name PO # Total ($) Created By Status Hours Estimated Ho…" at bounding box center [756, 411] width 1472 height 641
drag, startPoint x: 402, startPoint y: 387, endPoint x: 348, endPoint y: 376, distance: 55.1
drag, startPoint x: 348, startPoint y: 376, endPoint x: 317, endPoint y: 369, distance: 31.8
click at [317, 369] on div "Order # Notes Customer Name PO # Total ($) Created By Status Hours Estimated Ho…" at bounding box center [756, 411] width 1472 height 641
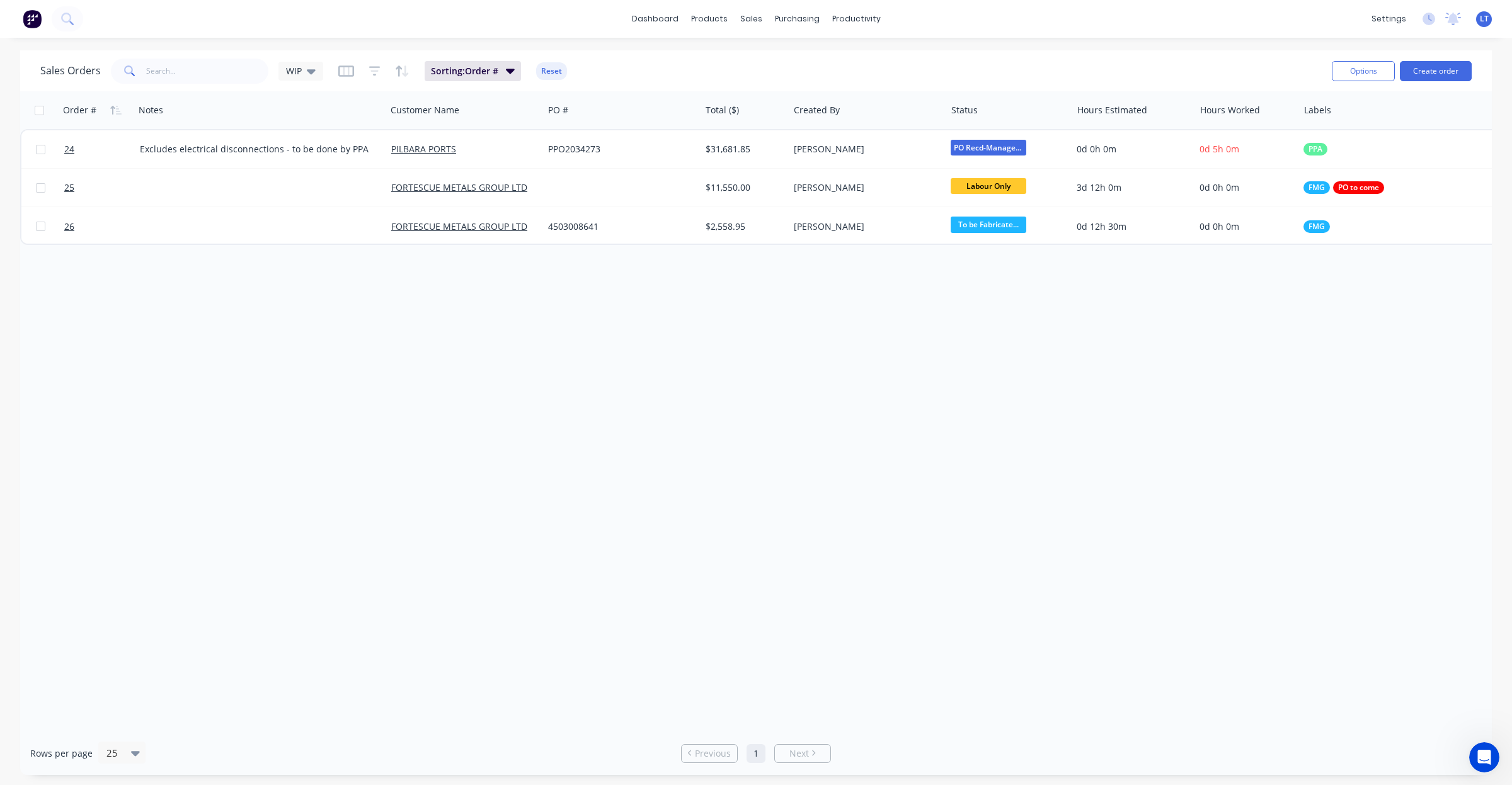
click at [462, 386] on div "Order # Notes Customer Name PO # Total ($) Created By Status Hours Estimated Ho…" at bounding box center [756, 411] width 1472 height 641
click at [618, 420] on div "Order # Notes Customer Name PO # Total ($) Created By Status Hours Estimated Ho…" at bounding box center [756, 411] width 1472 height 641
drag, startPoint x: 618, startPoint y: 420, endPoint x: 522, endPoint y: 406, distance: 97.0
click at [522, 406] on div "Order # Notes Customer Name PO # Total ($) Created By Status Hours Estimated Ho…" at bounding box center [756, 411] width 1472 height 641
click at [486, 401] on div "Order # Notes Customer Name PO # Total ($) Created By Status Hours Estimated Ho…" at bounding box center [756, 411] width 1472 height 641
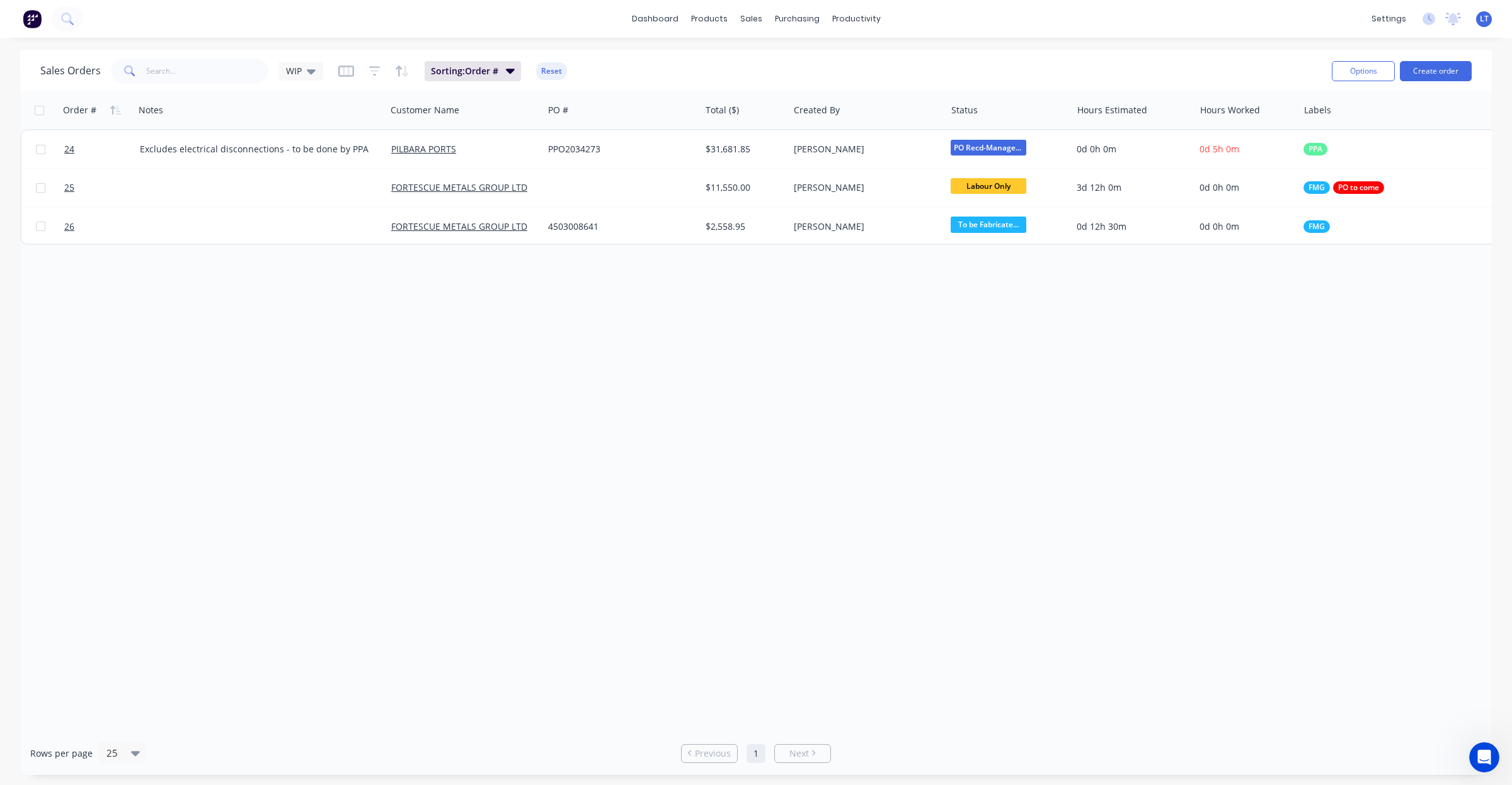
drag, startPoint x: 486, startPoint y: 401, endPoint x: 413, endPoint y: 381, distance: 75.7
drag, startPoint x: 413, startPoint y: 381, endPoint x: 370, endPoint y: 373, distance: 43.7
drag, startPoint x: 370, startPoint y: 373, endPoint x: 297, endPoint y: 354, distance: 75.4
drag, startPoint x: 297, startPoint y: 354, endPoint x: 220, endPoint y: 337, distance: 78.9
click at [220, 337] on div "Order # Notes Customer Name PO # Total ($) Created By Status Hours Estimated Ho…" at bounding box center [756, 411] width 1472 height 641
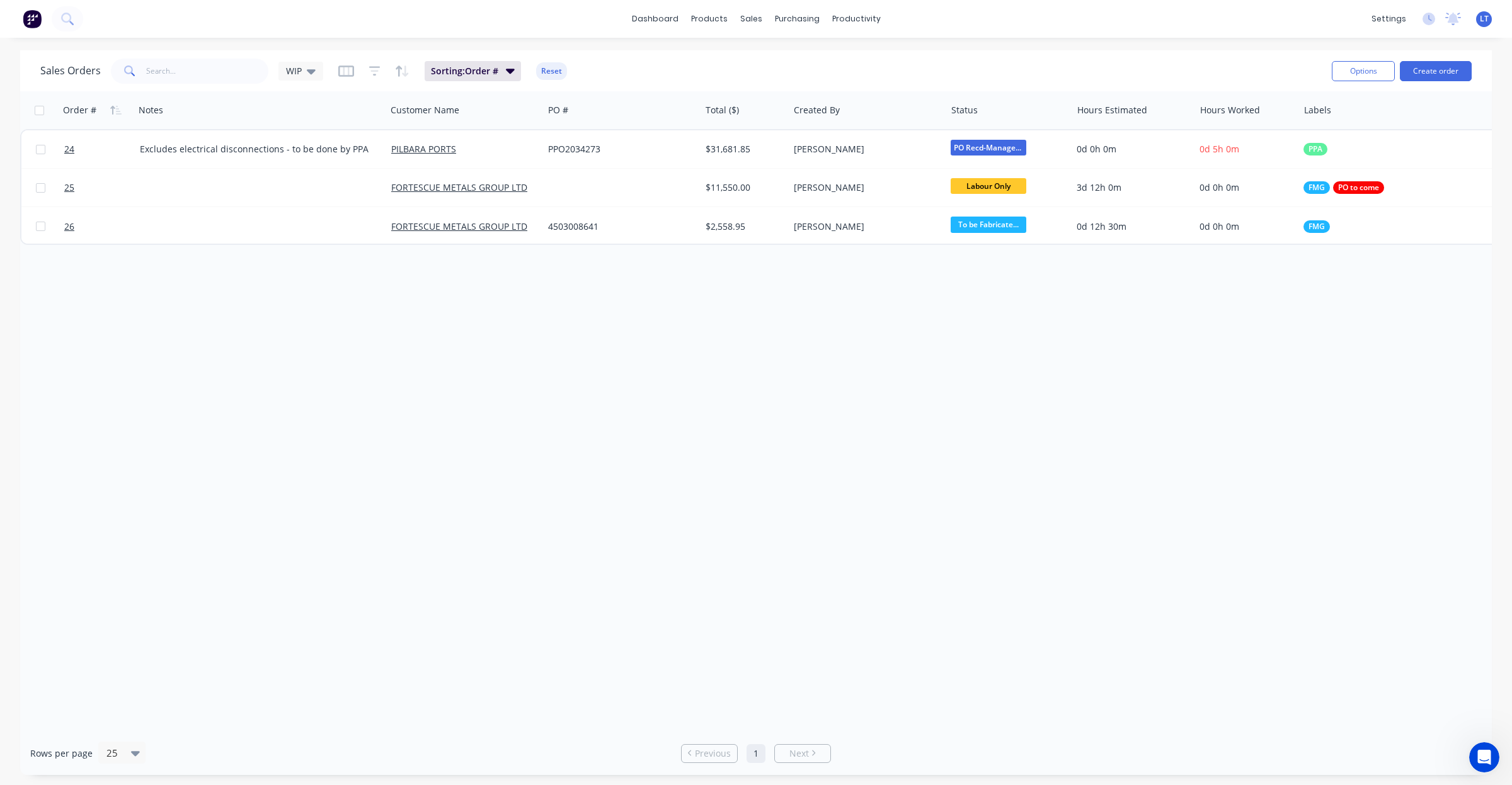
click at [475, 353] on div "Order # Notes Customer Name PO # Total ($) Created By Status Hours Estimated Ho…" at bounding box center [756, 411] width 1472 height 641
click at [402, 347] on div "Order # Notes Customer Name PO # Total ($) Created By Status Hours Estimated Ho…" at bounding box center [756, 411] width 1472 height 641
drag, startPoint x: 395, startPoint y: 347, endPoint x: 369, endPoint y: 347, distance: 26.0
click at [330, 341] on div "Order # Notes Customer Name PO # Total ($) Created By Status Hours Estimated Ho…" at bounding box center [756, 411] width 1472 height 641
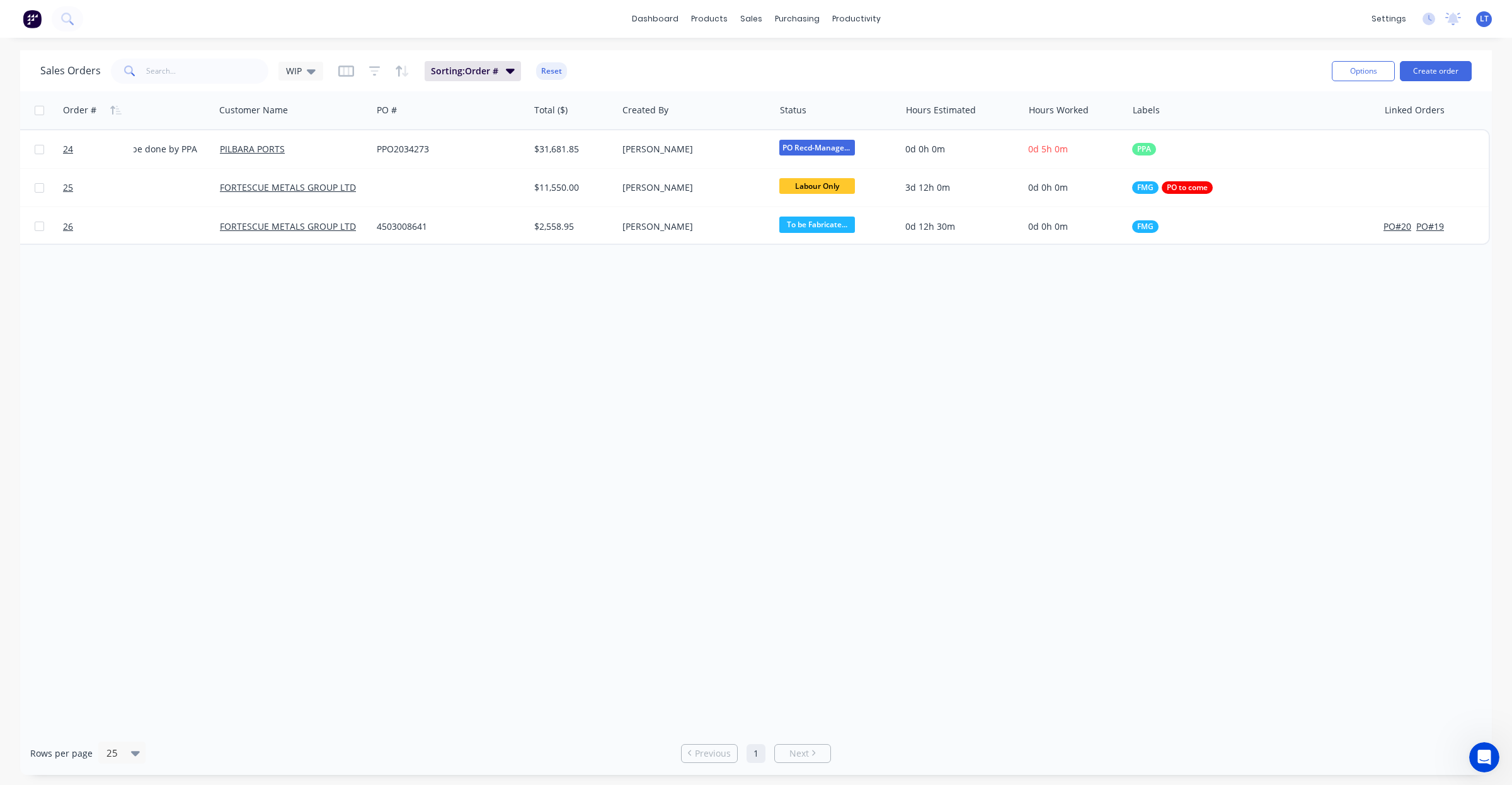
scroll to position [0, 0]
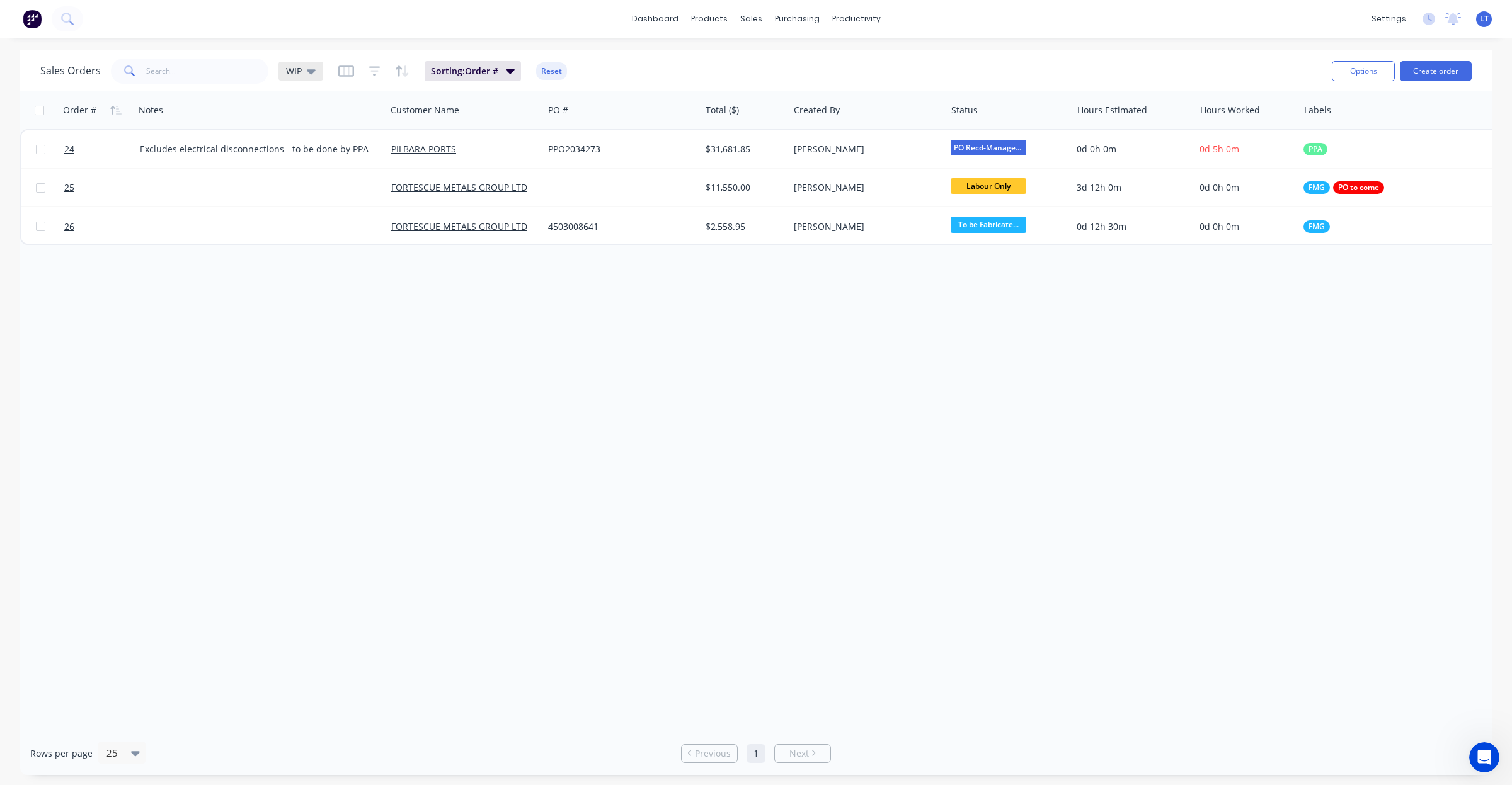
click at [309, 67] on icon at bounding box center [311, 71] width 9 height 14
click at [318, 118] on input "WIP" at bounding box center [377, 119] width 137 height 25
click at [348, 148] on button "Save new view" at bounding box center [367, 151] width 169 height 19
drag, startPoint x: 544, startPoint y: 127, endPoint x: 553, endPoint y: 124, distance: 9.5
click at [544, 127] on input "text" at bounding box center [571, 122] width 155 height 24
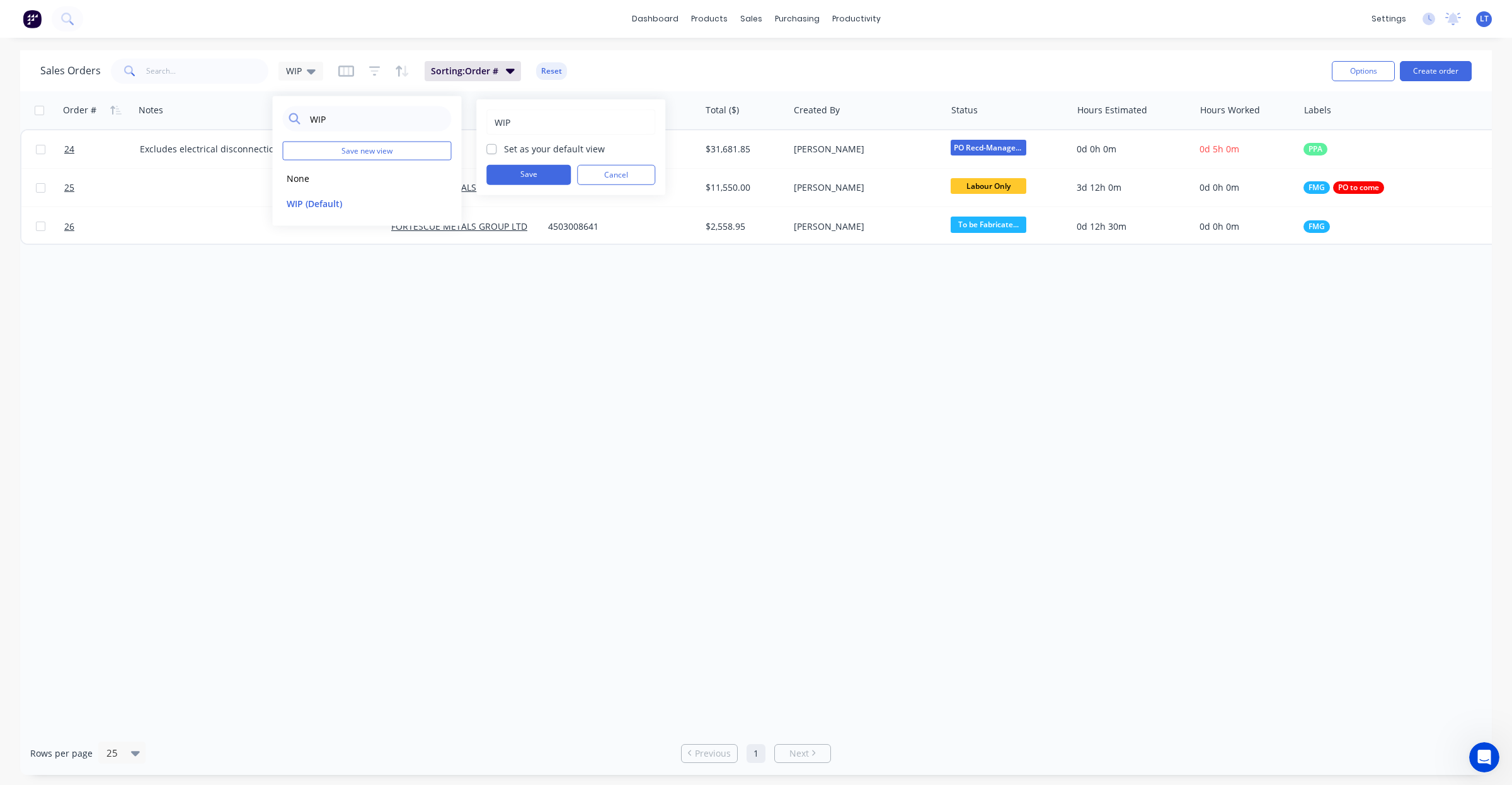
type input "WIP"
click at [504, 148] on label "Set as your default view" at bounding box center [554, 148] width 100 height 13
click at [494, 148] on input "Set as your default view" at bounding box center [491, 147] width 10 height 12
checkbox input "true"
click at [526, 174] on button "Save" at bounding box center [529, 175] width 85 height 20
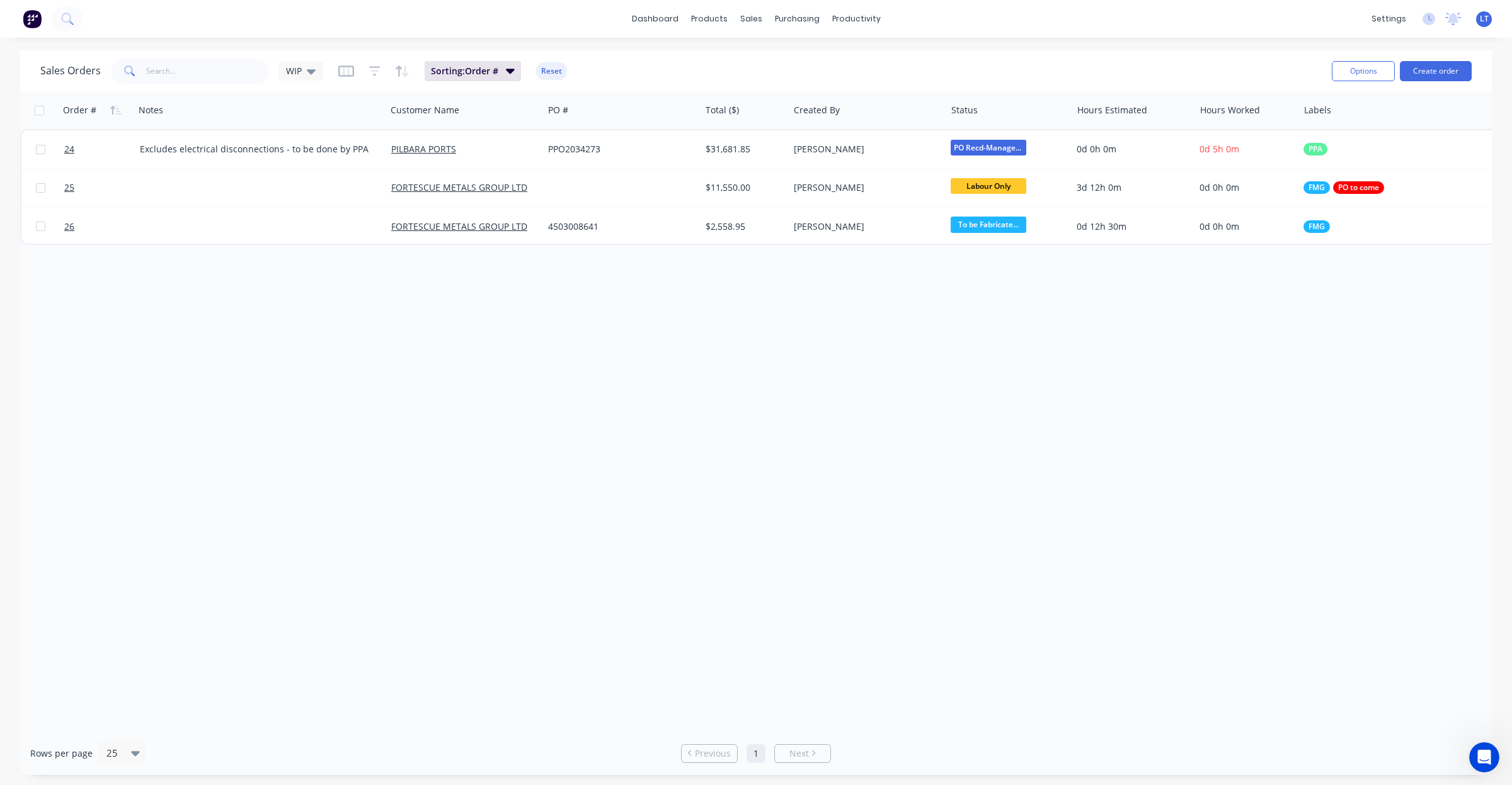
drag, startPoint x: 546, startPoint y: 364, endPoint x: 341, endPoint y: 364, distance: 205.0
click at [341, 366] on div "Order # Notes Customer Name PO # Total ($) Created By Status Hours Estimated Ho…" at bounding box center [756, 411] width 1472 height 641
drag, startPoint x: 336, startPoint y: 360, endPoint x: 321, endPoint y: 353, distance: 16.6
click at [321, 353] on div "Order # Notes Customer Name PO # Total ($) Created By Status Hours Estimated Ho…" at bounding box center [756, 411] width 1472 height 641
drag, startPoint x: 632, startPoint y: 571, endPoint x: 578, endPoint y: 653, distance: 98.2
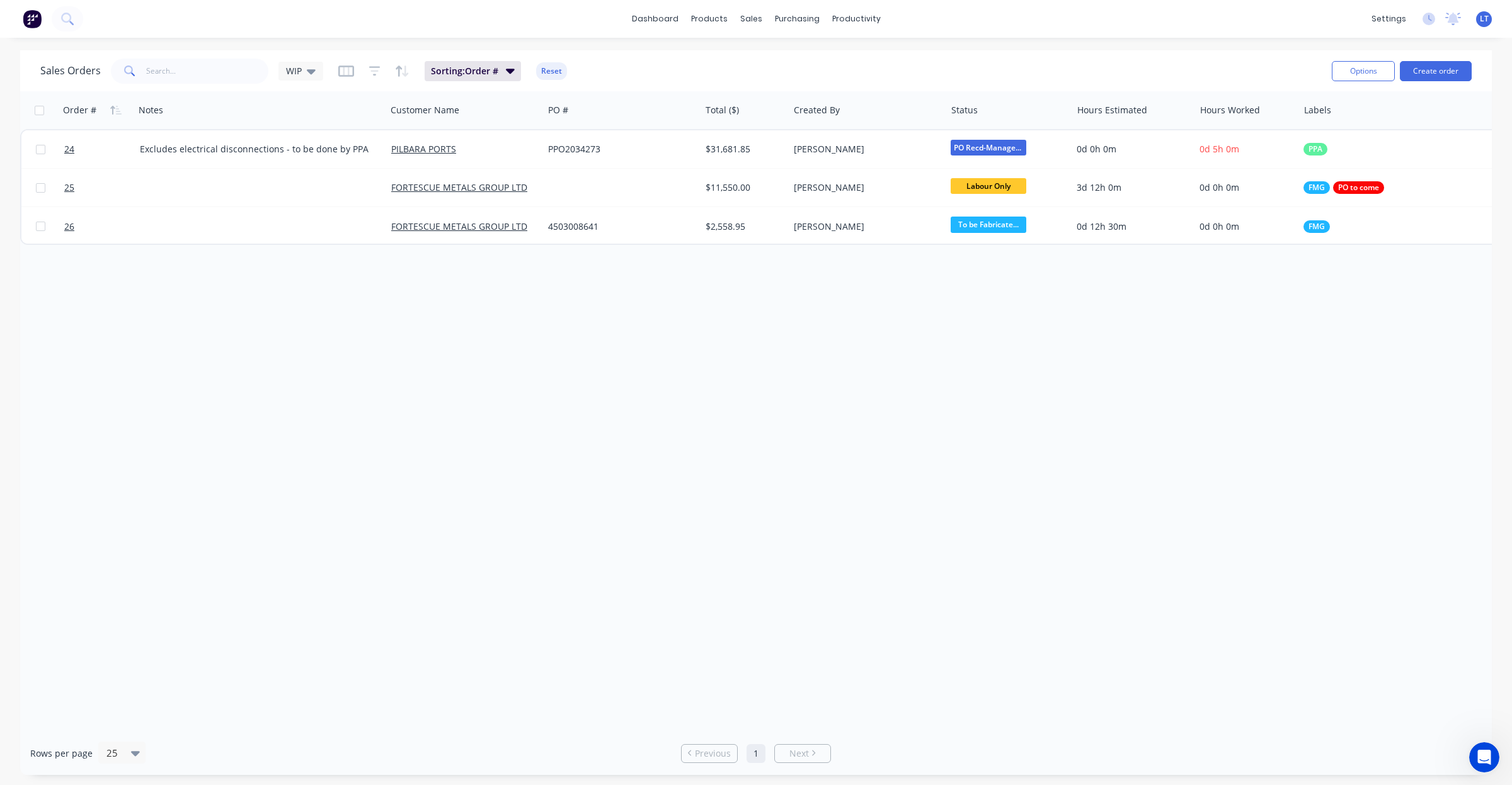
click at [580, 573] on div "Order # Notes Customer Name PO # Total ($) Created By Status Hours Estimated Ho…" at bounding box center [756, 411] width 1472 height 641
drag, startPoint x: 465, startPoint y: 417, endPoint x: 398, endPoint y: 405, distance: 68.1
click at [398, 405] on div "Order # Notes Customer Name PO # Total ($) Created By Status Hours Estimated Ho…" at bounding box center [756, 411] width 1472 height 641
click at [549, 364] on div "Order # Notes Customer Name PO # Total ($) Created By Status Hours Estimated Ho…" at bounding box center [756, 411] width 1472 height 641
drag, startPoint x: 549, startPoint y: 364, endPoint x: 433, endPoint y: 334, distance: 119.8
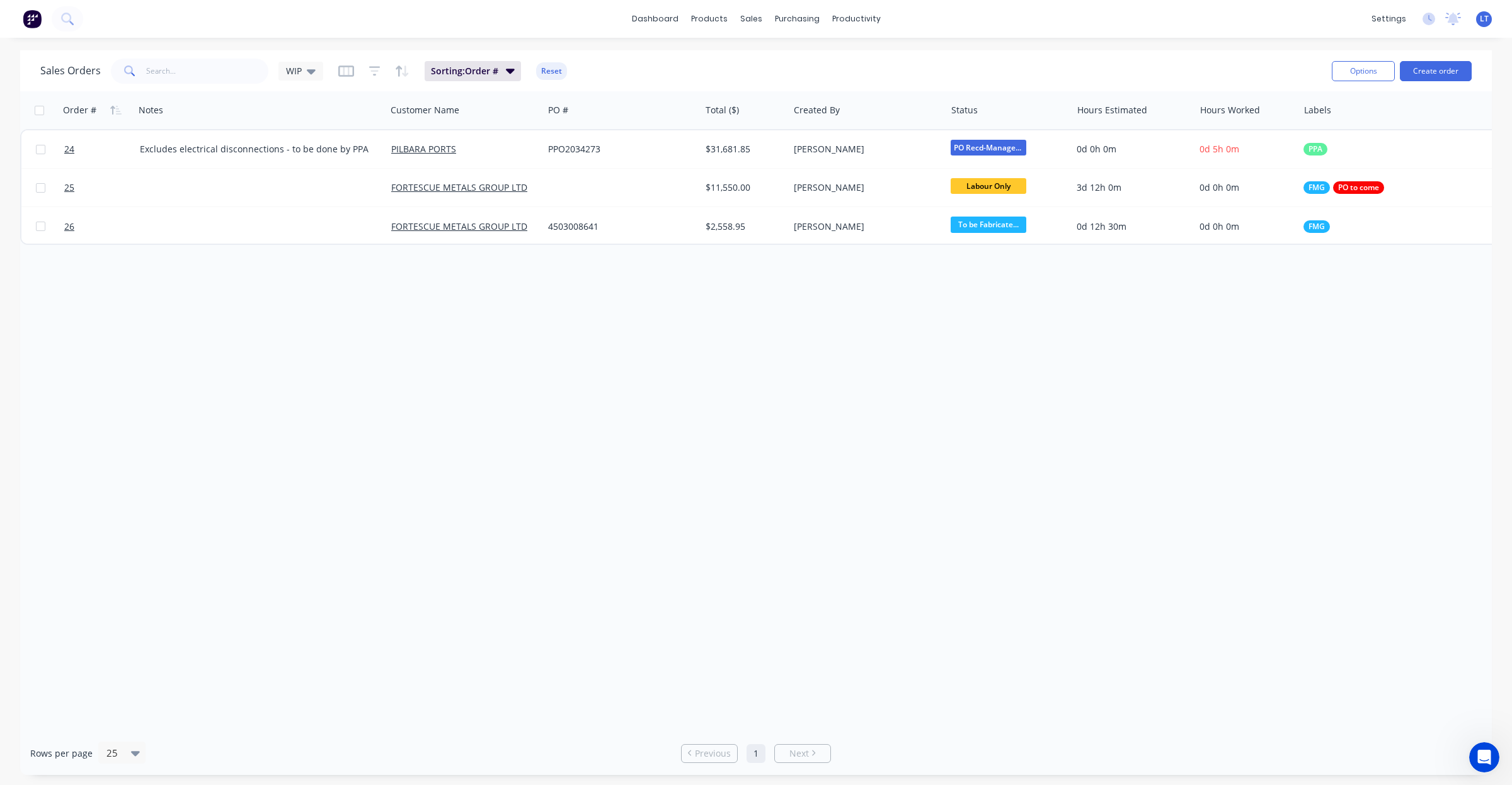
click at [433, 334] on div "Order # Notes Customer Name PO # Total ($) Created By Status Hours Estimated Ho…" at bounding box center [756, 411] width 1472 height 641
click at [492, 366] on div "Order # Notes Customer Name PO # Total ($) Created By Status Hours Estimated Ho…" at bounding box center [756, 411] width 1472 height 641
click at [446, 361] on div "Order # Notes Customer Name PO # Total ($) Created By Status Hours Estimated Ho…" at bounding box center [756, 411] width 1472 height 641
click at [392, 353] on div "Order # Notes Customer Name PO # Total ($) Created By Status Hours Estimated Ho…" at bounding box center [756, 411] width 1472 height 641
drag, startPoint x: 392, startPoint y: 353, endPoint x: 341, endPoint y: 345, distance: 51.6
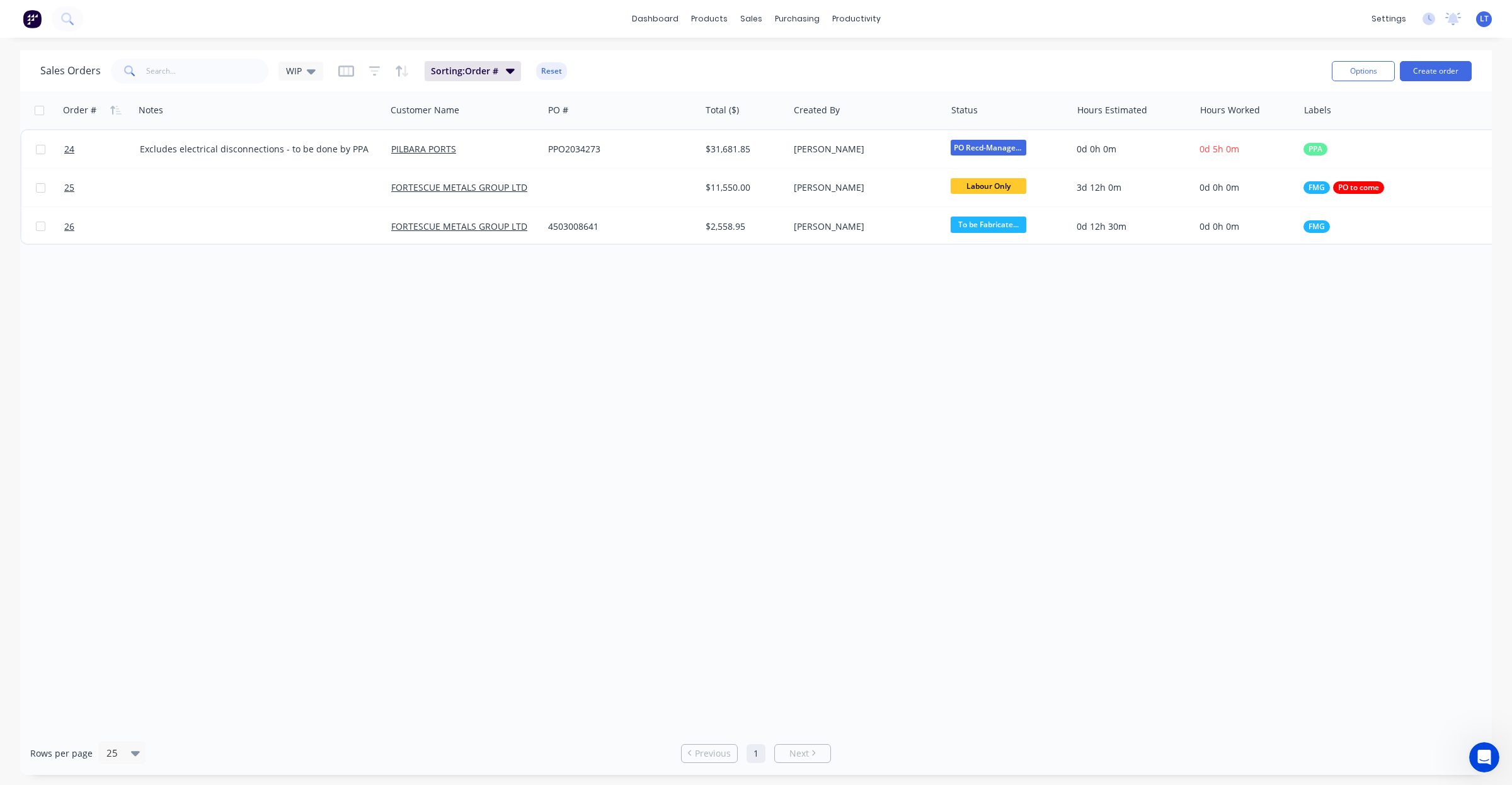
click at [341, 345] on div "Order # Notes Customer Name PO # Total ($) Created By Status Hours Estimated Ho…" at bounding box center [756, 411] width 1472 height 641
click at [373, 74] on icon "button" at bounding box center [375, 71] width 11 height 9
click at [373, 67] on icon "button" at bounding box center [375, 71] width 11 height 9
click at [352, 69] on icon "button" at bounding box center [346, 71] width 16 height 11
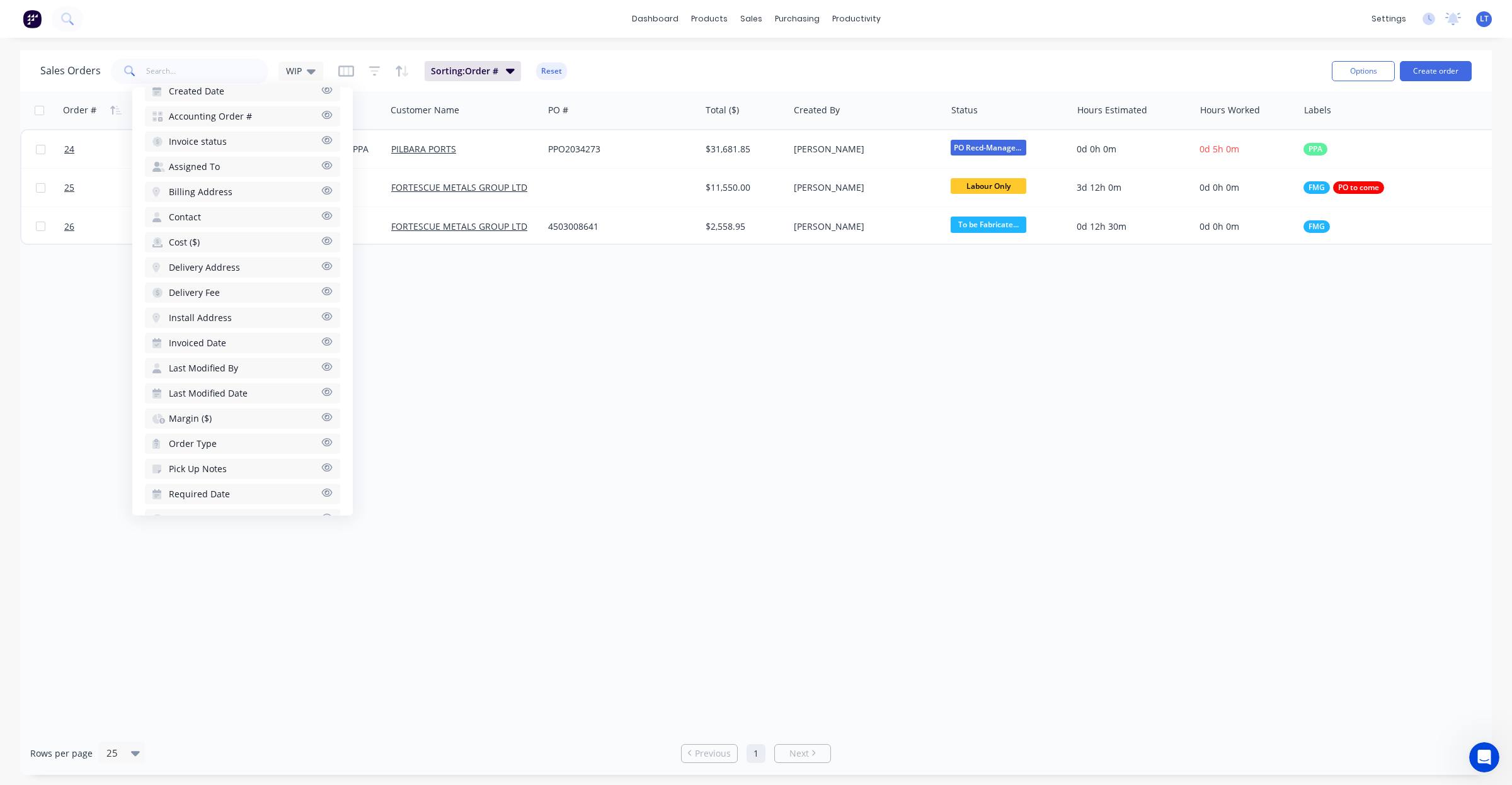
scroll to position [417, 0]
click at [569, 375] on div "Order # Notes Customer Name PO # Total ($) Created By Status Hours Estimated Ho…" at bounding box center [756, 411] width 1472 height 641
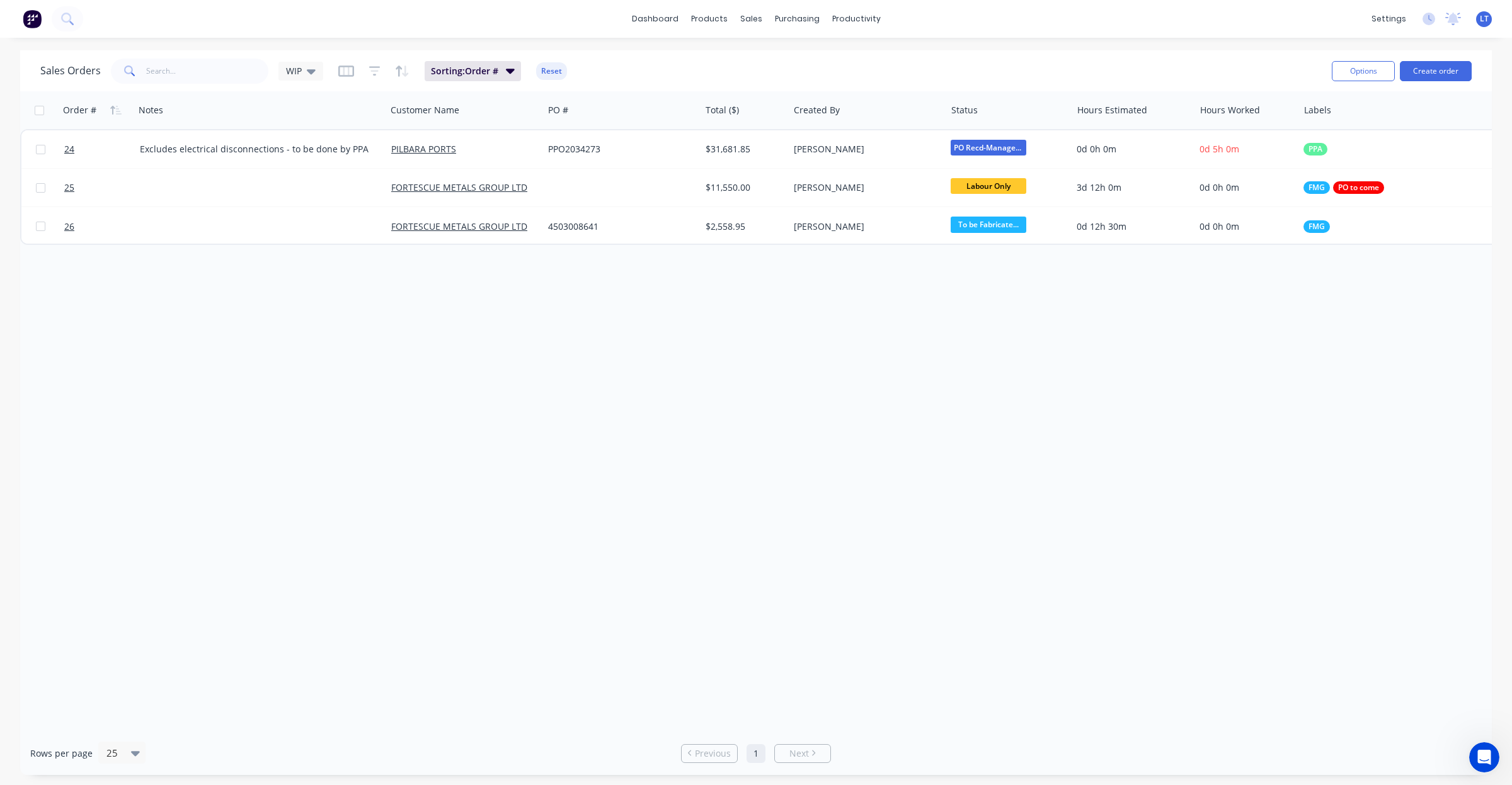
click at [511, 347] on div "Order # Notes Customer Name PO # Total ($) Created By Status Hours Estimated Ho…" at bounding box center [756, 411] width 1472 height 641
click at [425, 334] on div "Order # Notes Customer Name PO # Total ($) Created By Status Hours Estimated Ho…" at bounding box center [756, 411] width 1472 height 641
drag, startPoint x: 425, startPoint y: 334, endPoint x: 308, endPoint y: 328, distance: 117.2
drag, startPoint x: 308, startPoint y: 328, endPoint x: 191, endPoint y: 322, distance: 117.2
click at [195, 318] on div "Order # Notes Customer Name PO # Total ($) Created By Status Hours Estimated Ho…" at bounding box center [756, 411] width 1472 height 641
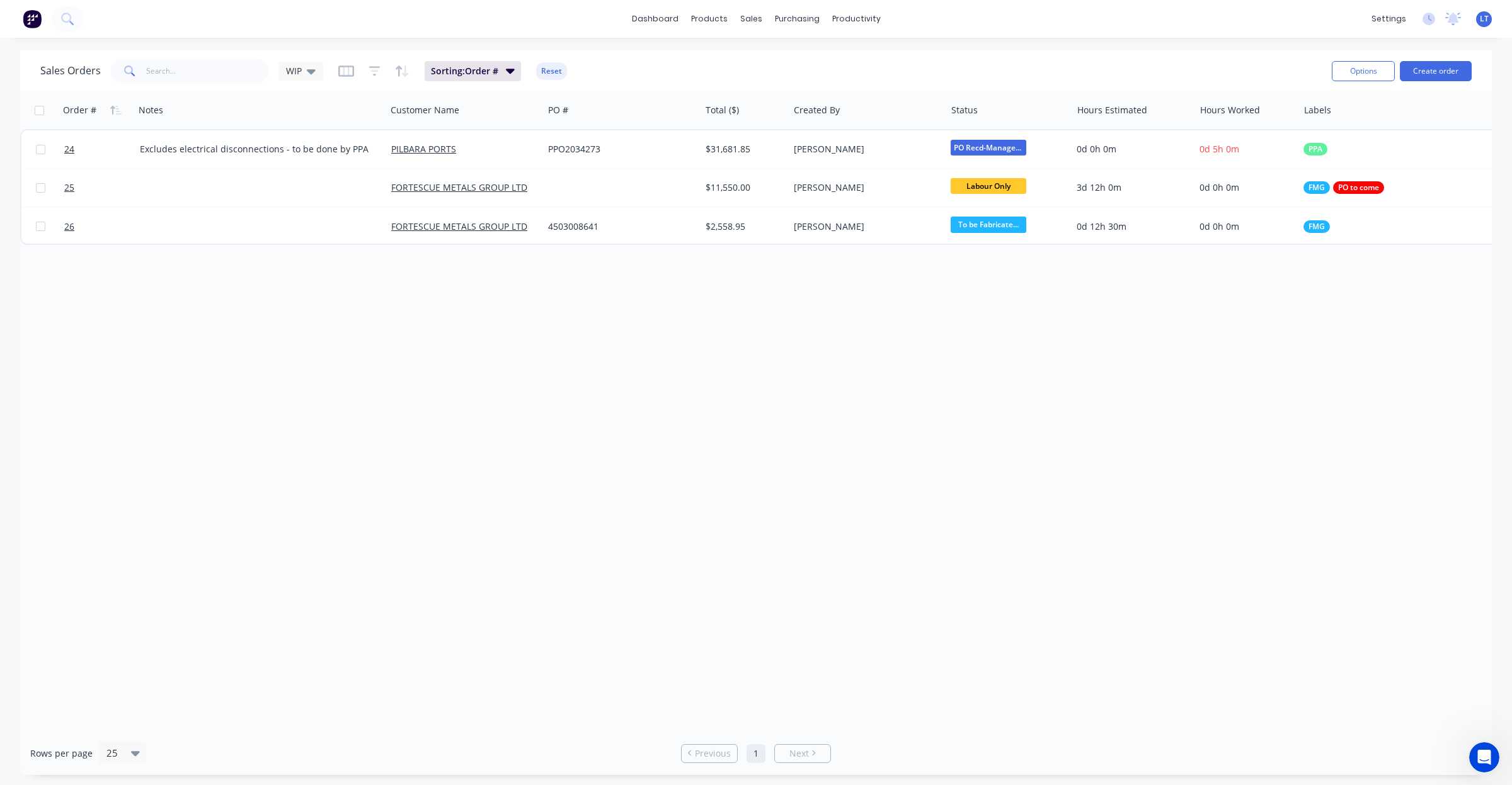
drag, startPoint x: 867, startPoint y: 634, endPoint x: 778, endPoint y: 621, distance: 89.9
click at [778, 621] on div "Order # Notes Customer Name PO # Total ($) Created By Status Hours Estimated Ho…" at bounding box center [756, 411] width 1472 height 641
drag, startPoint x: 603, startPoint y: 452, endPoint x: 658, endPoint y: 450, distance: 55.0
click at [603, 452] on div "Order # Notes Customer Name PO # Total ($) Created By Status Hours Estimated Ho…" at bounding box center [756, 411] width 1472 height 641
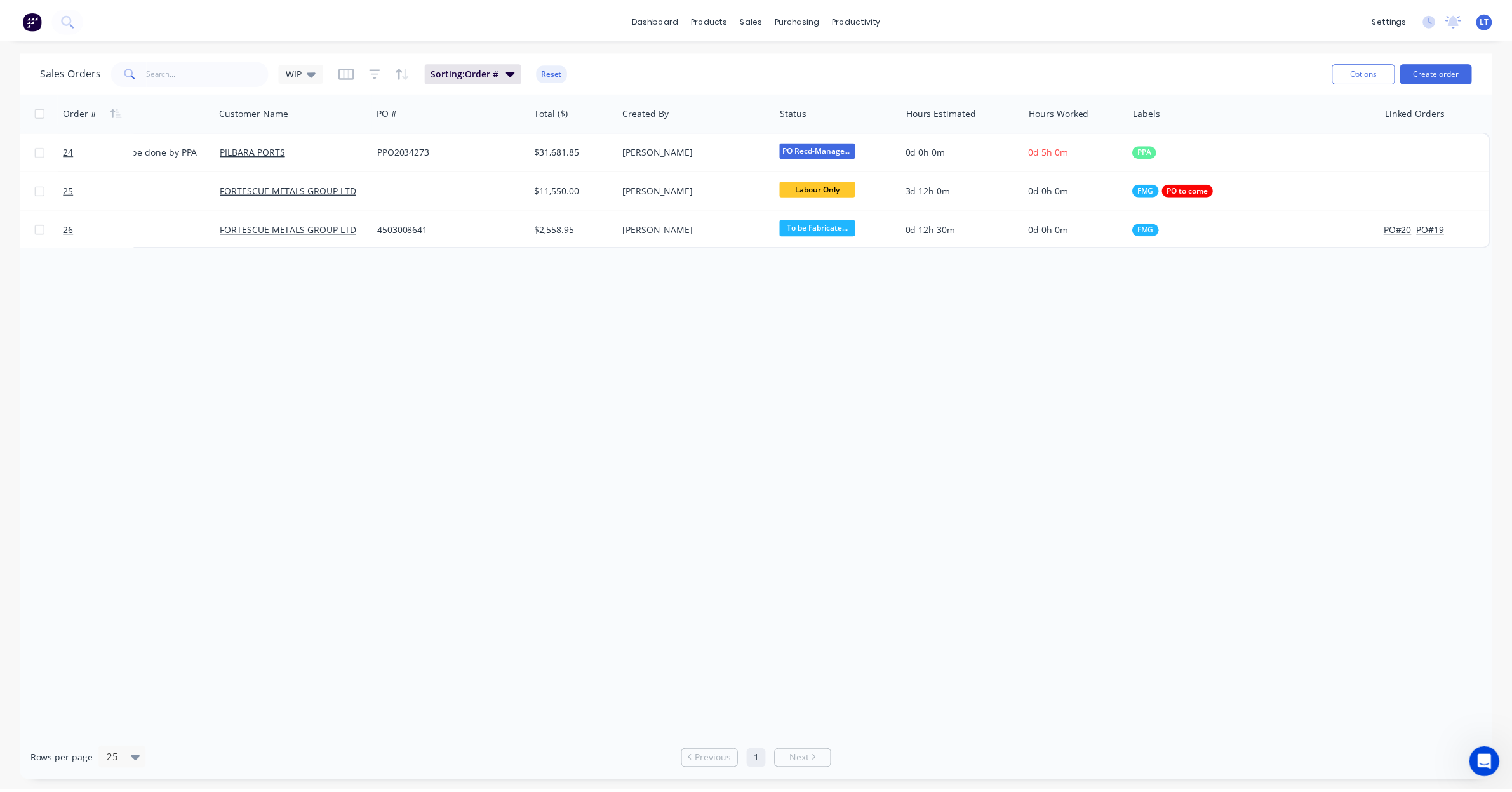
scroll to position [0, 0]
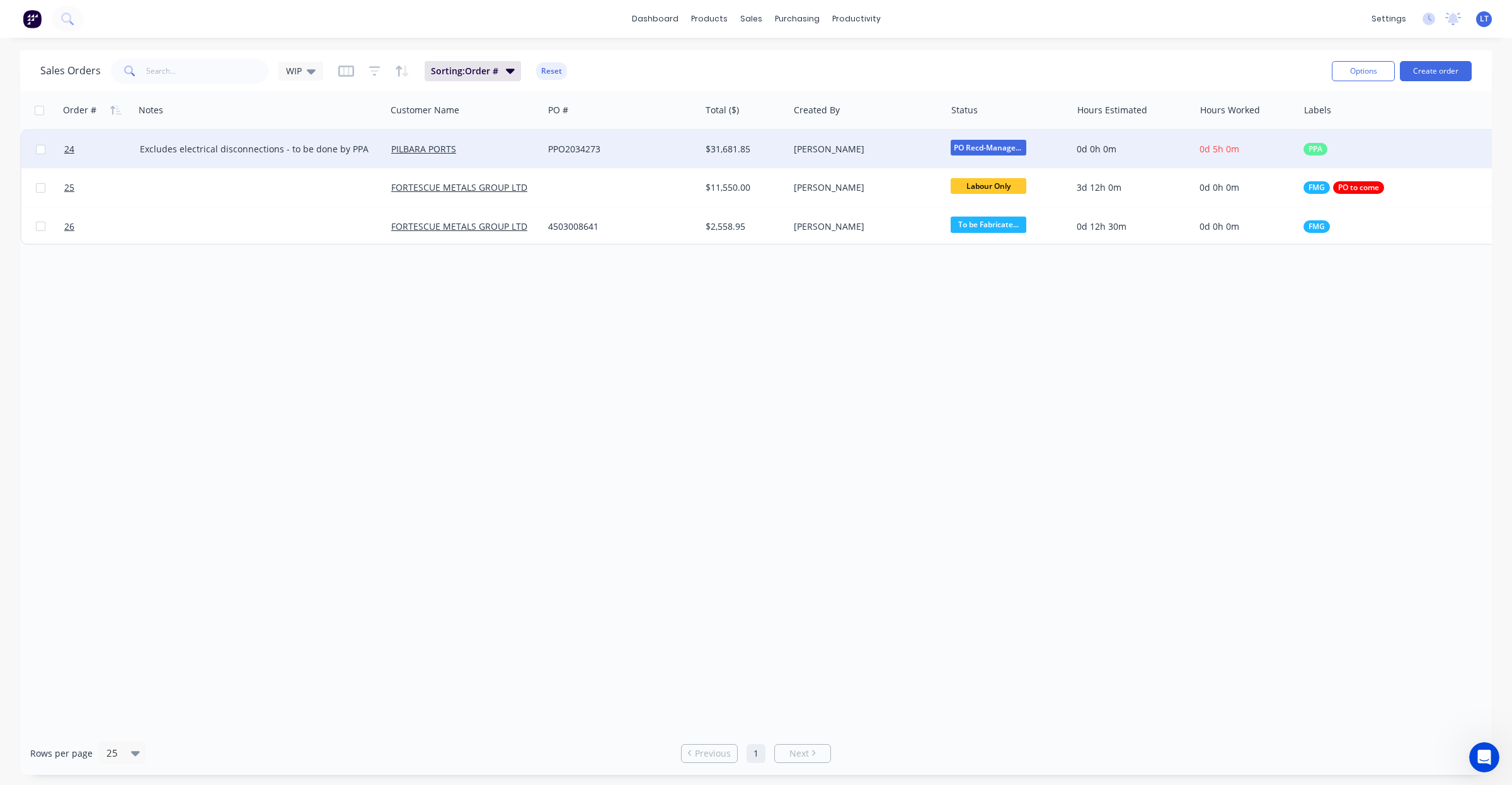
click at [609, 149] on div "PPO2034273" at bounding box center [618, 149] width 140 height 13
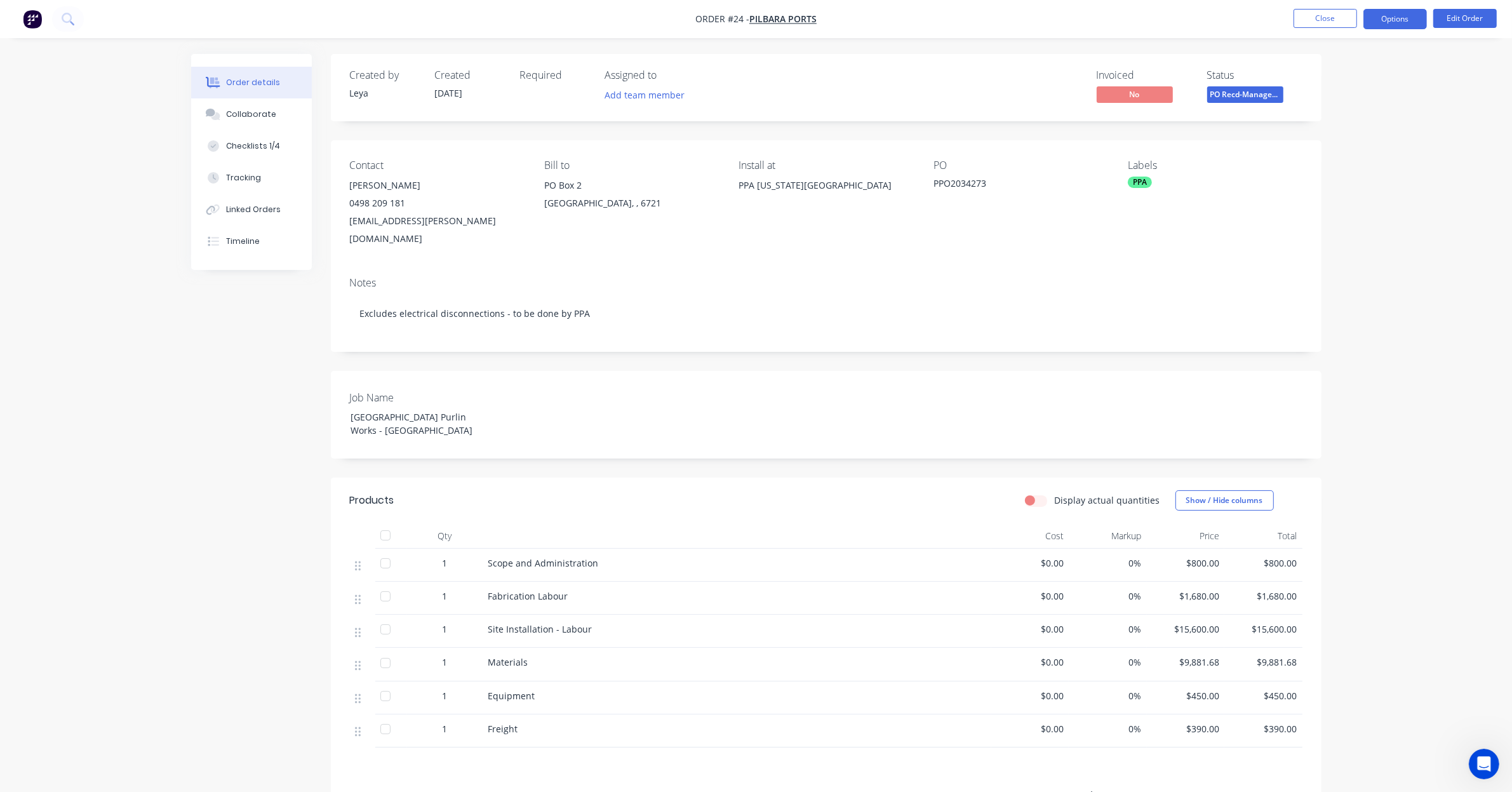
click at [1397, 19] on button "Options" at bounding box center [1395, 19] width 63 height 21
click at [1351, 334] on div "Convert to Quote" at bounding box center [1357, 331] width 117 height 18
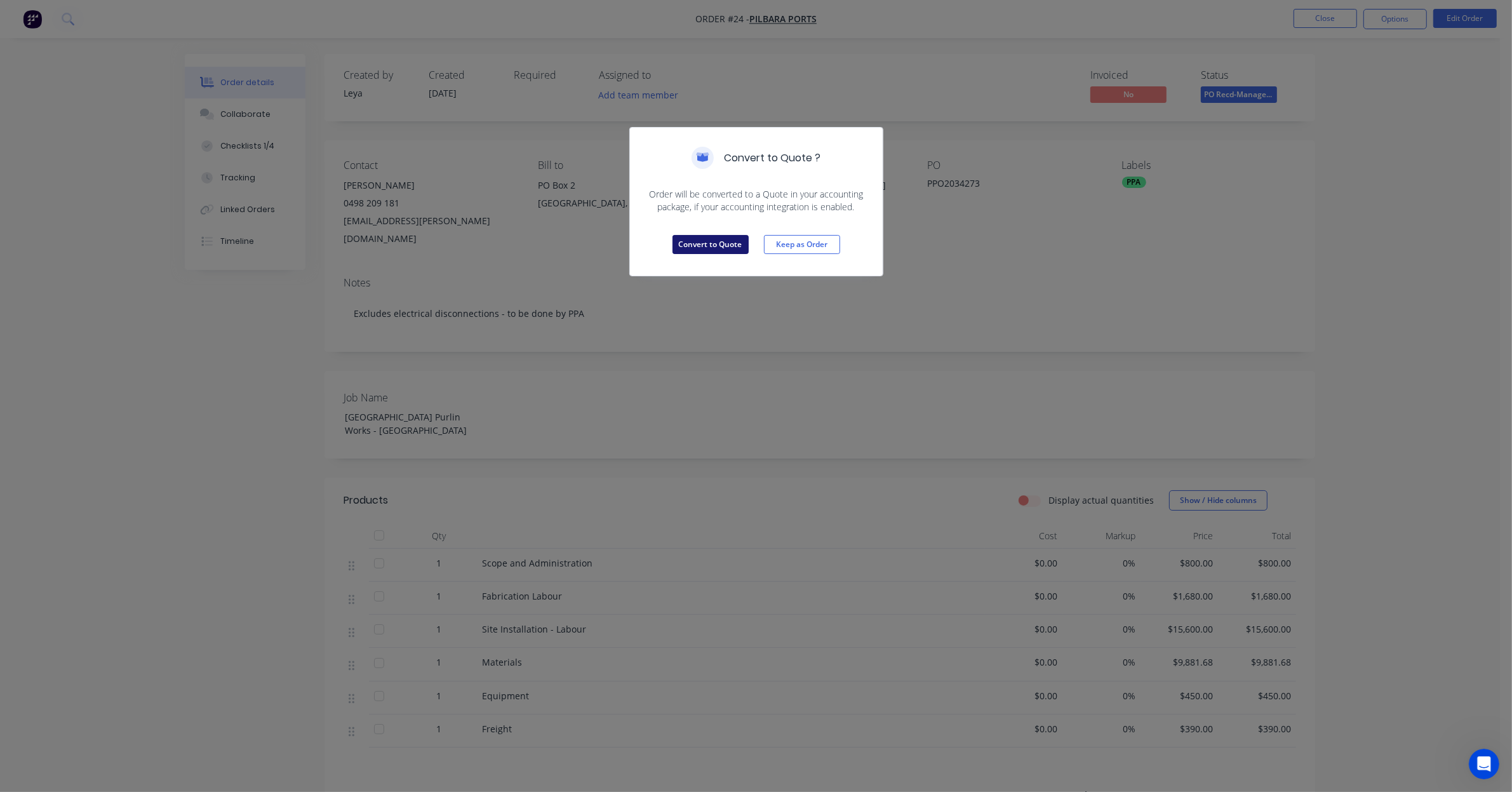
click at [720, 246] on button "Convert to Quote" at bounding box center [710, 244] width 76 height 19
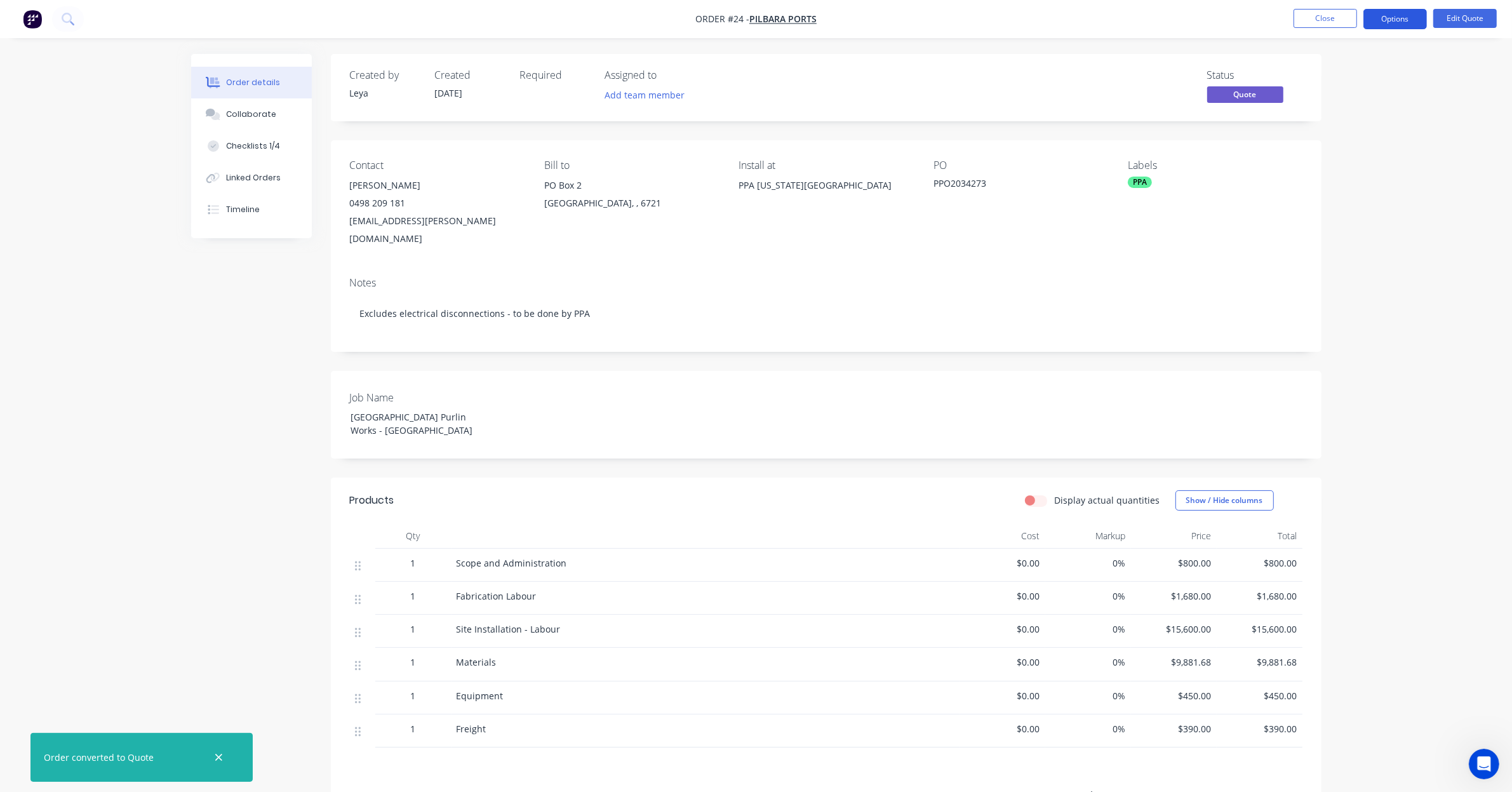
click at [1404, 16] on button "Options" at bounding box center [1395, 19] width 63 height 21
click at [1343, 74] on div "Quote" at bounding box center [1357, 77] width 117 height 18
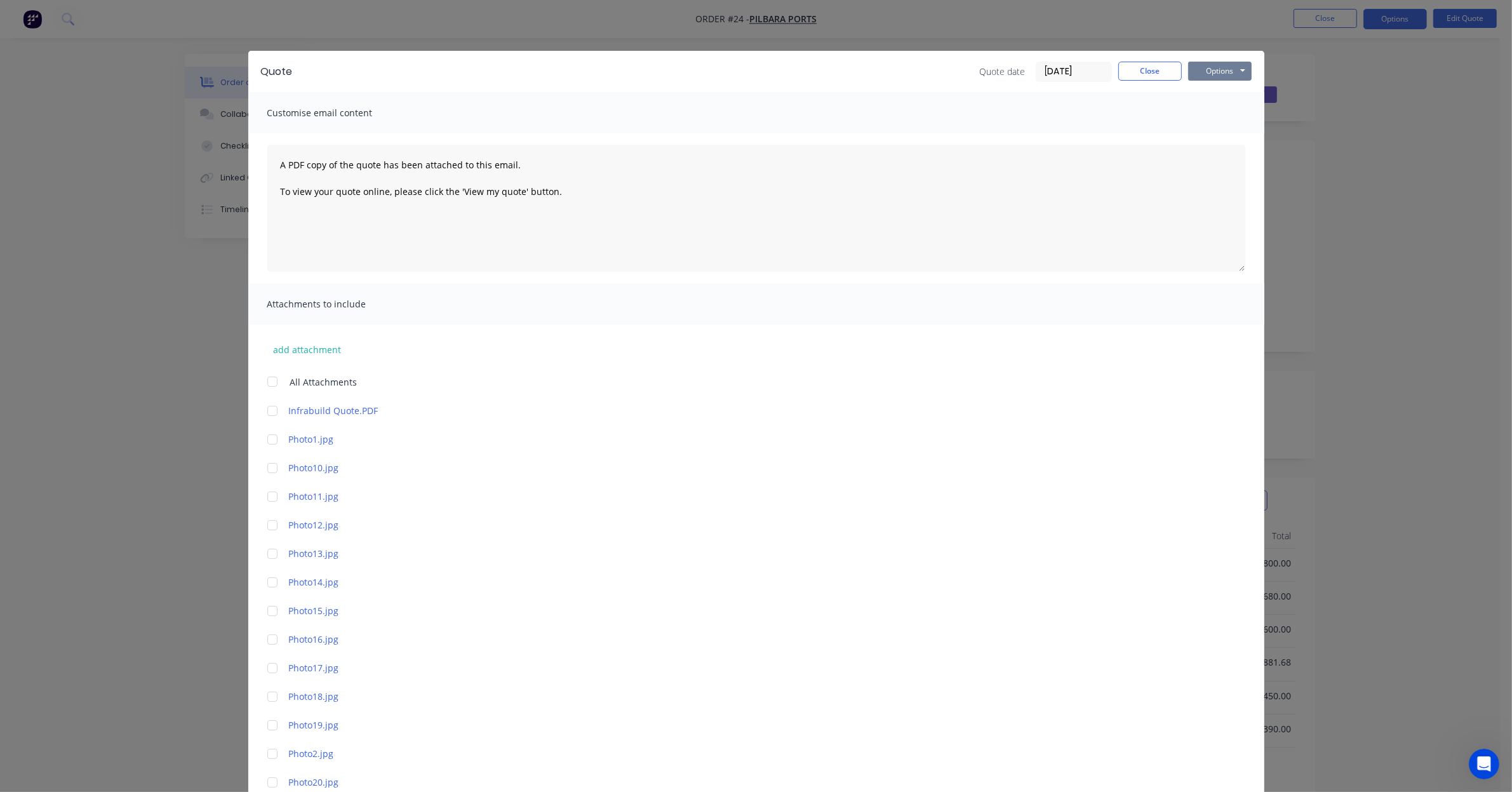
click at [1216, 67] on button "Options" at bounding box center [1219, 71] width 63 height 19
click at [1218, 92] on button "Preview" at bounding box center [1228, 94] width 81 height 21
click at [1143, 74] on button "Close" at bounding box center [1150, 71] width 63 height 19
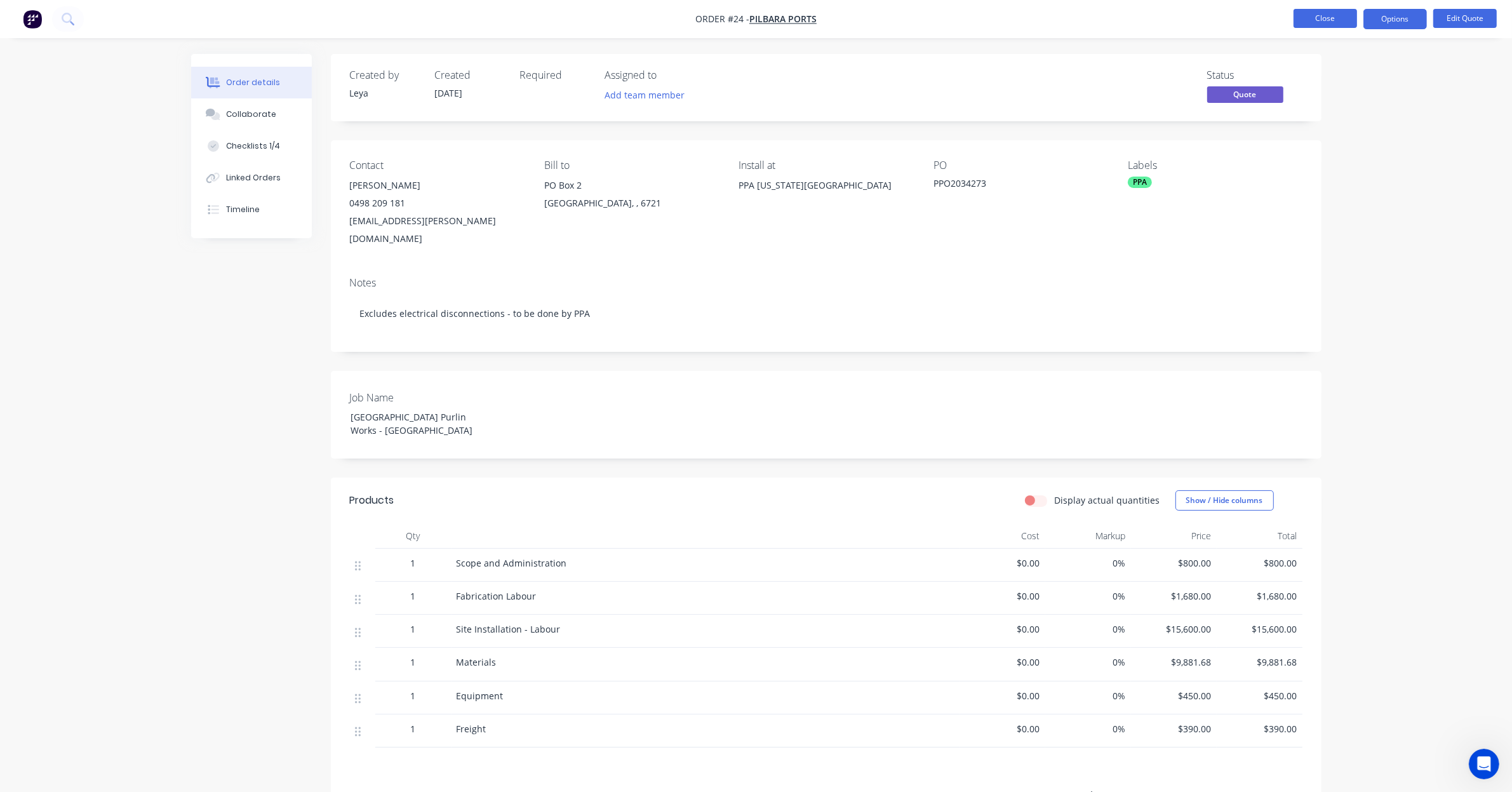
click at [1302, 14] on button "Close" at bounding box center [1325, 18] width 63 height 19
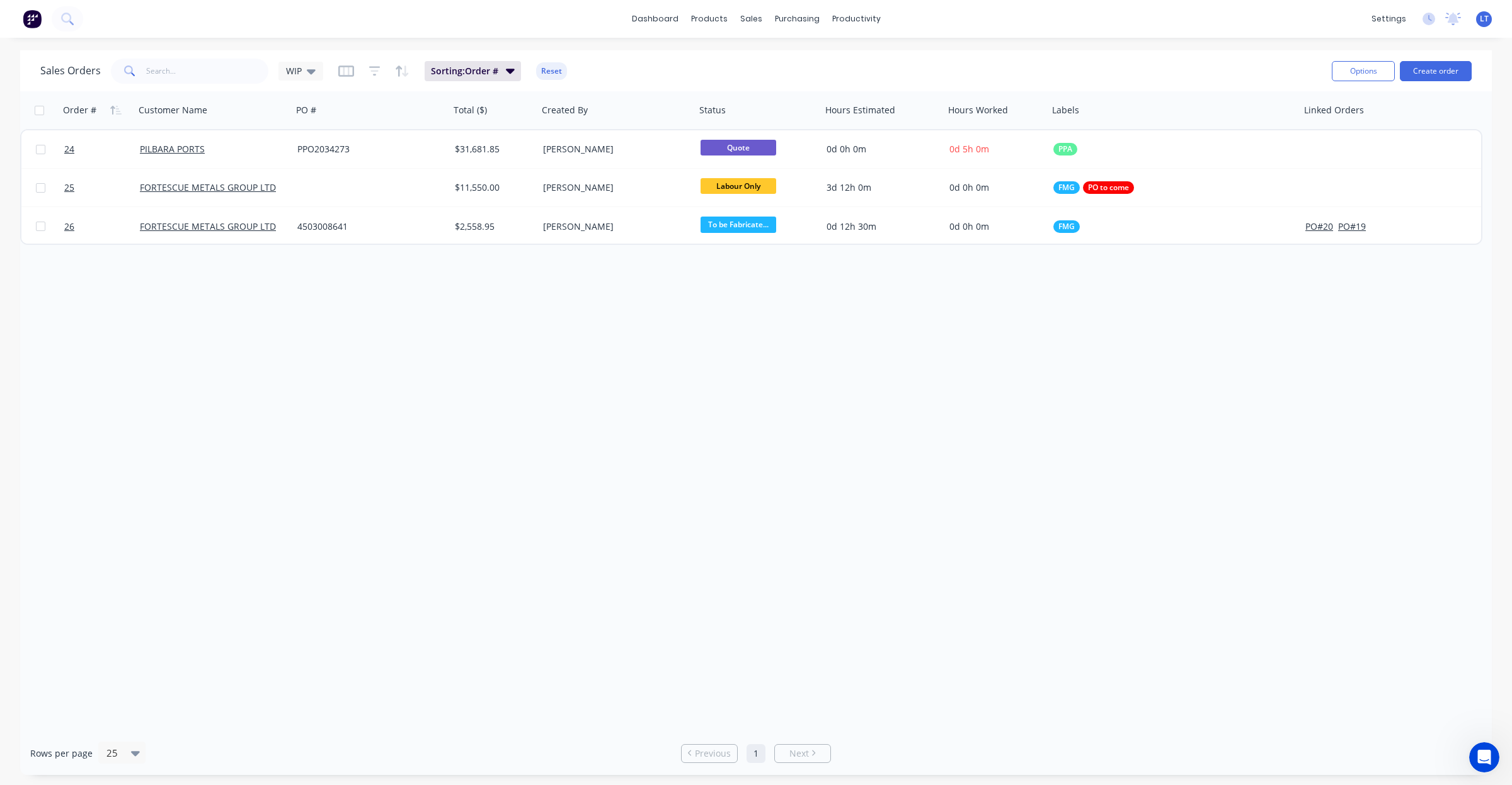
click at [632, 401] on div "Order # Customer Name PO # Total ($) Created By Status Hours Estimated Hours Wo…" at bounding box center [756, 411] width 1472 height 641
drag, startPoint x: 632, startPoint y: 401, endPoint x: 483, endPoint y: 388, distance: 149.6
click at [483, 388] on div "Order # Customer Name PO # Total ($) Created By Status Hours Estimated Hours Wo…" at bounding box center [756, 411] width 1472 height 641
click at [316, 365] on div "Order # Customer Name PO # Total ($) Created By Status Hours Estimated Hours Wo…" at bounding box center [756, 411] width 1472 height 641
click at [1352, 68] on button "Options" at bounding box center [1363, 71] width 63 height 20
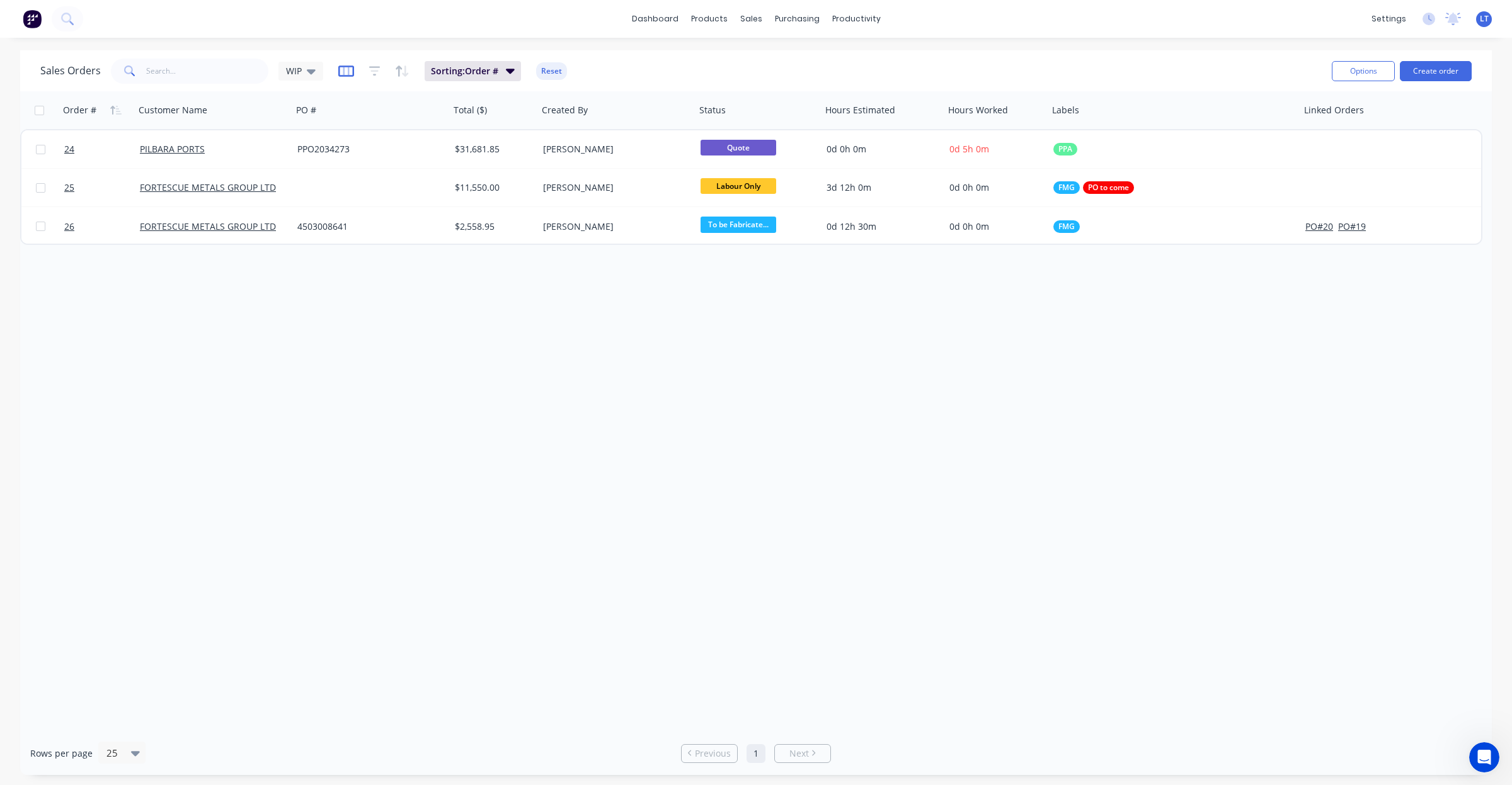
click at [338, 70] on icon "button" at bounding box center [346, 71] width 16 height 13
click at [377, 71] on icon "button" at bounding box center [375, 71] width 11 height 13
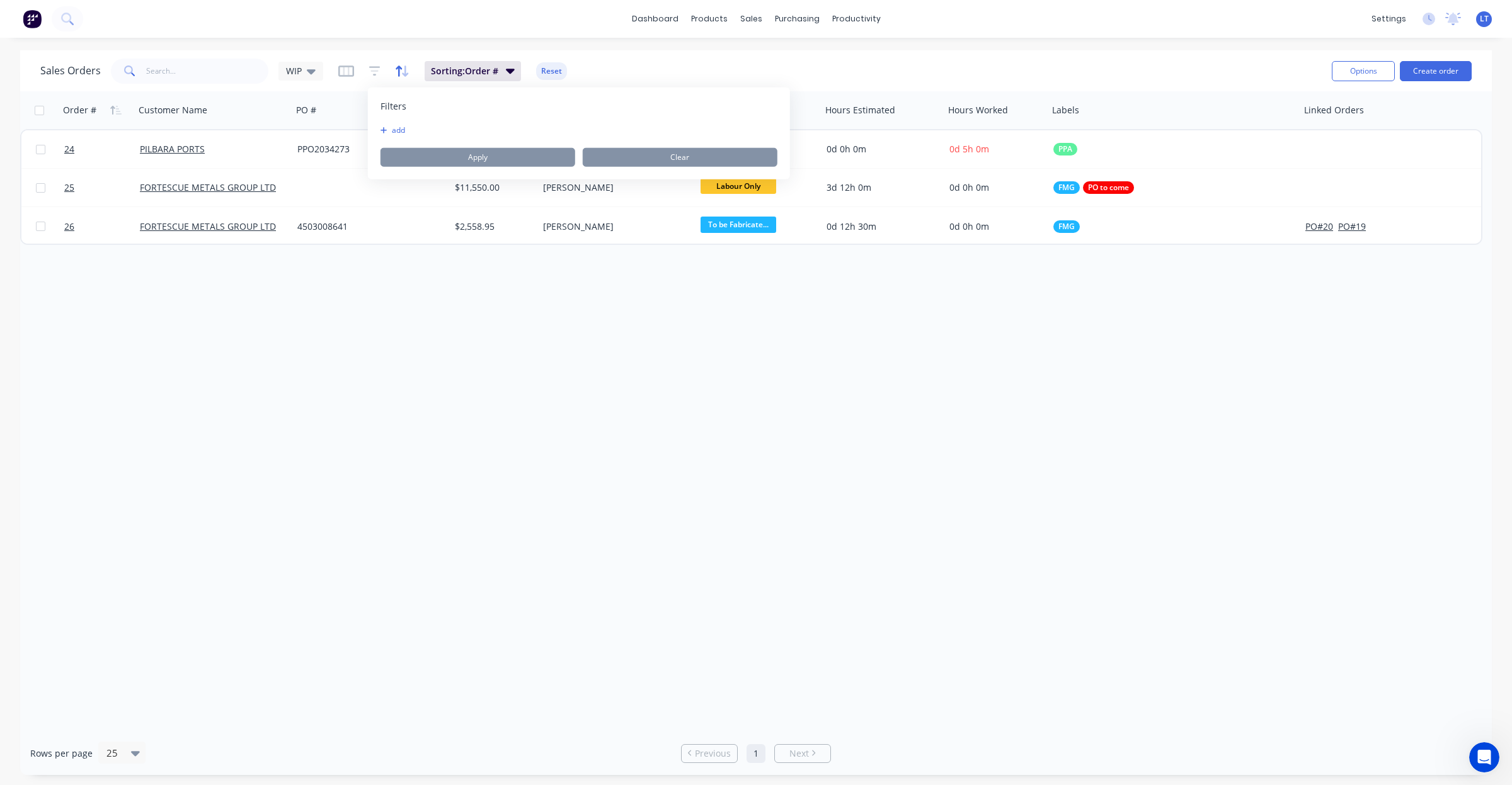
click at [398, 70] on icon "button" at bounding box center [399, 71] width 6 height 11
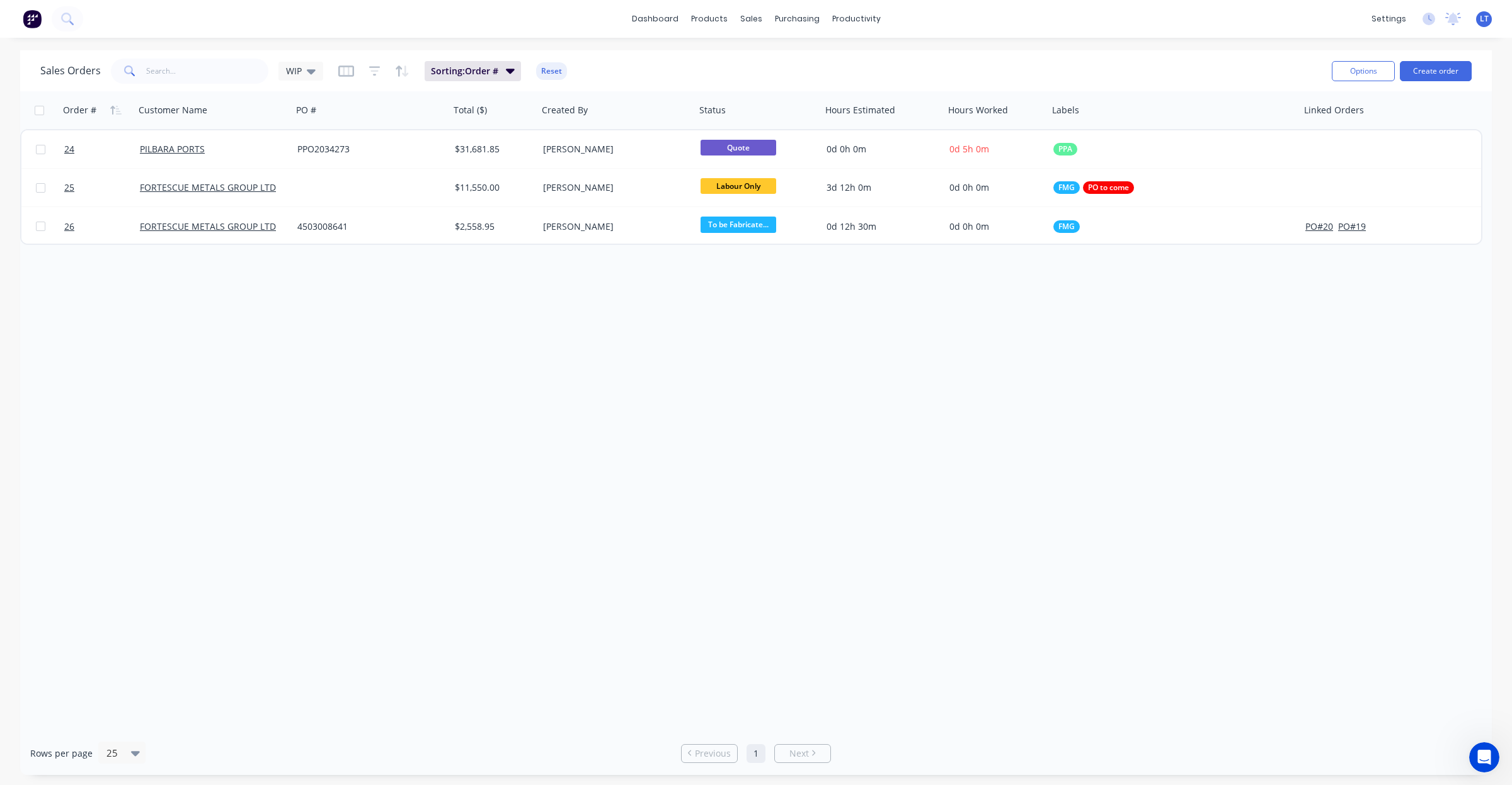
click at [597, 398] on div "Order # Customer Name PO # Total ($) Created By Status Hours Estimated Hours Wo…" at bounding box center [756, 411] width 1472 height 641
drag, startPoint x: 597, startPoint y: 398, endPoint x: 520, endPoint y: 391, distance: 77.3
click at [520, 391] on div "Order # Customer Name PO # Total ($) Created By Status Hours Estimated Hours Wo…" at bounding box center [756, 411] width 1472 height 641
drag, startPoint x: 670, startPoint y: 382, endPoint x: 574, endPoint y: 379, distance: 96.0
click at [574, 379] on div "Order # Customer Name PO # Total ($) Created By Status Hours Estimated Hours Wo…" at bounding box center [756, 411] width 1472 height 641
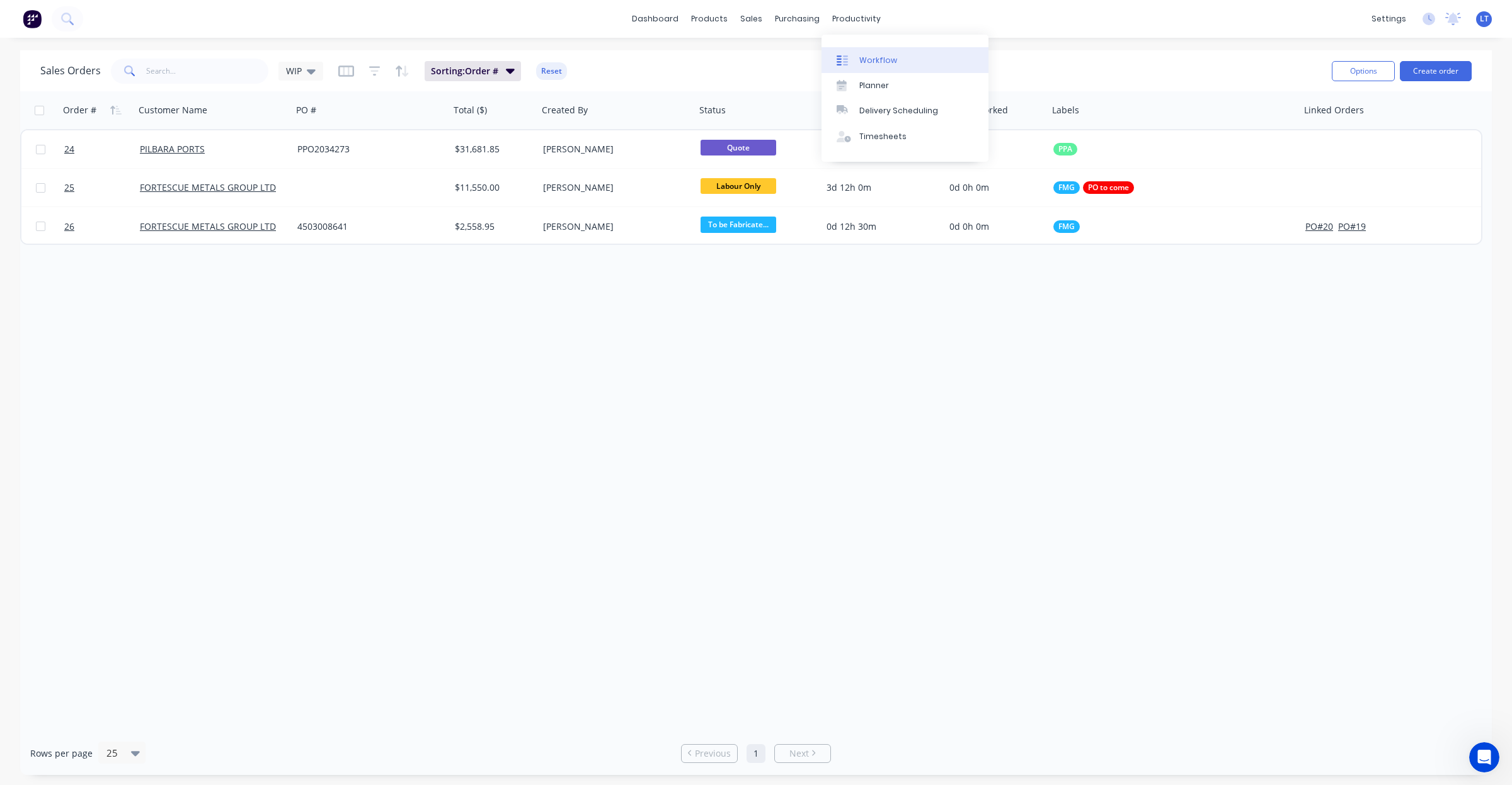
click at [874, 53] on link "Workflow" at bounding box center [905, 60] width 167 height 25
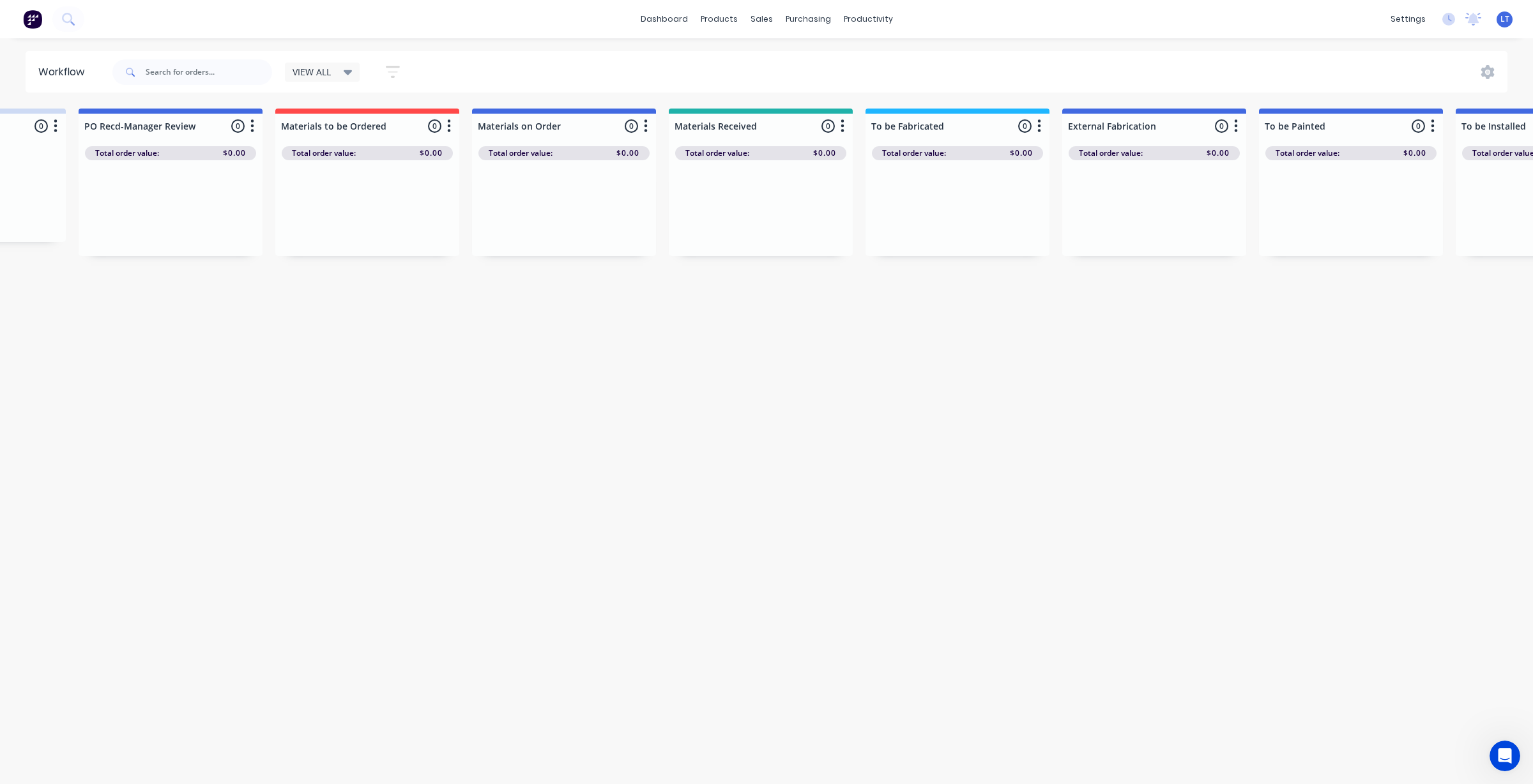
scroll to position [0, 845]
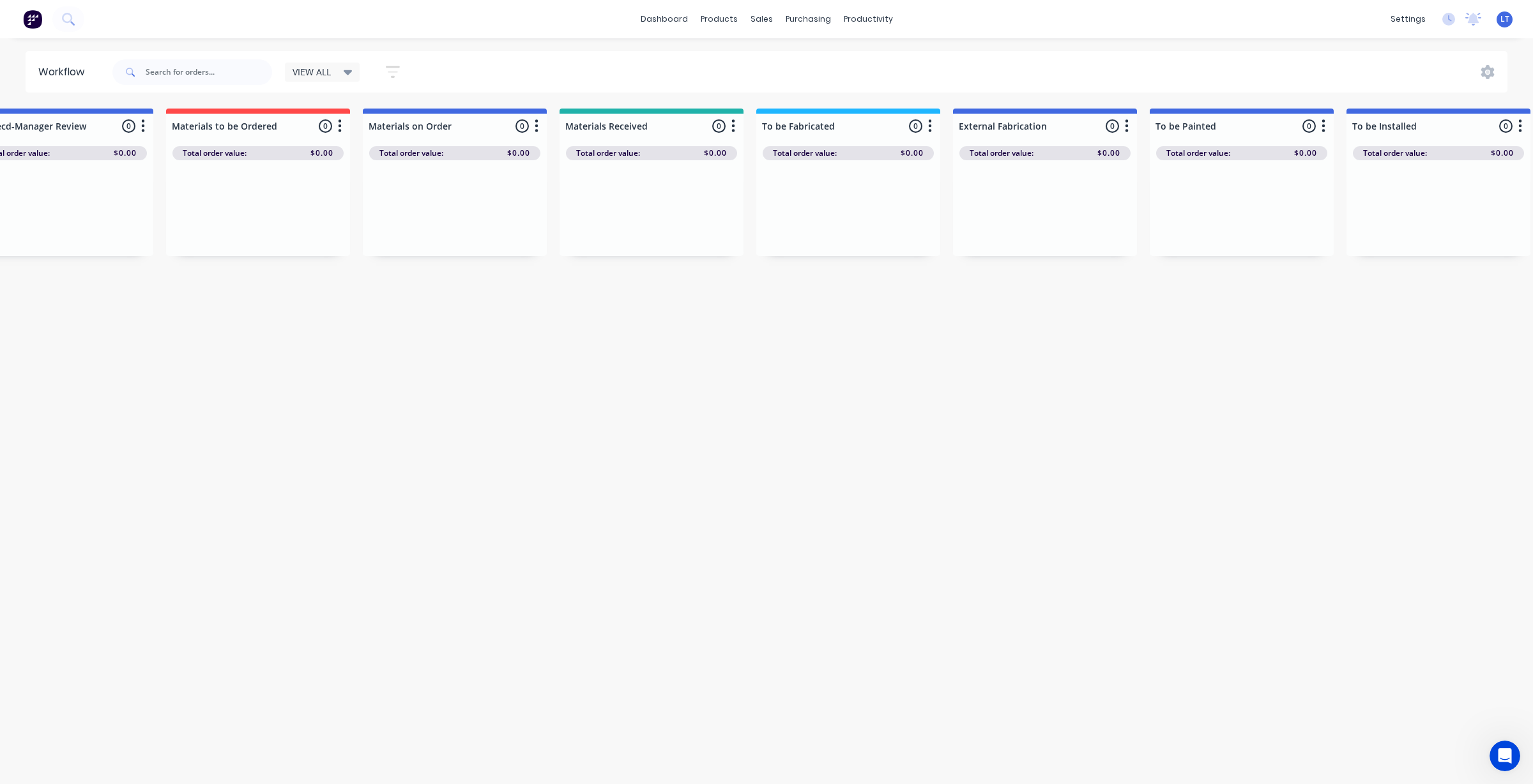
click at [325, 61] on div "VIEW ALL Save new view None edit VIEW ALL (Default) edit Show/Hide statuses Sho…" at bounding box center [349, 72] width 129 height 25
click at [327, 68] on span "VIEW ALL" at bounding box center [312, 72] width 38 height 14
click at [321, 168] on button "None" at bounding box center [362, 167] width 136 height 14
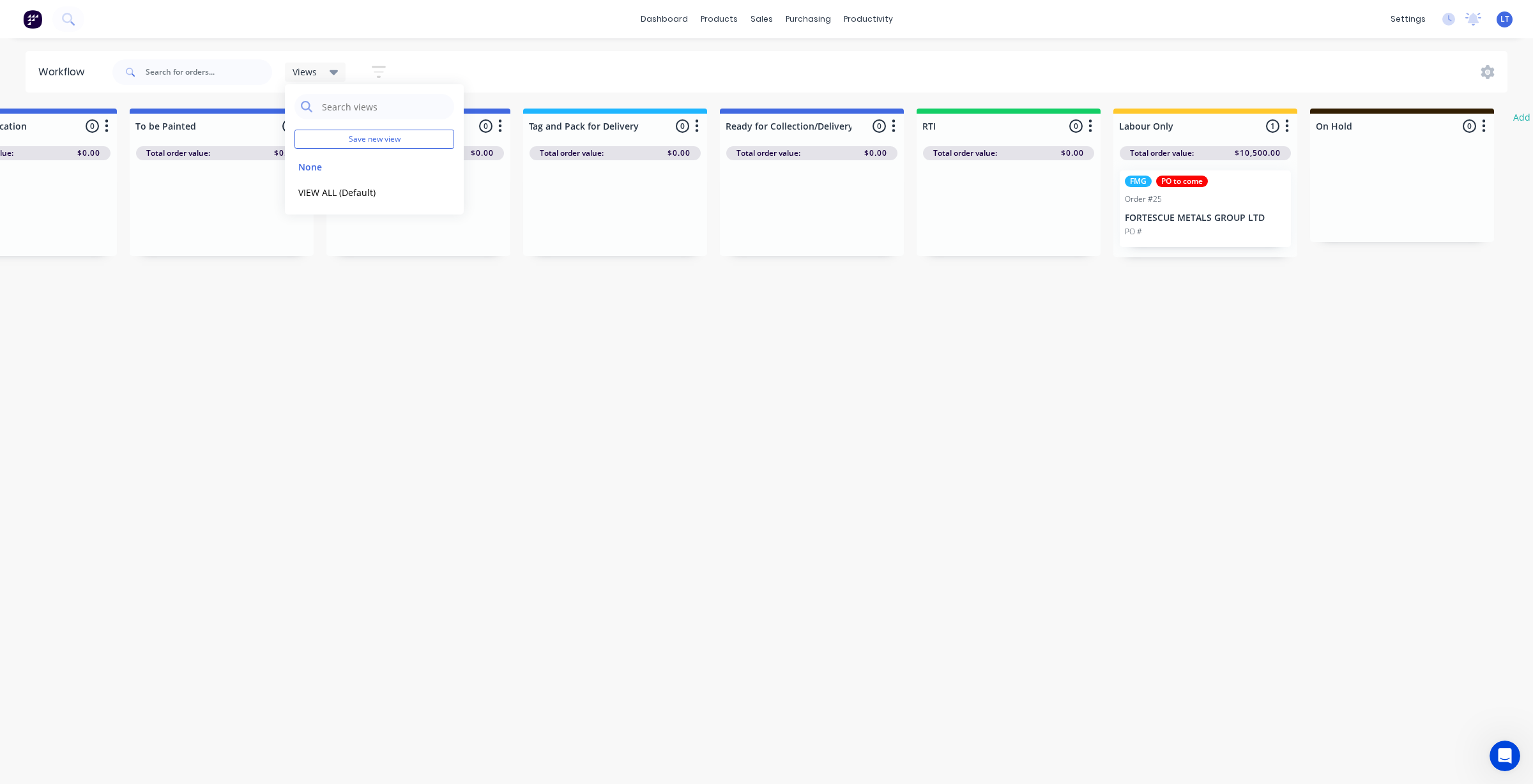
scroll to position [0, 1952]
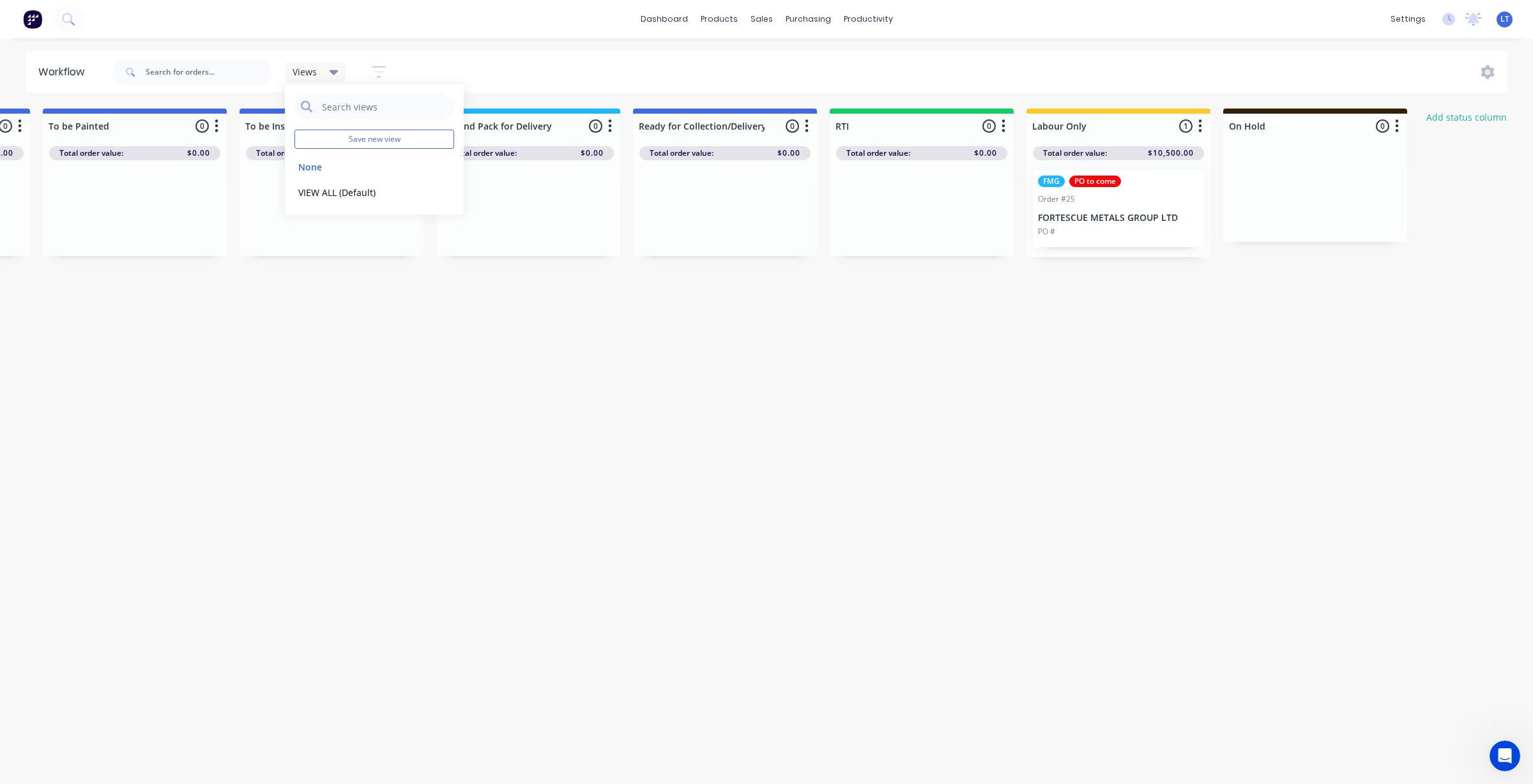
drag, startPoint x: 745, startPoint y: 467, endPoint x: 524, endPoint y: 503, distance: 223.9
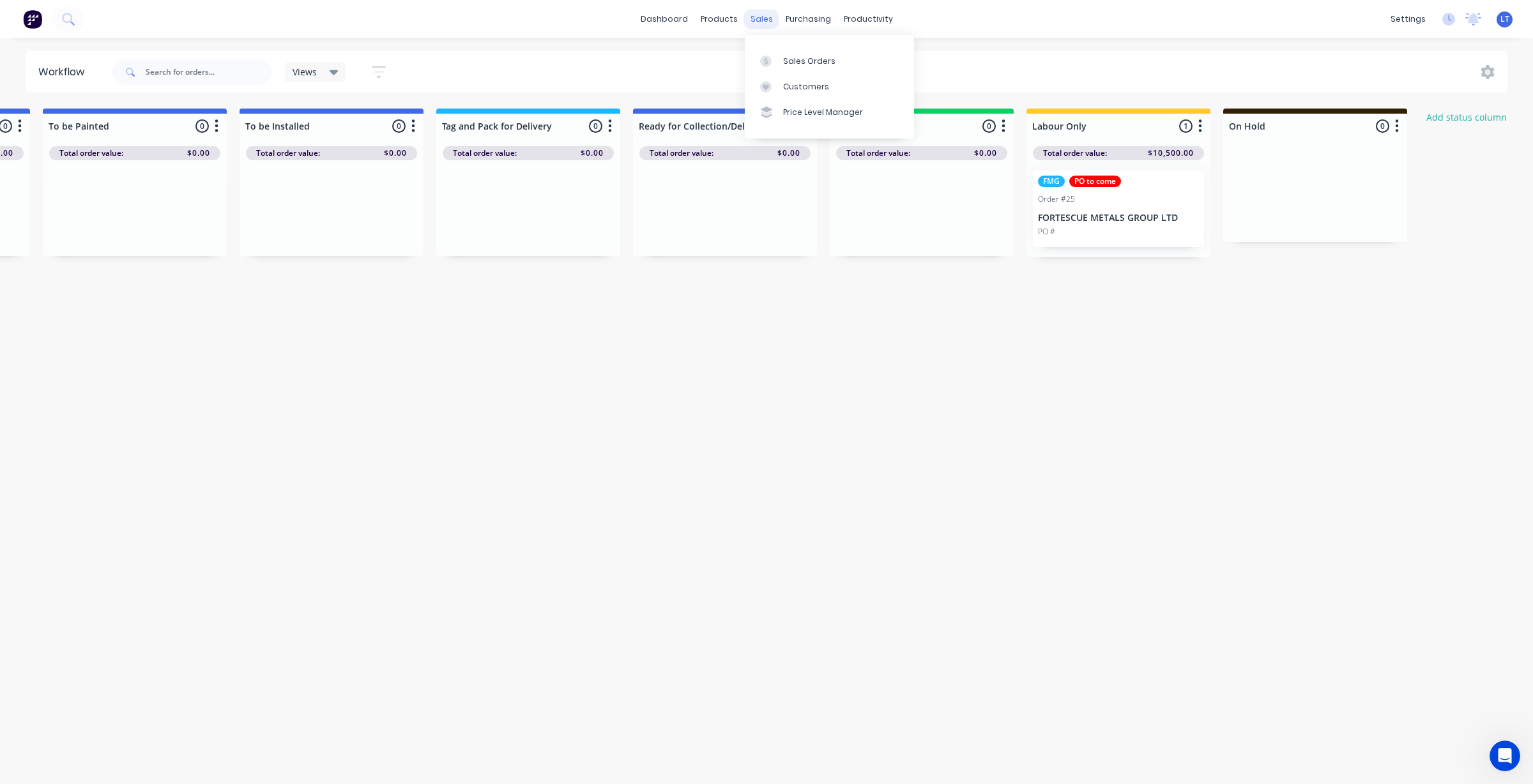
drag, startPoint x: 758, startPoint y: 17, endPoint x: 761, endPoint y: 25, distance: 8.5
click at [759, 17] on div "sales" at bounding box center [761, 19] width 35 height 19
click at [783, 62] on div "Sales Orders" at bounding box center [809, 61] width 53 height 11
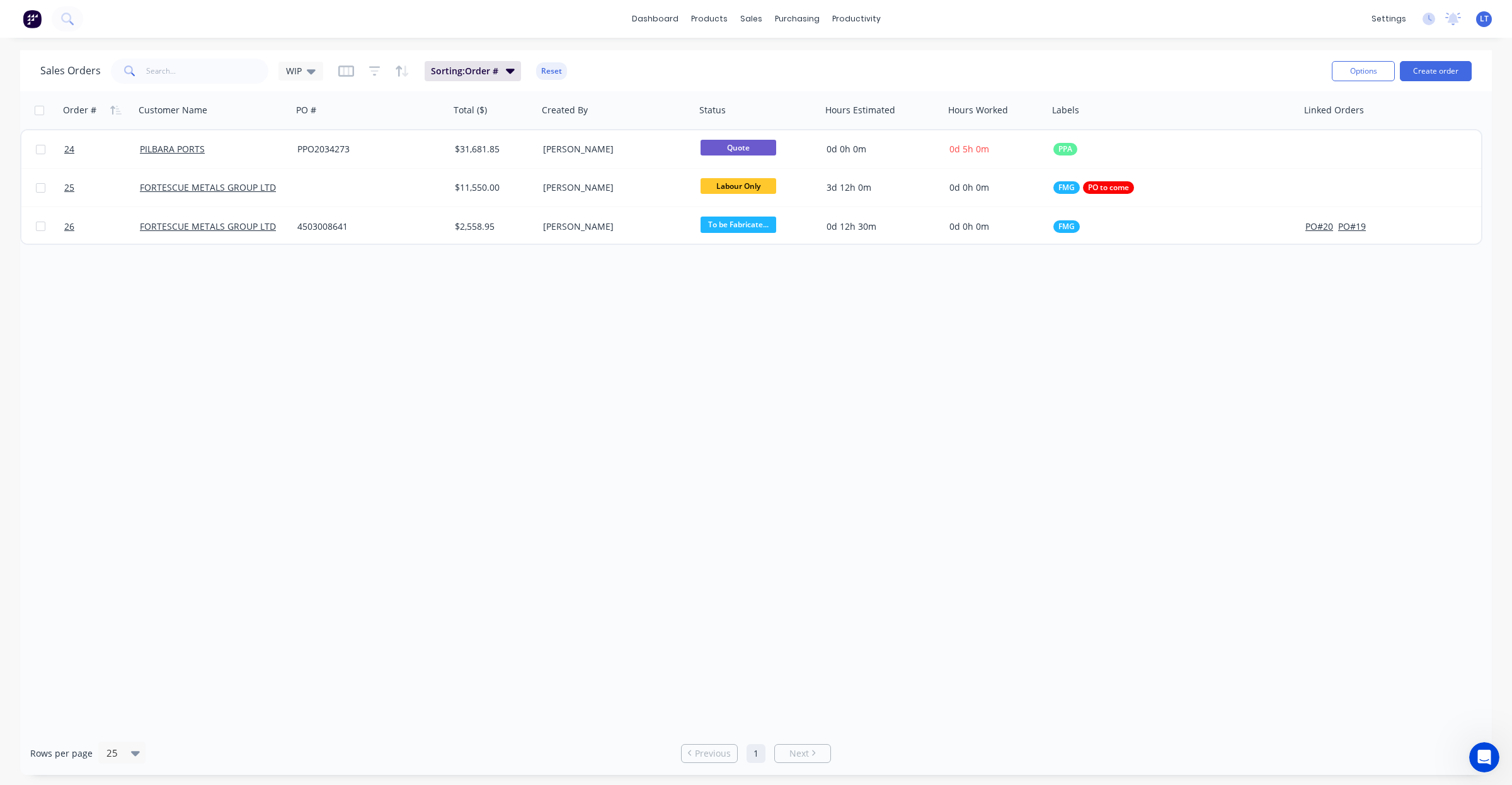
click at [599, 389] on div "Order # Customer Name PO # Total ($) Created By Status Hours Estimated Hours Wo…" at bounding box center [756, 411] width 1472 height 641
drag, startPoint x: 599, startPoint y: 389, endPoint x: 483, endPoint y: 376, distance: 116.7
click at [483, 376] on div "Order # Customer Name PO # Total ($) Created By Status Hours Estimated Hours Wo…" at bounding box center [756, 411] width 1472 height 641
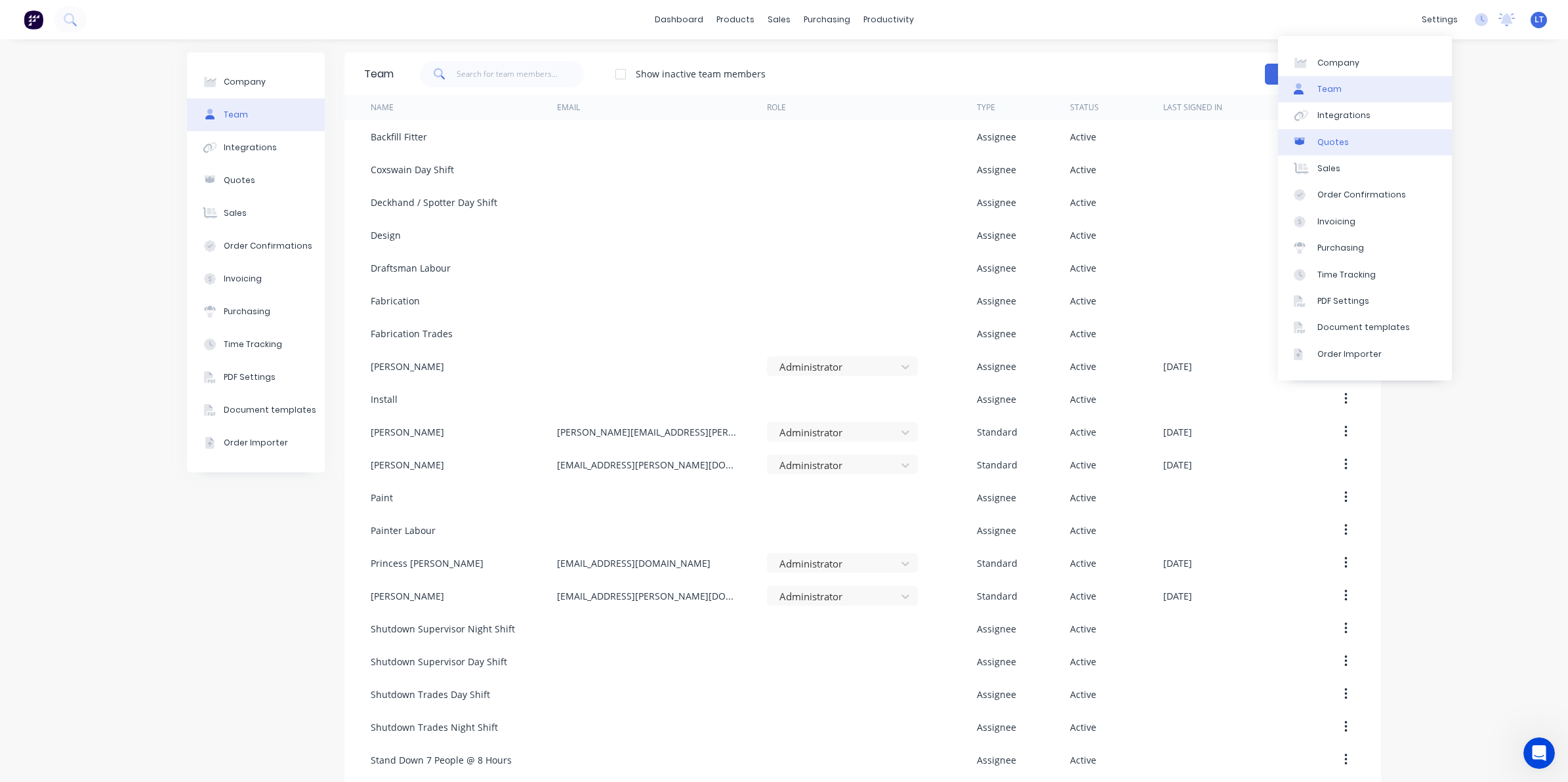
click at [1347, 143] on link "Quotes" at bounding box center [1365, 142] width 174 height 26
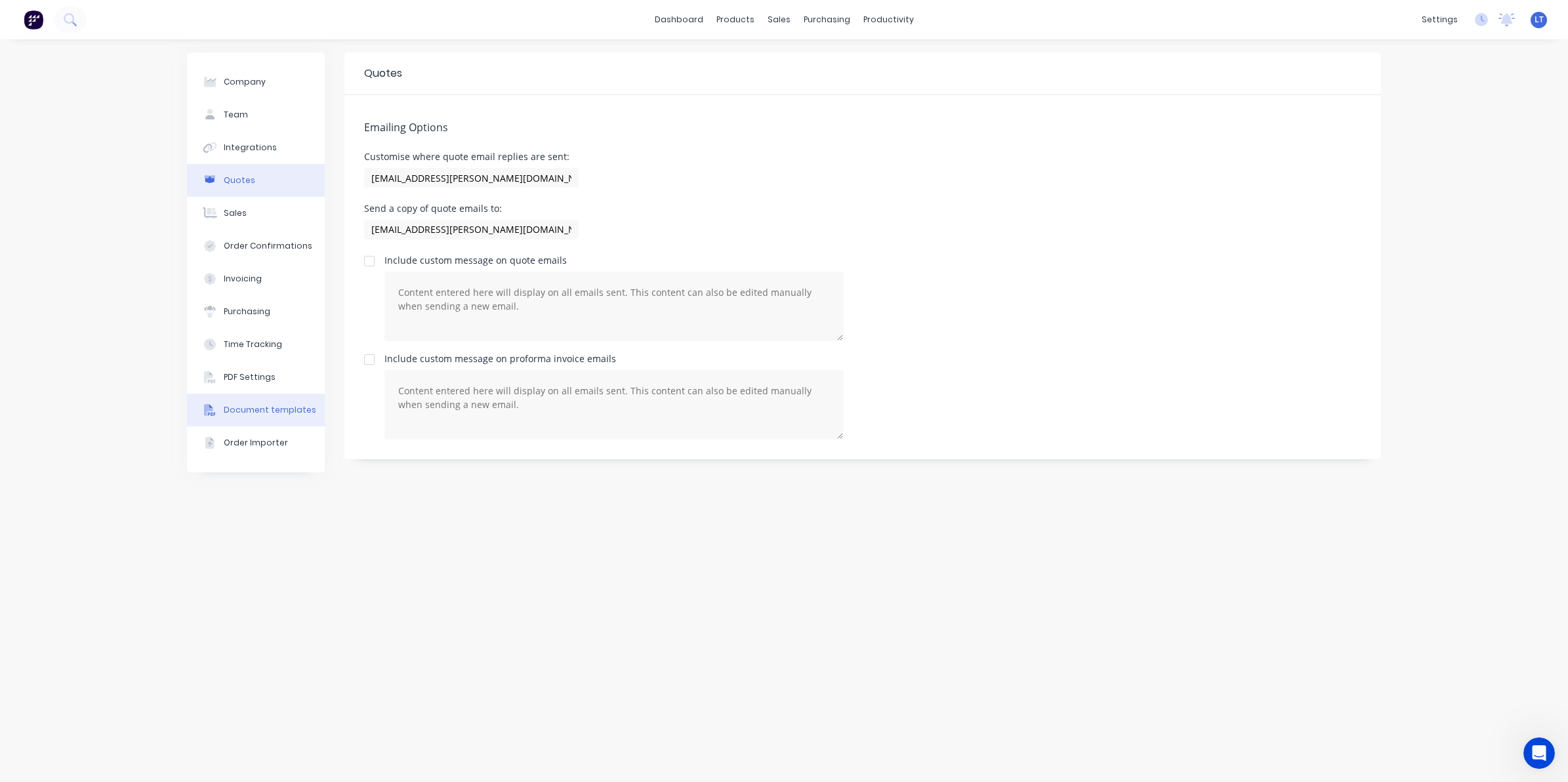
click at [278, 401] on button "Document templates" at bounding box center [256, 410] width 138 height 33
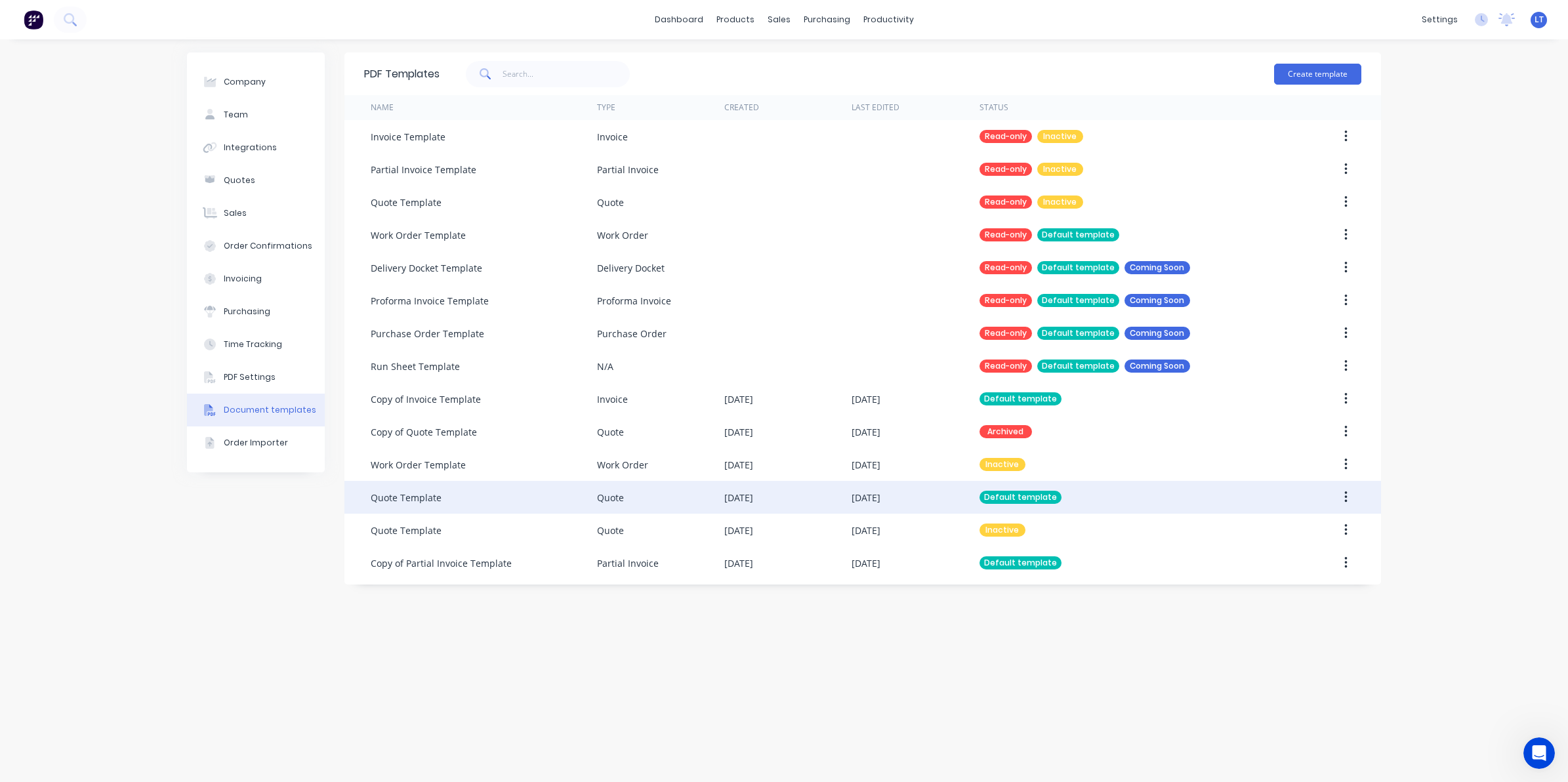
click at [1350, 497] on button "button" at bounding box center [1346, 497] width 31 height 24
click at [1309, 541] on div "Edit" at bounding box center [1299, 531] width 101 height 19
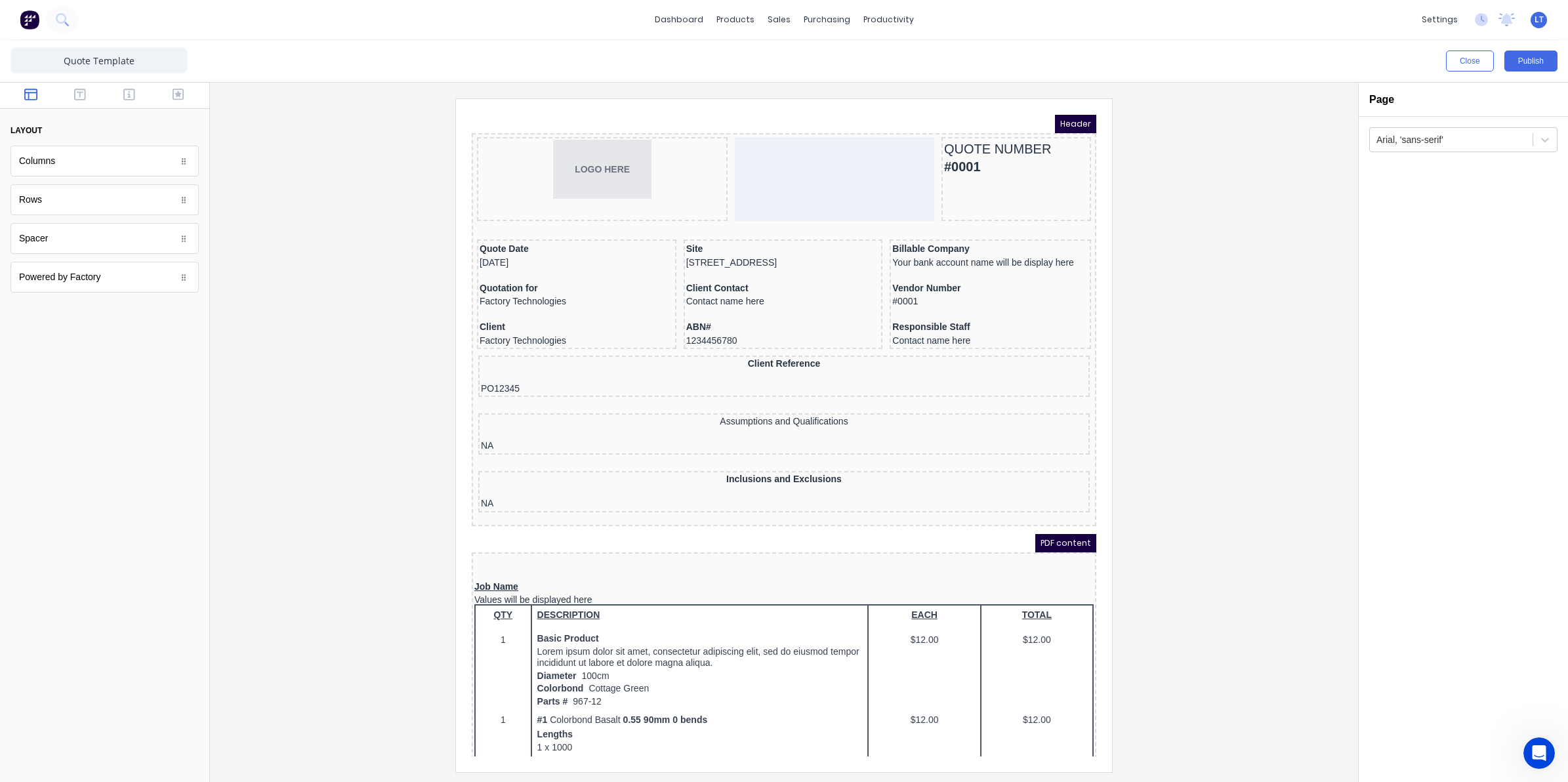
drag, startPoint x: 1074, startPoint y: 147, endPoint x: 1565, endPoint y: 238, distance: 499.4
click at [1208, 238] on div at bounding box center [784, 435] width 1127 height 673
drag, startPoint x: 1208, startPoint y: 238, endPoint x: 1186, endPoint y: 194, distance: 49.2
click at [1186, 194] on div at bounding box center [784, 435] width 1127 height 673
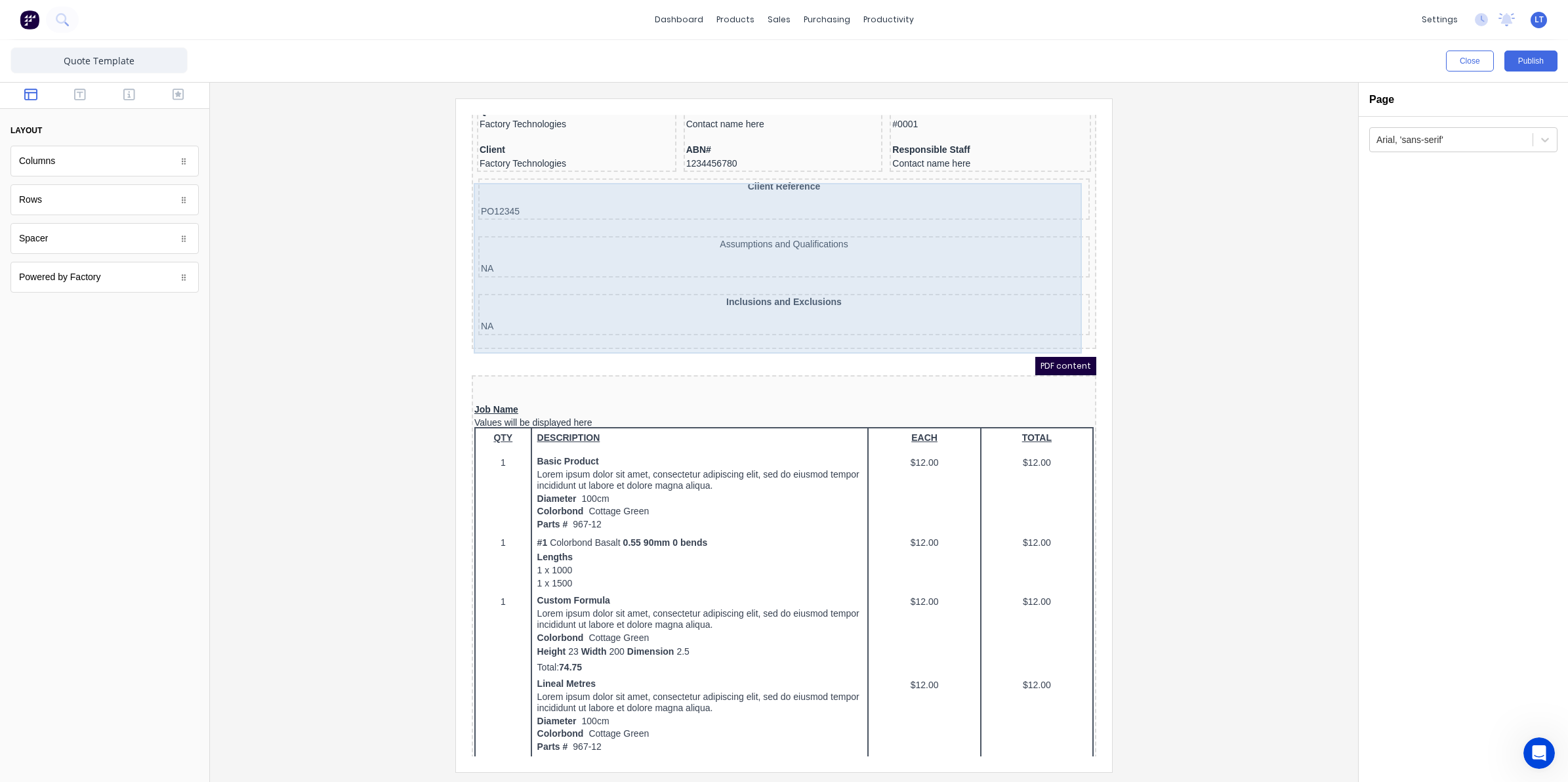
scroll to position [246, 0]
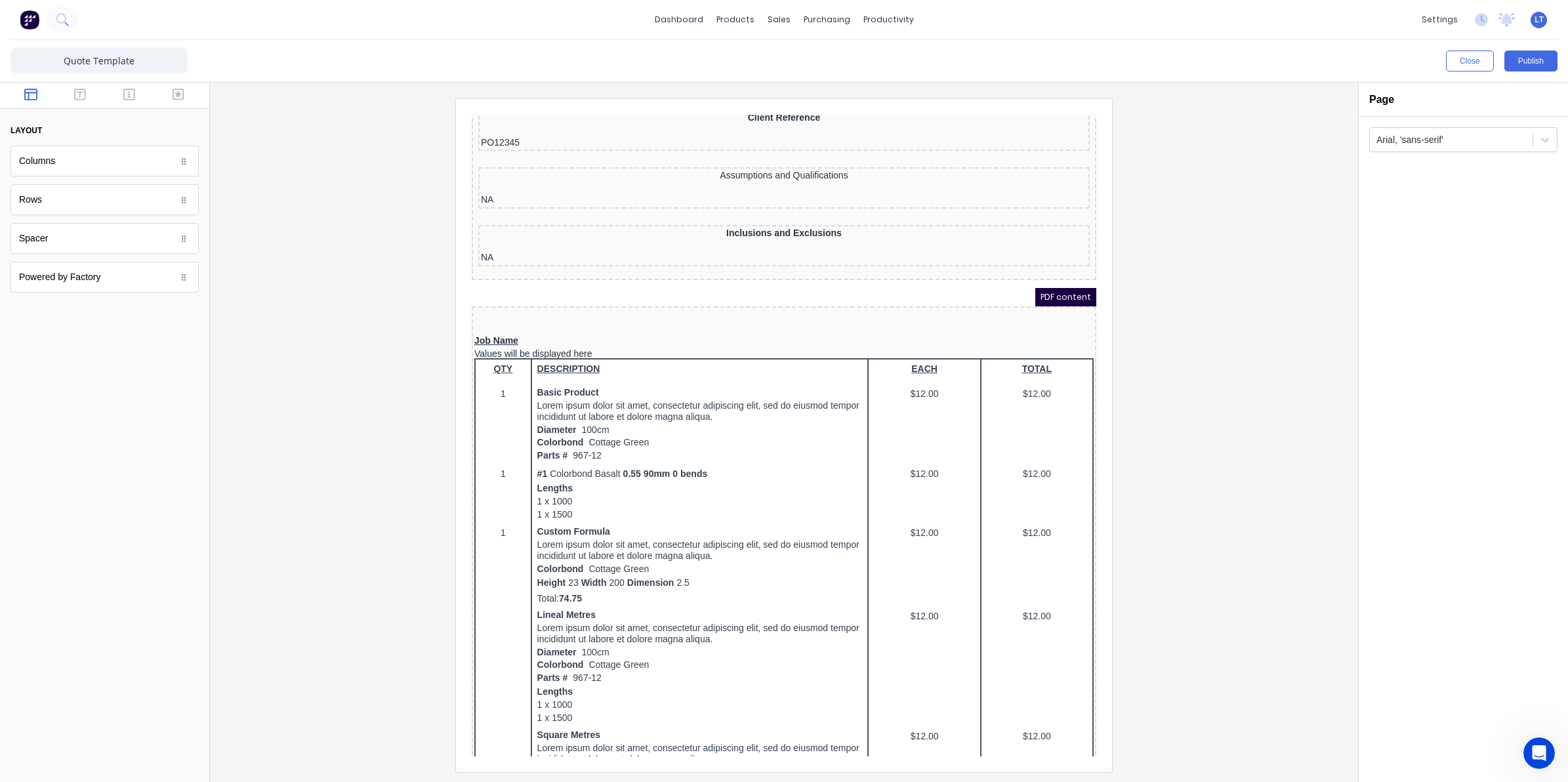
drag, startPoint x: 509, startPoint y: 287, endPoint x: 500, endPoint y: 285, distance: 9.2
click at [500, 285] on div "PDF content" at bounding box center [768, 281] width 624 height 18
click at [82, 95] on icon "button" at bounding box center [80, 95] width 11 height 13
click at [120, 96] on button "button" at bounding box center [129, 96] width 42 height 16
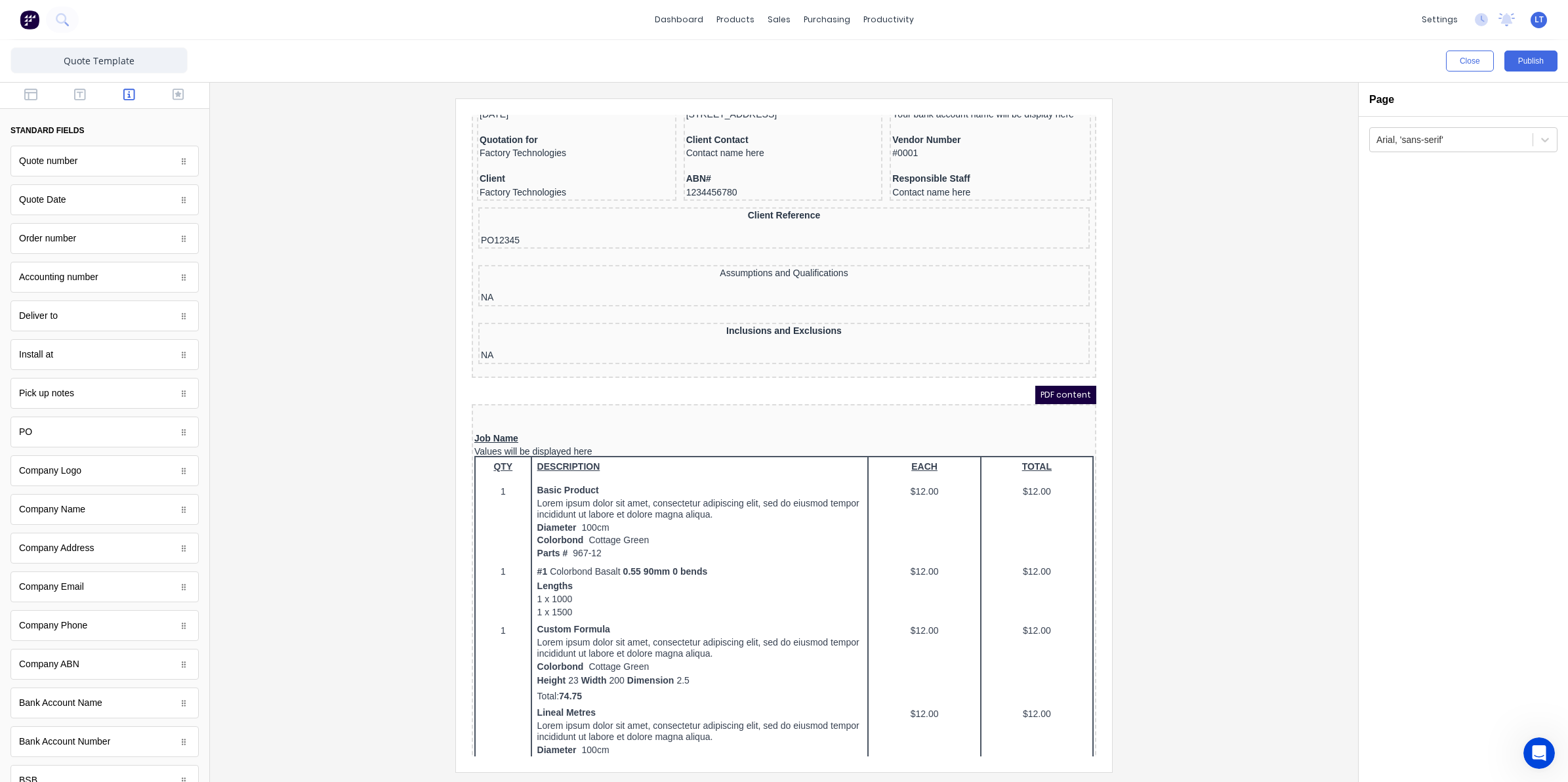
scroll to position [82, 0]
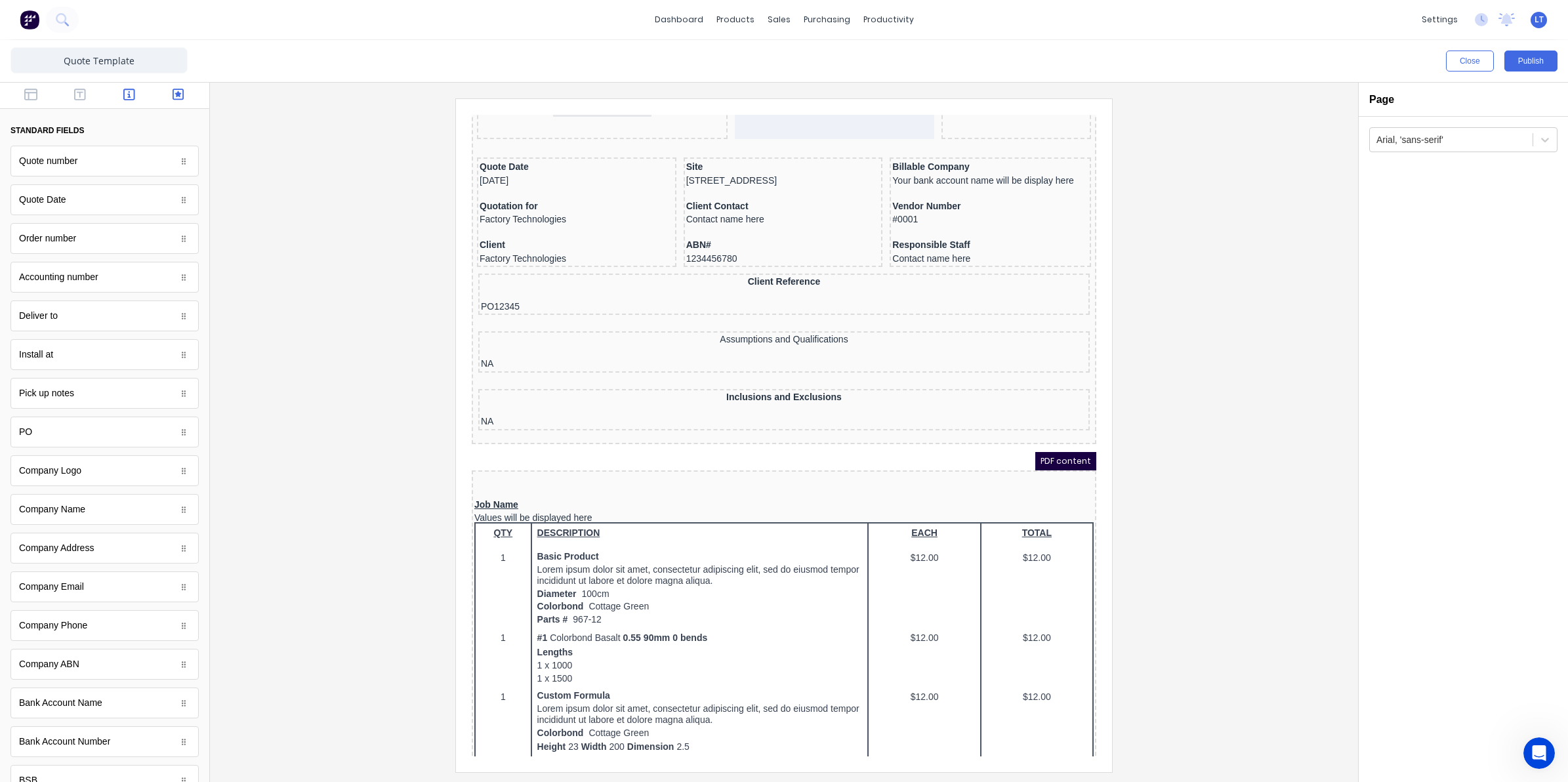
click at [172, 97] on icon "button" at bounding box center [178, 95] width 11 height 13
click at [122, 93] on button "button" at bounding box center [129, 96] width 42 height 16
click at [74, 96] on icon "button" at bounding box center [80, 95] width 11 height 13
click at [75, 336] on div at bounding box center [105, 547] width 209 height 471
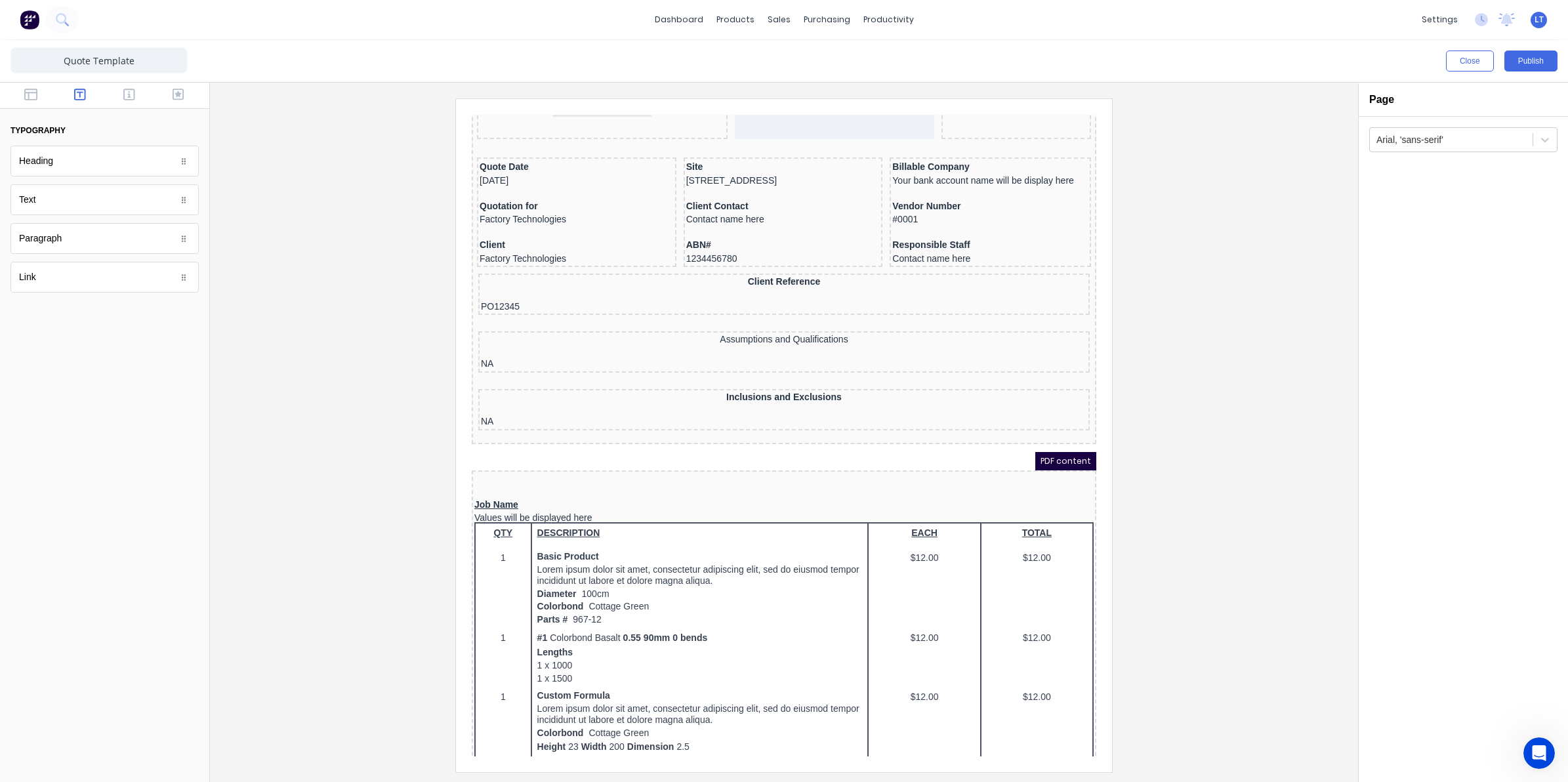
drag, startPoint x: 75, startPoint y: 336, endPoint x: 47, endPoint y: 330, distance: 28.6
click at [47, 330] on div at bounding box center [105, 547] width 209 height 471
click at [27, 92] on icon "button" at bounding box center [31, 94] width 13 height 11
click at [81, 95] on icon "button" at bounding box center [80, 95] width 11 height 13
click at [1213, 263] on div at bounding box center [784, 435] width 1127 height 673
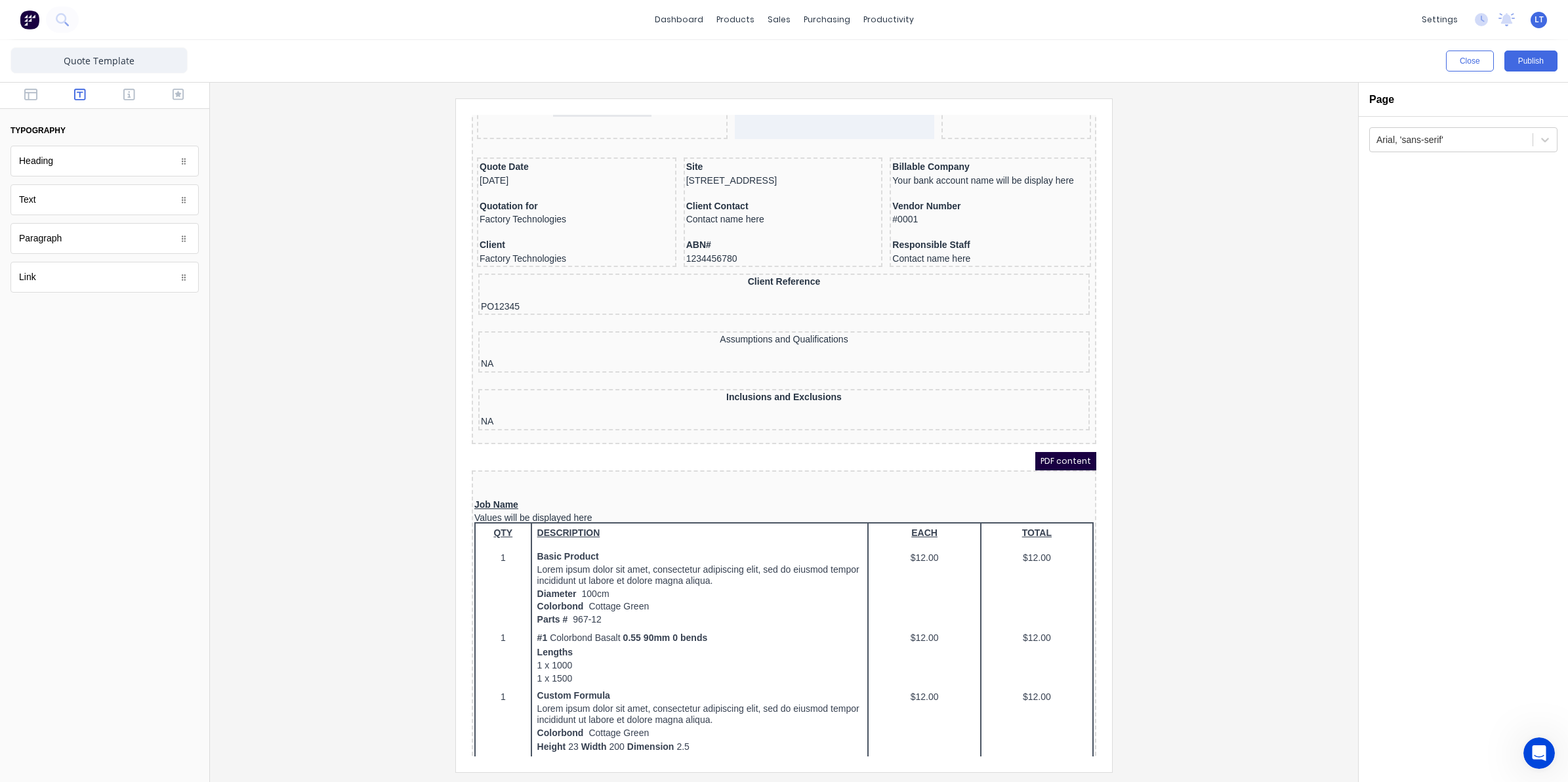
drag, startPoint x: 1213, startPoint y: 263, endPoint x: 1260, endPoint y: 65, distance: 203.5
click at [1193, 224] on div at bounding box center [784, 435] width 1127 height 673
